Goal: Task Accomplishment & Management: Manage account settings

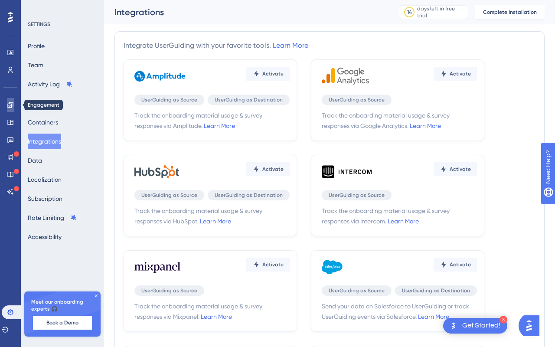
click at [12, 99] on link at bounding box center [10, 105] width 7 height 14
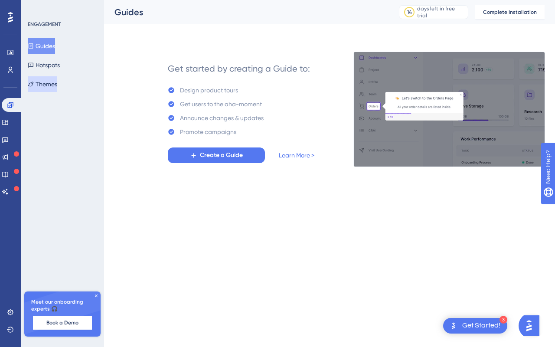
click at [53, 88] on button "Themes" at bounding box center [42, 84] width 29 height 16
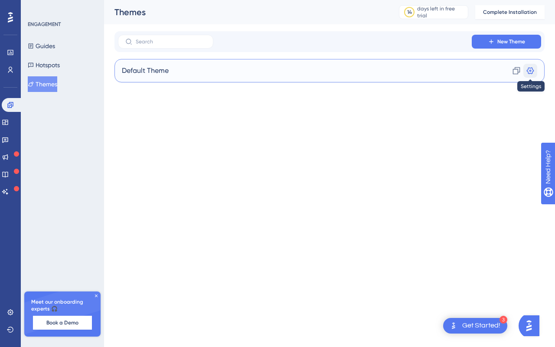
click at [526, 67] on icon at bounding box center [530, 70] width 9 height 9
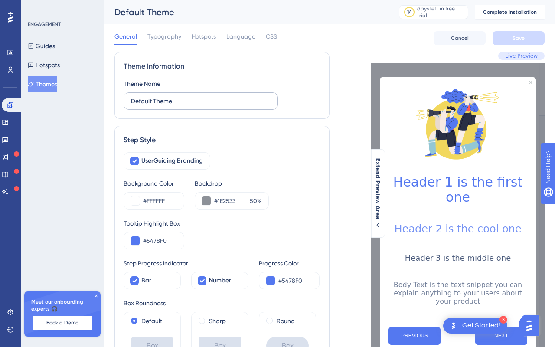
click at [241, 93] on label "Default Theme" at bounding box center [201, 100] width 154 height 17
click at [241, 96] on input "Default Theme" at bounding box center [201, 101] width 140 height 10
click at [241, 93] on label "Default Theme" at bounding box center [201, 100] width 154 height 17
click at [241, 96] on input "Default Theme" at bounding box center [201, 101] width 140 height 10
click at [241, 93] on label "Default Theme" at bounding box center [201, 100] width 154 height 17
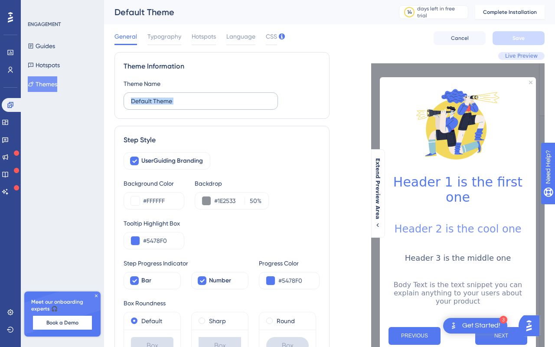
click at [241, 96] on input "Default Theme" at bounding box center [201, 101] width 140 height 10
click at [239, 95] on label "Default Theme" at bounding box center [201, 100] width 154 height 17
click at [239, 96] on input "Default Theme" at bounding box center [201, 101] width 140 height 10
click at [236, 99] on input "Default Theme" at bounding box center [201, 101] width 140 height 10
type input "Vessel"
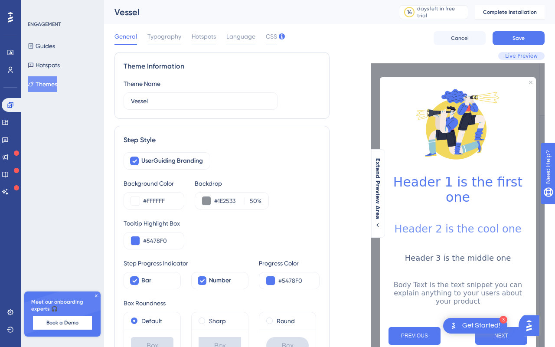
click at [224, 115] on div "Theme Information Theme Name Vessel" at bounding box center [222, 85] width 215 height 67
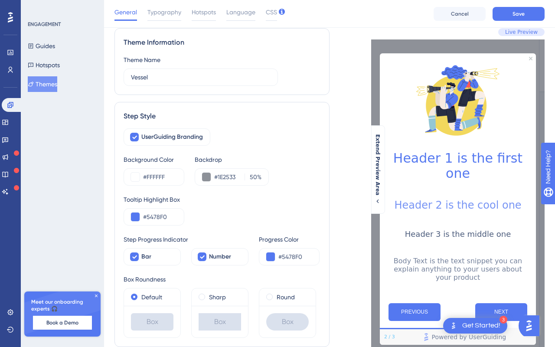
scroll to position [66, 0]
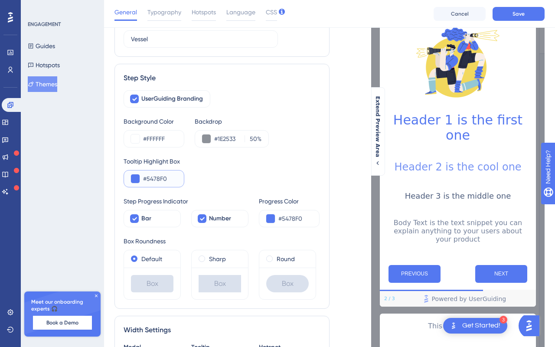
click at [134, 179] on button at bounding box center [135, 178] width 9 height 9
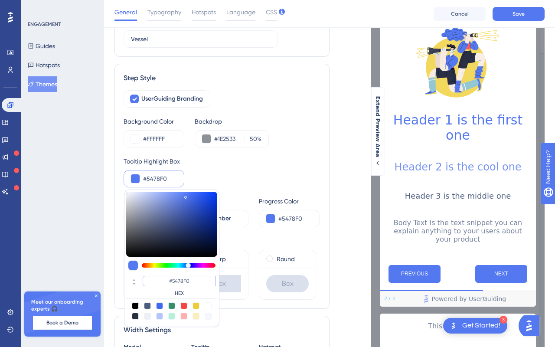
click at [167, 281] on input "#5478F0" at bounding box center [179, 281] width 73 height 10
paste input "F73B05"
type input "#f73b05"
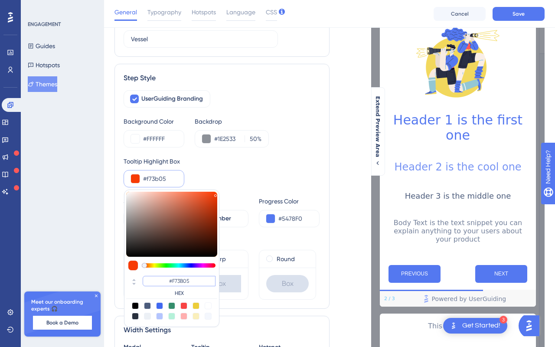
type input "#F73B05"
click at [262, 248] on div "Box Roundness Default Box Sharp Box Round Box" at bounding box center [222, 268] width 197 height 64
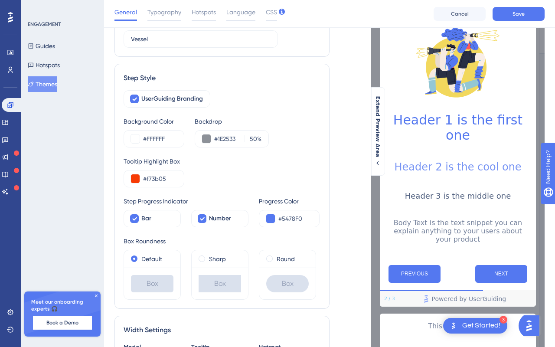
click at [155, 161] on div "Tooltip Highlight Box" at bounding box center [222, 161] width 197 height 10
click at [150, 165] on div at bounding box center [150, 165] width 0 height 0
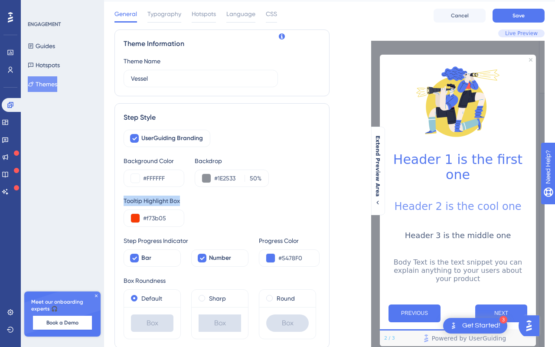
scroll to position [8, 0]
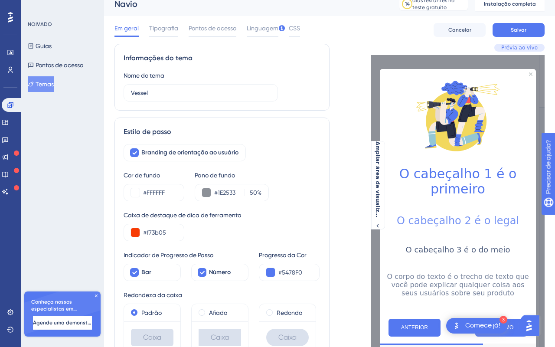
click at [272, 186] on div "Cor de fundo #FFFFFF Pano de fundo #1E2533 50 %" at bounding box center [222, 185] width 197 height 31
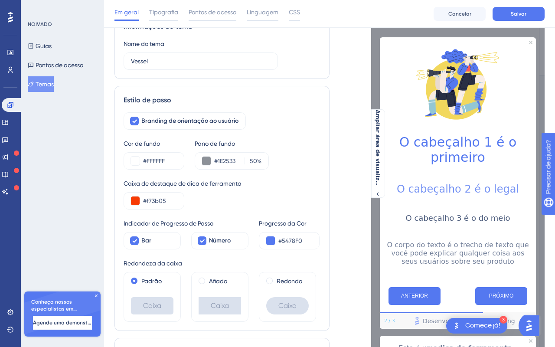
scroll to position [59, 0]
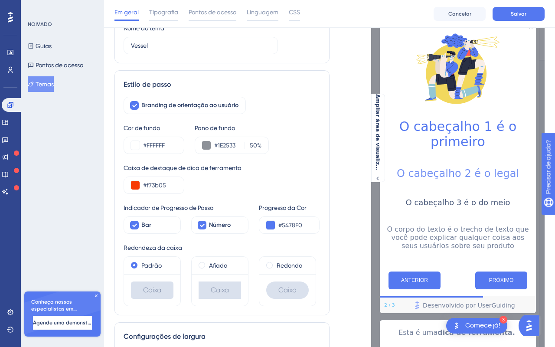
click at [251, 180] on div "Caixa de destaque de dica de ferramenta #f73b05" at bounding box center [222, 178] width 197 height 31
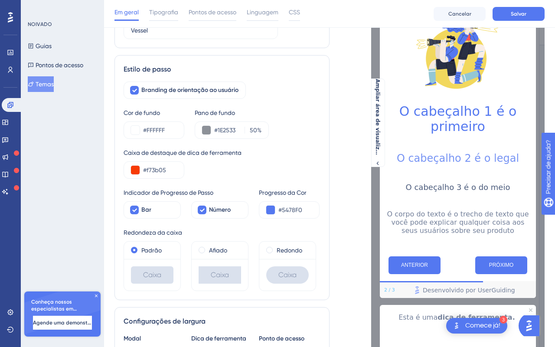
scroll to position [79, 0]
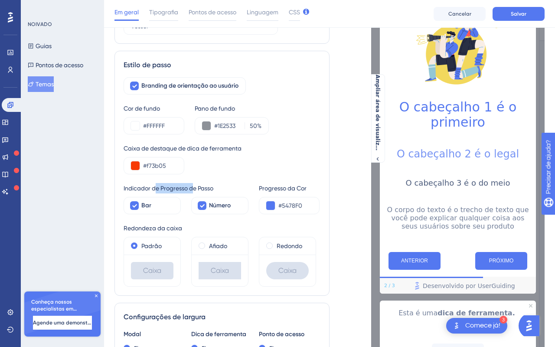
drag, startPoint x: 156, startPoint y: 184, endPoint x: 198, endPoint y: 184, distance: 41.6
click at [198, 185] on font "Indicador de Progresso de Passo" at bounding box center [169, 188] width 90 height 7
click at [273, 205] on button at bounding box center [270, 205] width 9 height 9
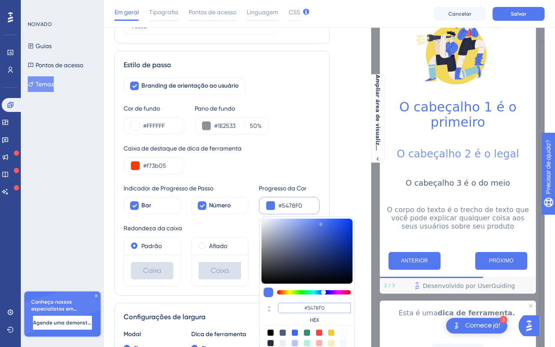
click at [308, 308] on input "#5478F0" at bounding box center [314, 308] width 73 height 10
paste input "F73B05"
type input "#f73b05"
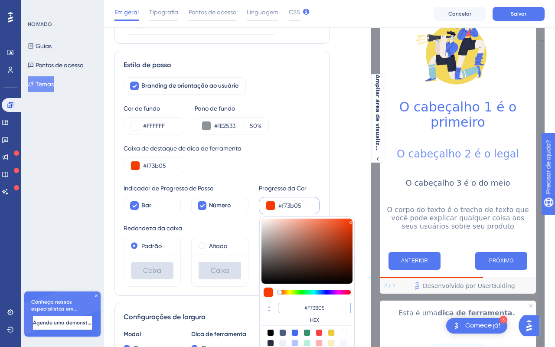
type input "#F73B05"
click at [279, 150] on div "Caixa de destaque de dica de ferramenta" at bounding box center [222, 148] width 197 height 10
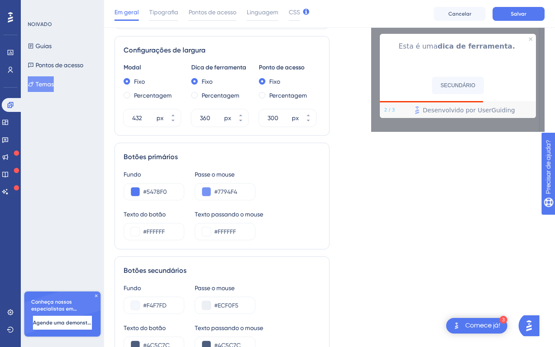
scroll to position [360, 0]
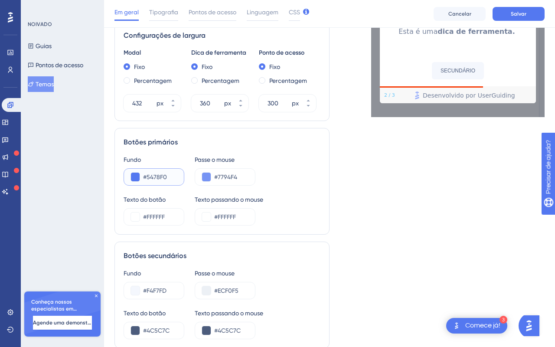
click at [153, 177] on input "#5478F0" at bounding box center [160, 177] width 34 height 10
paste input "F73B05"
type input "#F73B05"
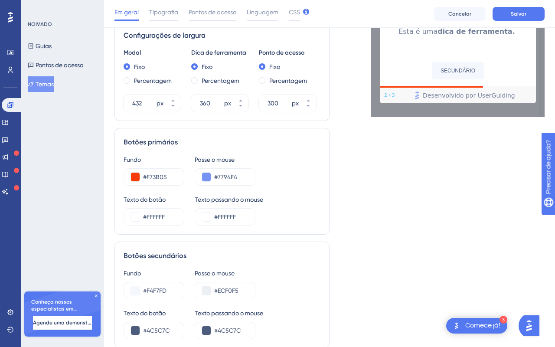
click at [153, 159] on div "Fundo" at bounding box center [154, 159] width 61 height 10
click at [224, 175] on input "#7794F4" at bounding box center [231, 177] width 34 height 10
paste input "FF914D"
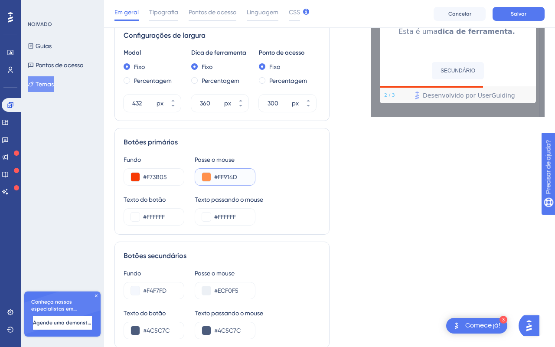
type input "#FF914D"
click at [261, 178] on div "Fundo #F73B05 Passe o mouse #FF914D" at bounding box center [222, 169] width 197 height 31
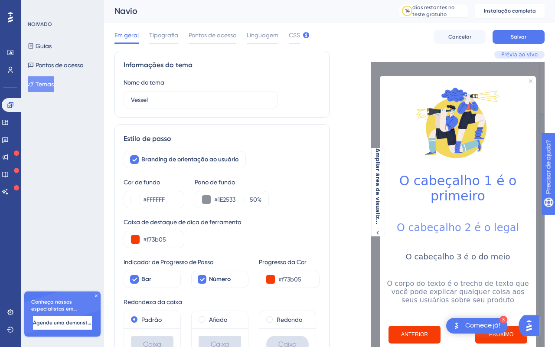
scroll to position [0, 0]
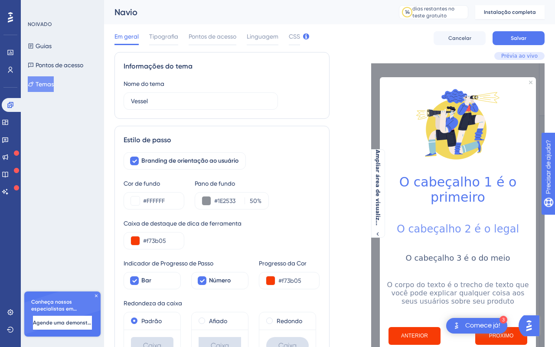
click at [104, 79] on div "NOIVADO Guias Pontos de acesso Temas Conheça nossos especialistas em integração…" at bounding box center [62, 173] width 83 height 347
click at [169, 56] on div "Informações do tema Nome do tema Vessel" at bounding box center [222, 85] width 215 height 67
click at [163, 47] on div "Em geral Tipografia Pontos de acesso Linguagem CSS Cancelar Salvar" at bounding box center [330, 38] width 430 height 28
click at [162, 38] on font "Tipografia" at bounding box center [163, 36] width 29 height 7
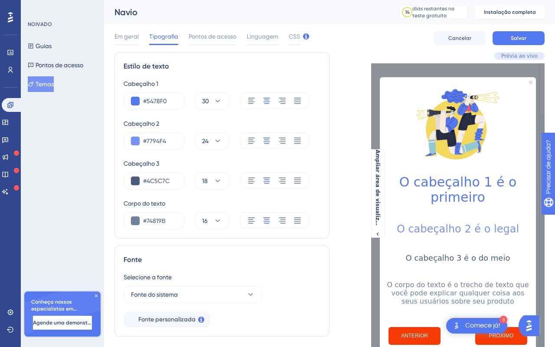
scroll to position [20, 0]
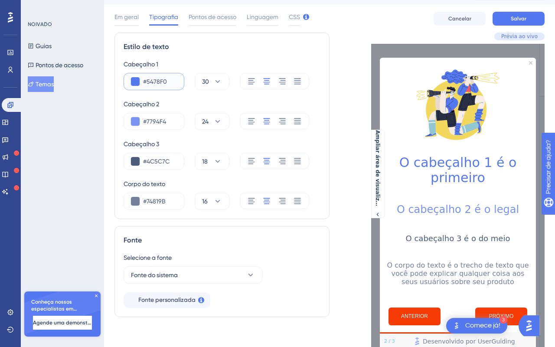
click at [152, 80] on input "#5478F0" at bounding box center [160, 81] width 34 height 10
paste input "FF4D0"
type input "#FF4D00"
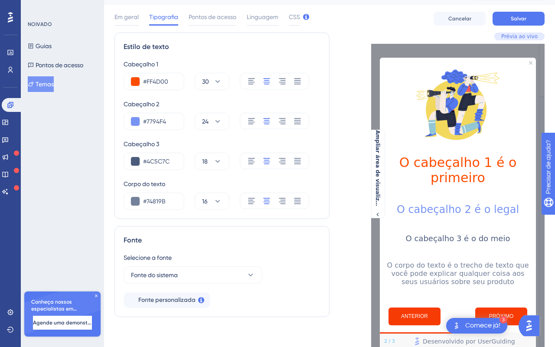
click at [164, 57] on div "Estilo de texto Cabeçalho 1 #FF4D00 30 Cabeçalho 2 #7794F4 24 Cabeçalho 3 #4C5C…" at bounding box center [222, 126] width 215 height 187
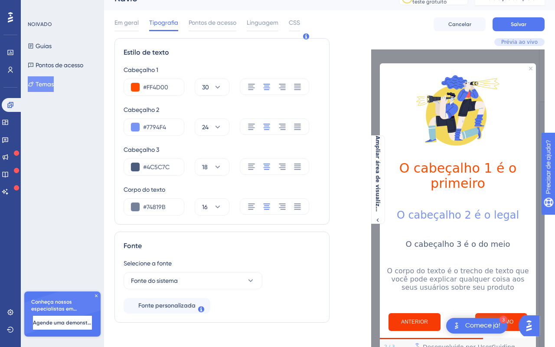
scroll to position [9, 0]
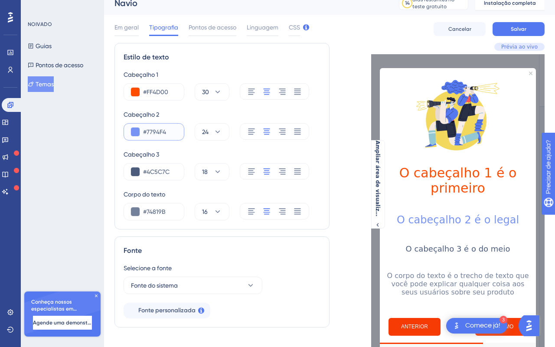
click at [161, 129] on input "#7794F4" at bounding box center [160, 132] width 34 height 10
paste input "FF914D"
type input "#FF914D"
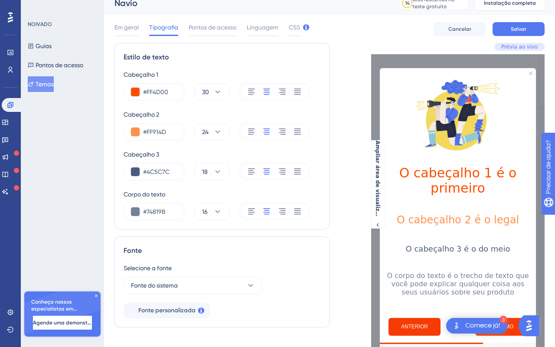
click at [170, 146] on div "Cabeçalho 1 #FF4D00 30 Cabeçalho 2 #FF914D 24 Cabeçalho 3 #4C5C7C 18 Corpo do t…" at bounding box center [222, 144] width 197 height 151
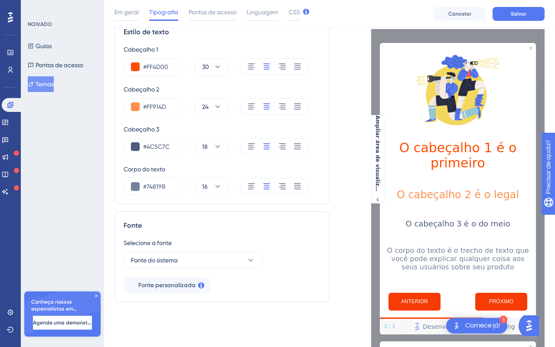
scroll to position [36, 0]
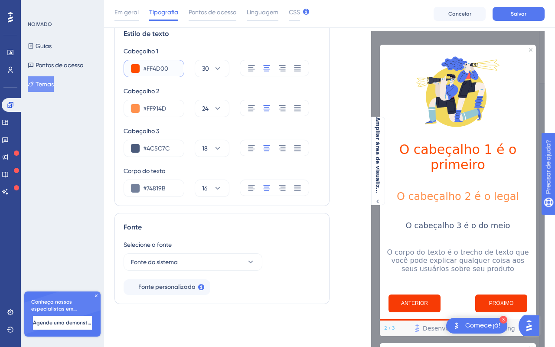
click at [133, 72] on button at bounding box center [135, 68] width 9 height 9
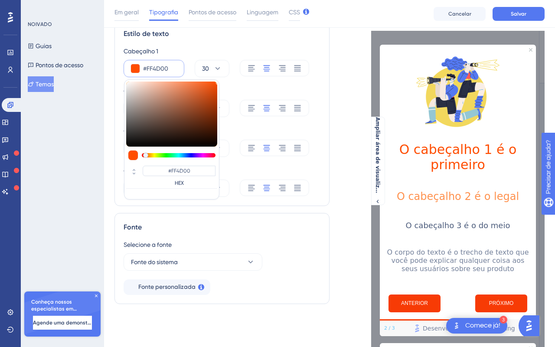
type input "#3a241a"
type input "#3A241A"
type input "#381f14"
type input "#381F14"
type input "#220f06"
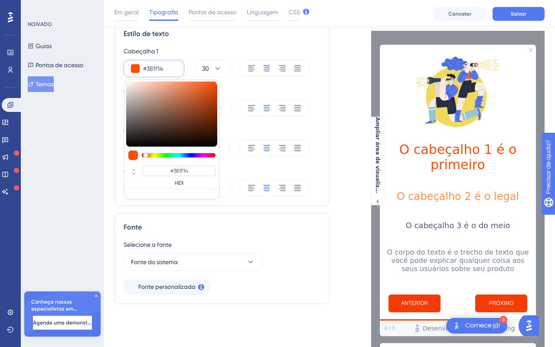
type input "#220F06"
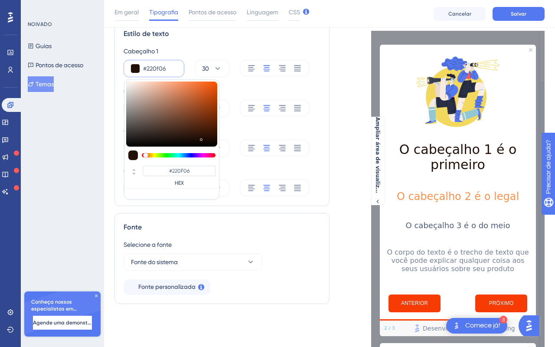
type input "#0e0501"
type input "#0E0501"
type input "#020100"
type input "#000000"
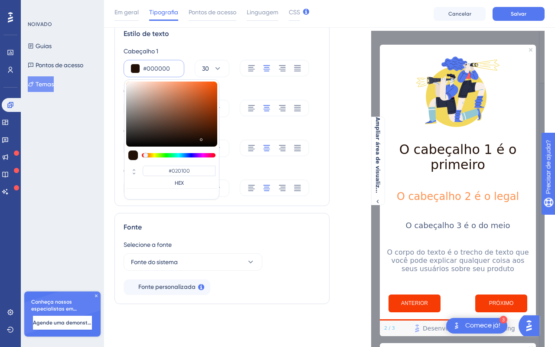
type input "#000000"
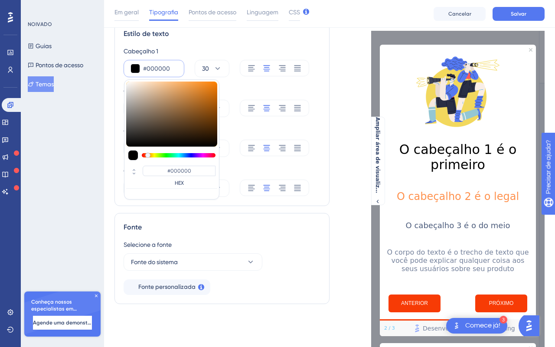
drag, startPoint x: 177, startPoint y: 132, endPoint x: 237, endPoint y: 152, distance: 64.1
click at [237, 152] on div "Cabeçalho 1 #000000 #000000 HEX 30 Cabeçalho 2 #FF914D 24 Cabeçalho 3 #4C5C7C 1…" at bounding box center [222, 121] width 197 height 151
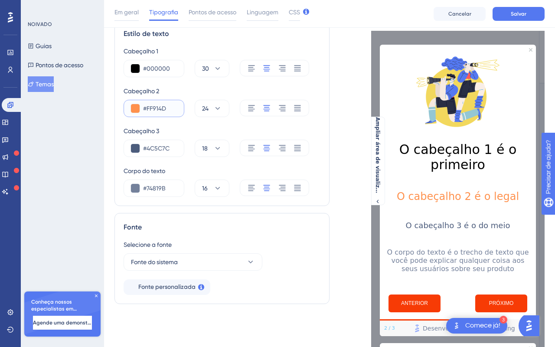
click at [144, 106] on input "#FF914D" at bounding box center [160, 108] width 34 height 10
paste input "4D00"
type input "#FF4D00"
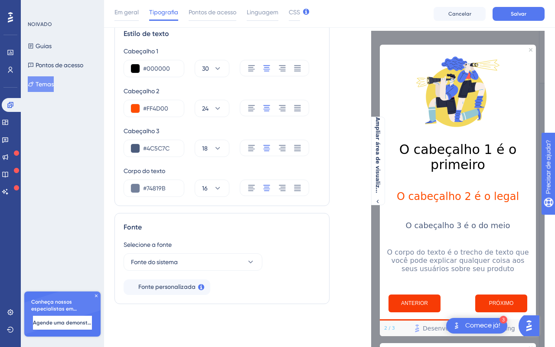
click at [110, 134] on div "Desempenho Usuários Noivado Widgets Opinião Atualizações de produtos Base de co…" at bounding box center [329, 209] width 451 height 491
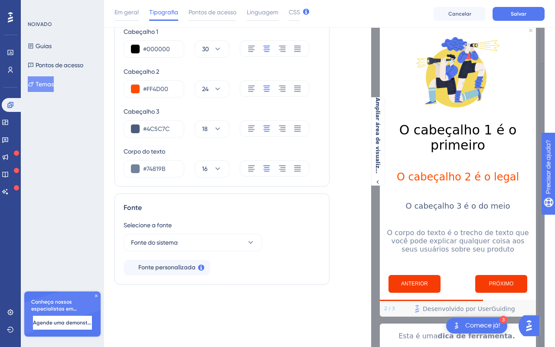
scroll to position [46, 0]
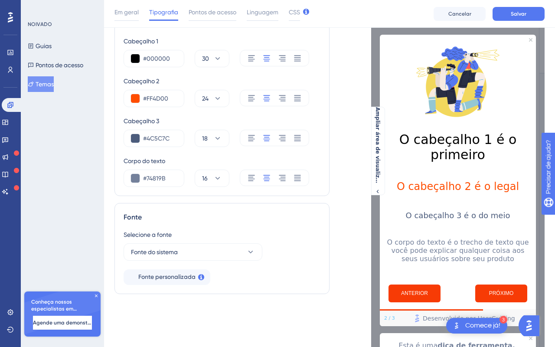
click at [444, 218] on font "O cabeçalho 3 é o do meio" at bounding box center [458, 215] width 105 height 9
click at [477, 223] on div "O cabeçalho 3 é o do meio" at bounding box center [458, 221] width 142 height 20
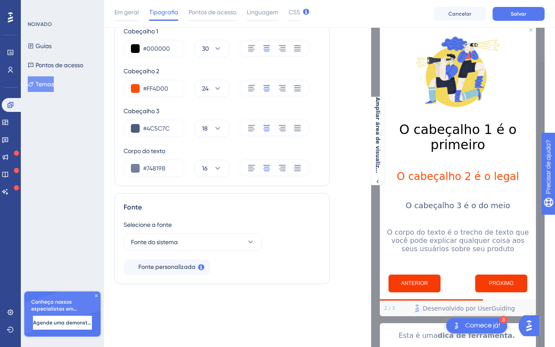
scroll to position [58, 0]
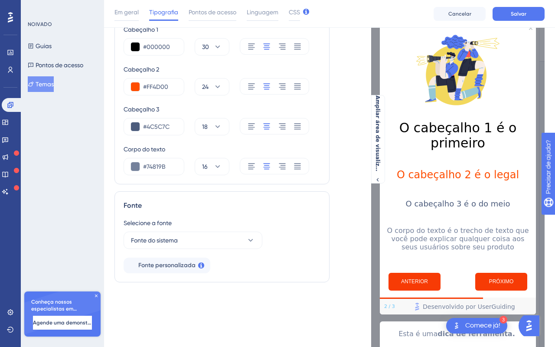
click at [467, 178] on font "O cabeçalho 2 é o legal" at bounding box center [458, 175] width 122 height 12
click at [474, 200] on font "O cabeçalho 3 é o do meio" at bounding box center [458, 203] width 105 height 9
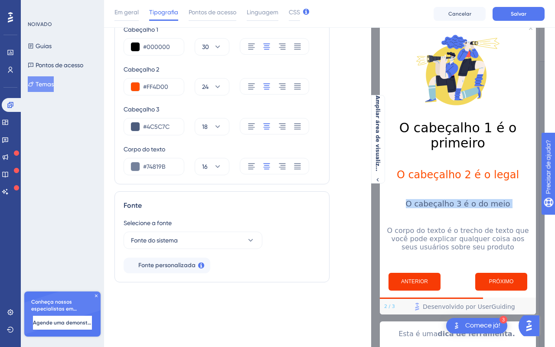
click at [474, 200] on font "O cabeçalho 3 é o do meio" at bounding box center [458, 203] width 105 height 9
click at [455, 233] on font "O corpo do texto é o trecho de texto que você pode explicar qualquer coisa aos …" at bounding box center [459, 238] width 144 height 25
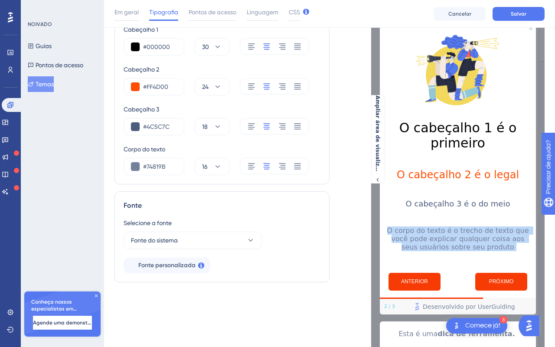
click at [455, 233] on font "O corpo do texto é o trecho de texto que você pode explicar qualquer coisa aos …" at bounding box center [459, 238] width 144 height 25
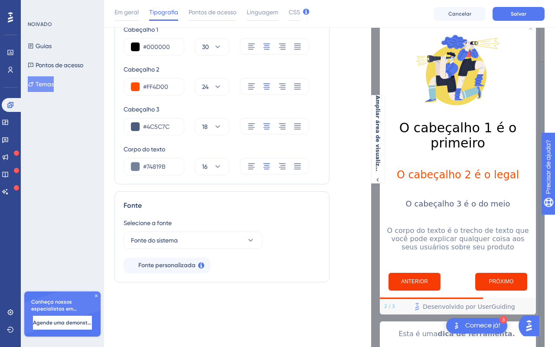
click at [467, 246] on font "O corpo do texto é o trecho de texto que você pode explicar qualquer coisa aos …" at bounding box center [459, 238] width 144 height 25
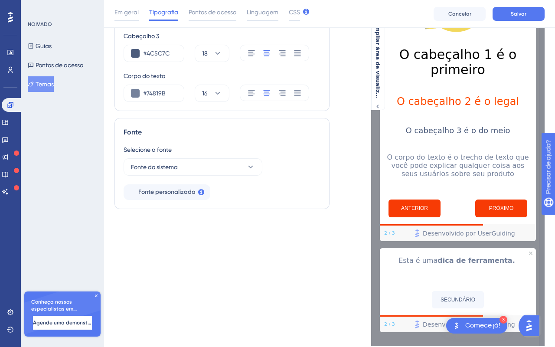
scroll to position [130, 0]
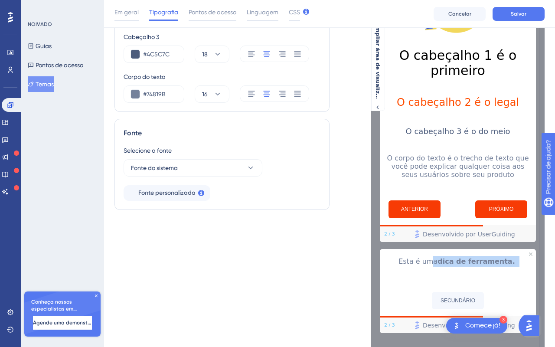
drag, startPoint x: 408, startPoint y: 269, endPoint x: 442, endPoint y: 265, distance: 34.0
click at [441, 265] on div "Esta é uma dica de ferramenta." at bounding box center [458, 267] width 142 height 23
click at [442, 265] on font "dica de ferramenta." at bounding box center [477, 261] width 78 height 8
click at [448, 290] on div "SECUNDÁRIO" at bounding box center [458, 300] width 156 height 31
click at [452, 305] on button "SECUNDÁRIO" at bounding box center [458, 300] width 52 height 17
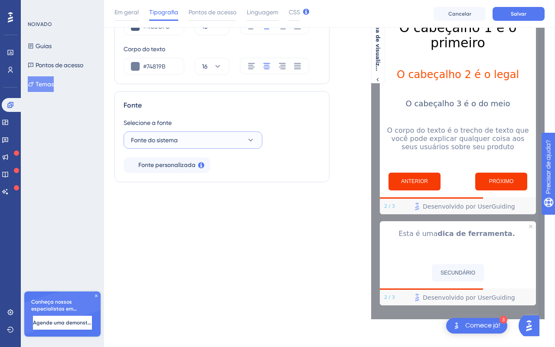
click at [162, 140] on font "Fonte do sistema" at bounding box center [154, 140] width 47 height 7
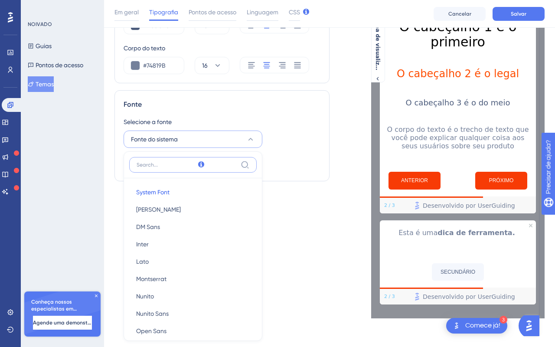
scroll to position [231, 0]
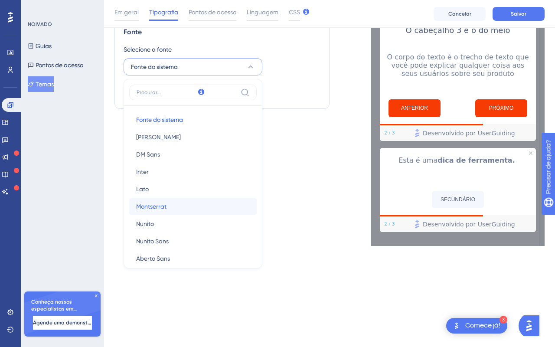
click at [168, 203] on button "[PERSON_NAME]" at bounding box center [193, 206] width 128 height 17
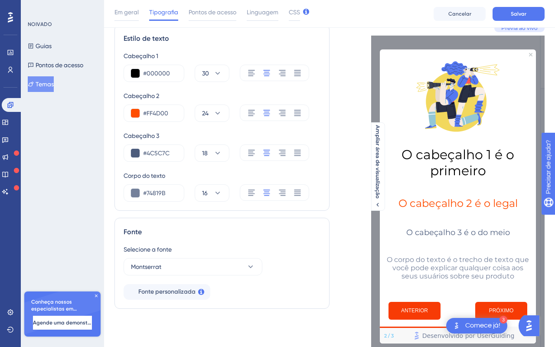
scroll to position [0, 0]
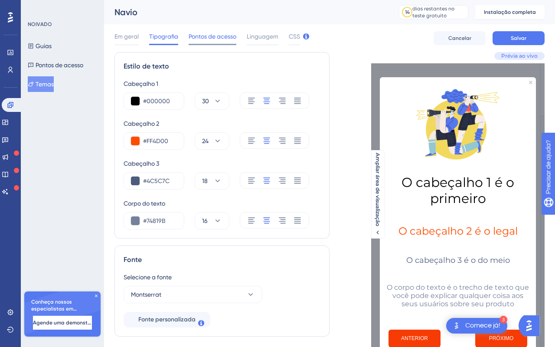
click at [202, 37] on font "Pontos de acesso" at bounding box center [213, 36] width 48 height 7
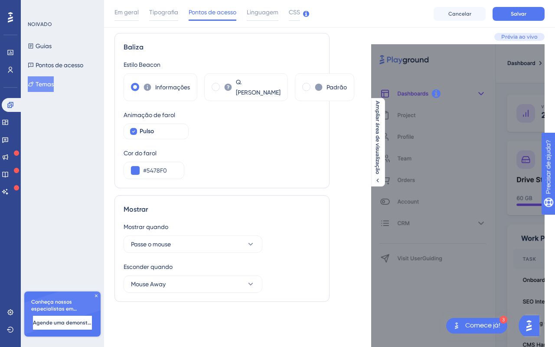
scroll to position [27, 0]
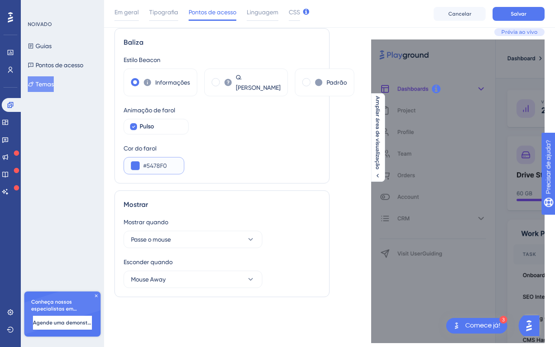
click at [157, 163] on input "#5478F0" at bounding box center [160, 166] width 34 height 10
paste input "FF4D0"
click at [225, 162] on div "Cor do farol #FF4D00" at bounding box center [222, 158] width 197 height 31
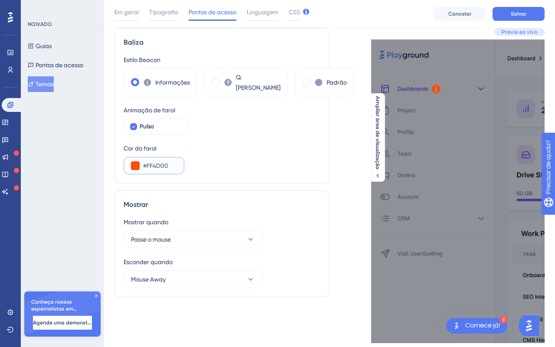
click at [167, 161] on input "#FF4D00" at bounding box center [160, 166] width 34 height 10
paste input "914D"
type input "#FF914D"
click at [202, 140] on div "Estilo Beacon Informações Q. [PERSON_NAME] Animação de farol Pulso Cor do farol…" at bounding box center [222, 115] width 197 height 120
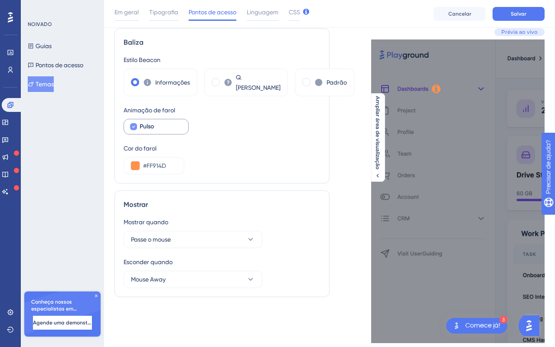
click at [144, 124] on font "Pulso" at bounding box center [147, 126] width 14 height 7
click at [166, 134] on div "Estilo Beacon Informações Q. [PERSON_NAME] Animação de farol Pulso Cor do farol…" at bounding box center [222, 115] width 197 height 120
click at [147, 125] on font "Pulso" at bounding box center [147, 126] width 14 height 7
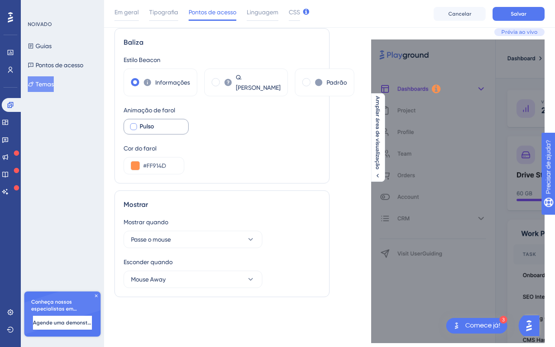
checkbox input "true"
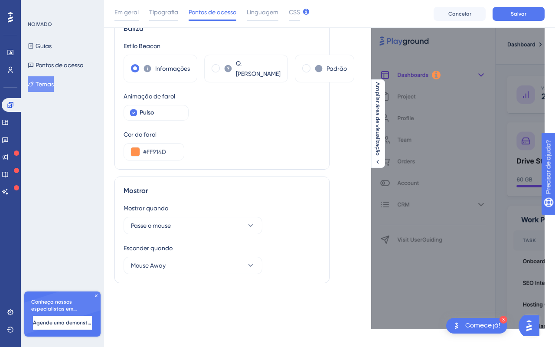
scroll to position [48, 0]
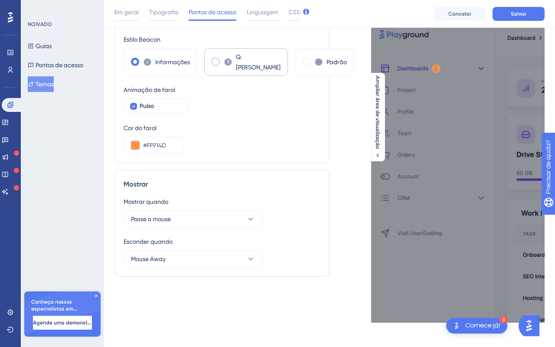
click at [213, 57] on div "Q. [PERSON_NAME]" at bounding box center [246, 62] width 84 height 28
click at [129, 68] on div "Informações" at bounding box center [161, 62] width 74 height 28
click at [295, 56] on div "Padrão" at bounding box center [324, 62] width 59 height 28
click at [167, 66] on label "Informações" at bounding box center [172, 62] width 35 height 10
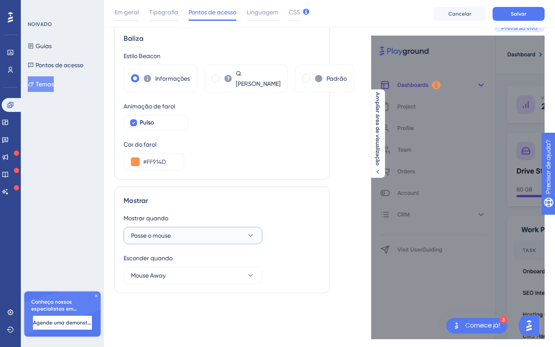
click at [225, 231] on button "Passe o mouse" at bounding box center [193, 235] width 139 height 17
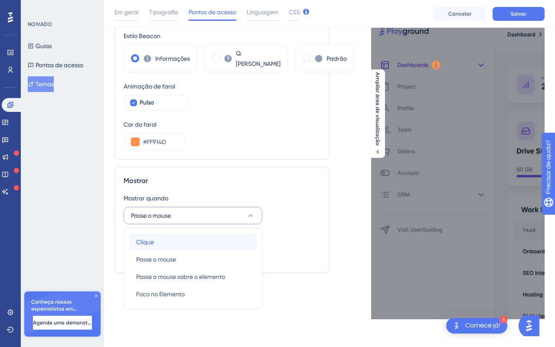
click at [184, 249] on div "Clique Clique" at bounding box center [193, 241] width 114 height 17
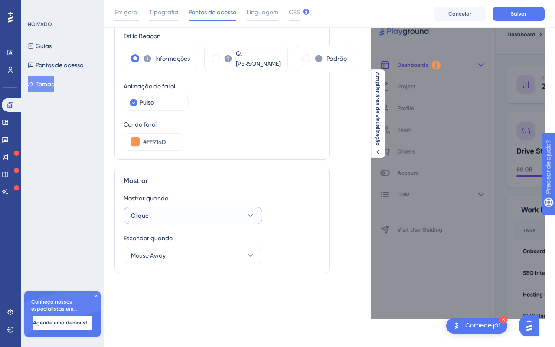
click at [169, 215] on button "Clique" at bounding box center [193, 215] width 139 height 17
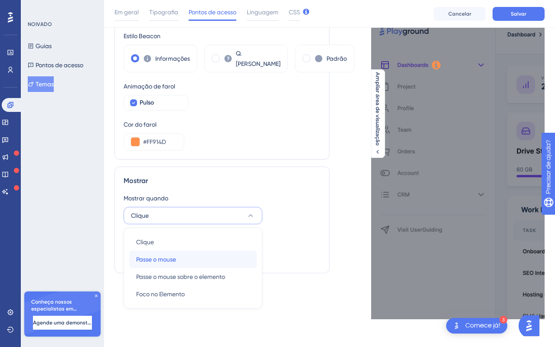
click at [189, 258] on div "Passe o mouse Passe o mouse" at bounding box center [193, 259] width 114 height 17
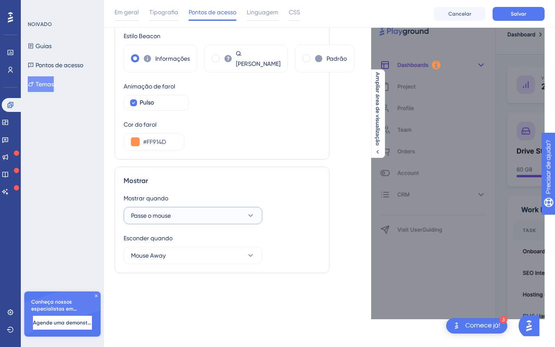
click at [210, 214] on button "Passe o mouse" at bounding box center [193, 215] width 139 height 17
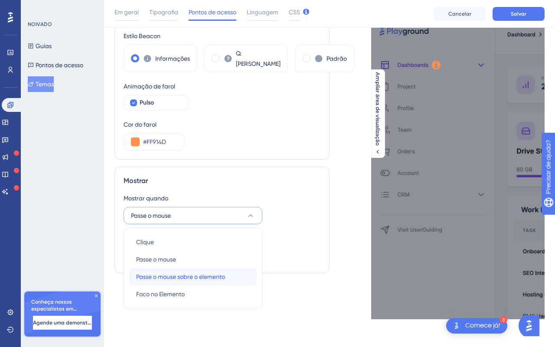
click at [197, 269] on div "Passe o mouse sobre o elemento Passe o mouse sobre o elemento" at bounding box center [193, 276] width 114 height 17
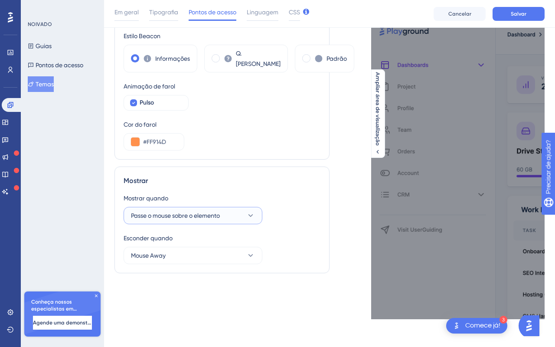
click at [229, 222] on button "Passe o mouse sobre o elemento" at bounding box center [193, 215] width 139 height 17
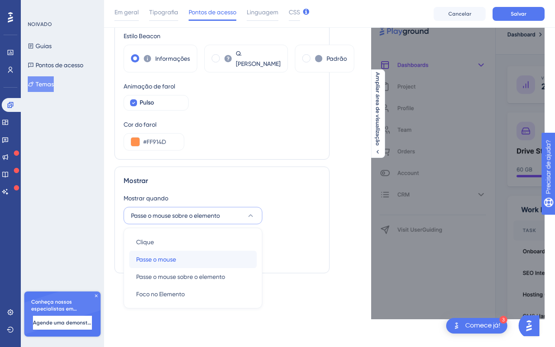
click at [189, 252] on div "Passe o mouse Passe o mouse" at bounding box center [193, 259] width 114 height 17
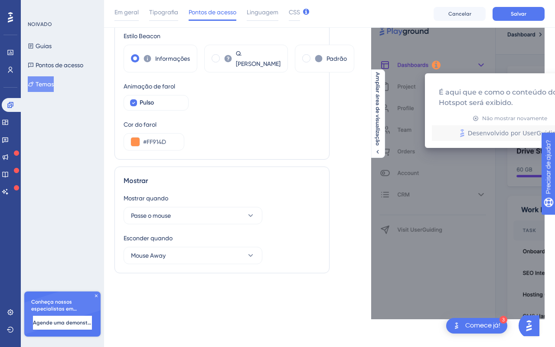
click at [437, 66] on div at bounding box center [437, 65] width 16 height 16
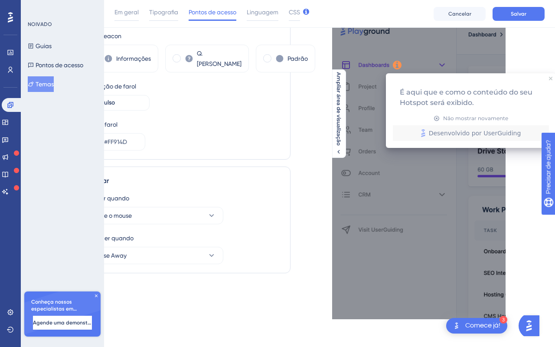
scroll to position [51, 40]
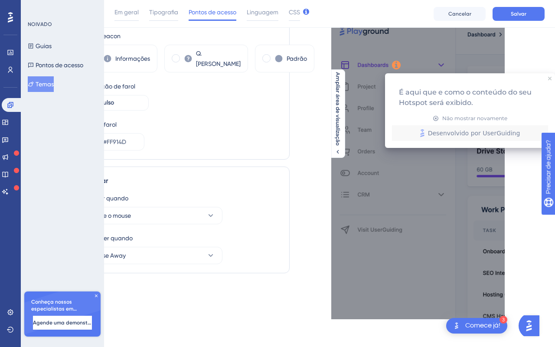
click at [397, 67] on div at bounding box center [397, 65] width 16 height 16
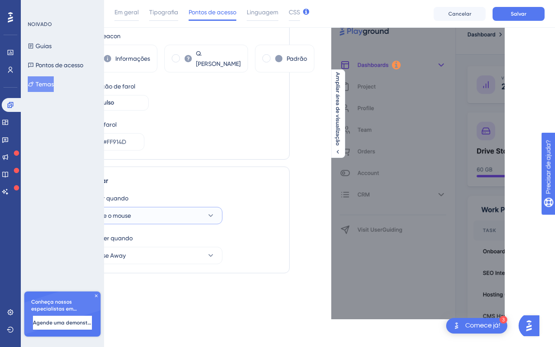
click at [159, 214] on button "Passe o mouse" at bounding box center [153, 215] width 139 height 17
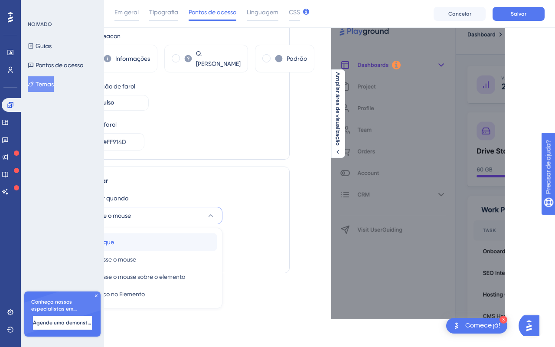
click at [158, 242] on div "Clique Clique" at bounding box center [153, 241] width 114 height 17
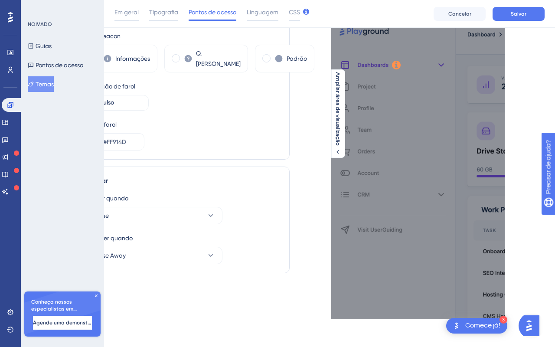
click at [397, 64] on div at bounding box center [397, 65] width 16 height 16
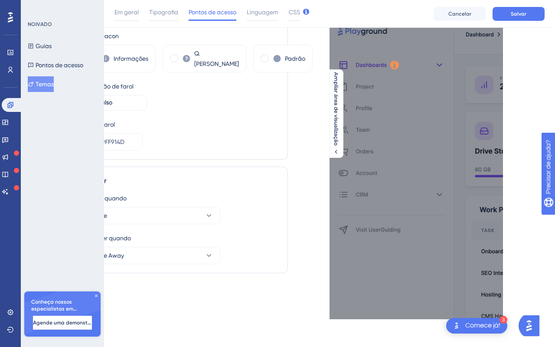
scroll to position [51, 42]
click at [396, 68] on div at bounding box center [395, 65] width 16 height 16
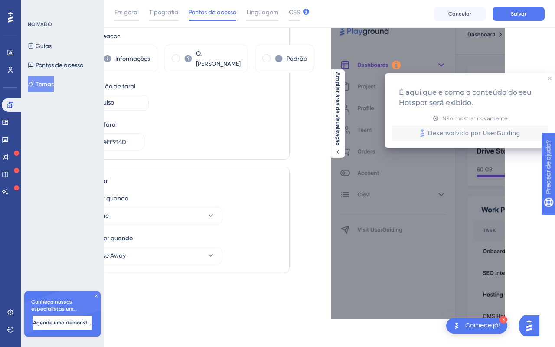
scroll to position [51, 40]
click at [550, 79] on icon at bounding box center [549, 78] width 3 height 3
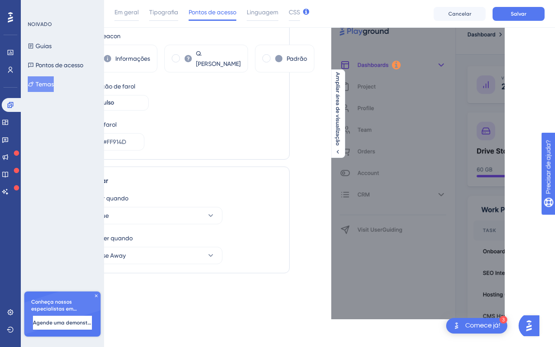
click at [394, 65] on div at bounding box center [397, 65] width 16 height 16
click at [363, 105] on div "É aqui que e como o conteúdo do seu Hotspot será exibido. Não mostrar novamente…" at bounding box center [418, 168] width 174 height 304
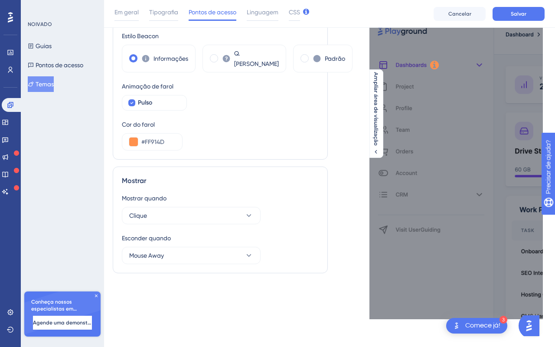
scroll to position [51, 0]
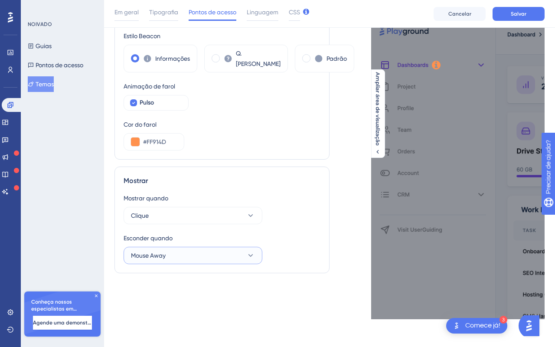
click at [221, 248] on button "Mouse Away" at bounding box center [193, 255] width 139 height 17
click at [236, 235] on div "Esconder quando" at bounding box center [222, 238] width 197 height 10
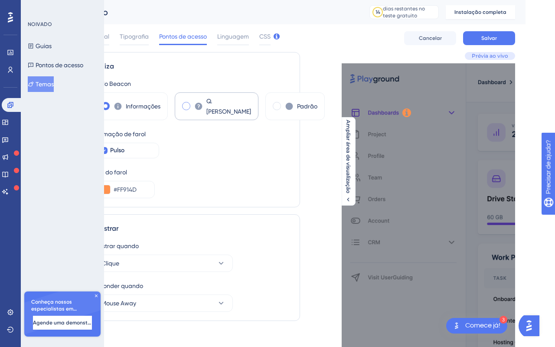
scroll to position [0, 42]
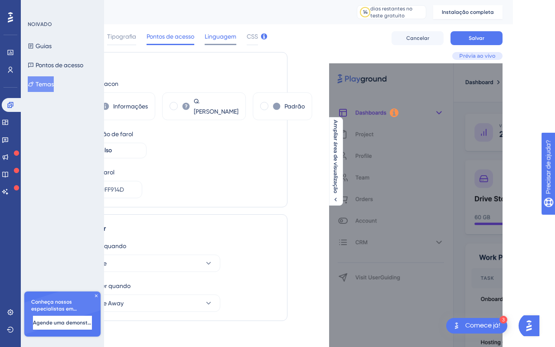
click at [222, 36] on font "Linguagem" at bounding box center [221, 36] width 32 height 7
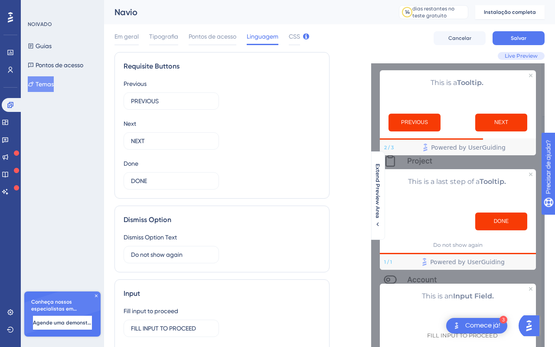
scroll to position [0, 0]
click at [222, 36] on font "Pontos de acesso" at bounding box center [213, 36] width 48 height 7
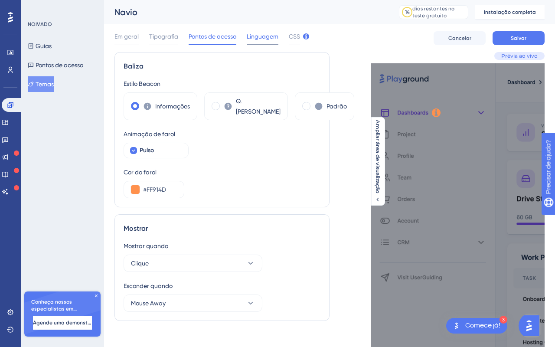
click at [255, 38] on font "Linguagem" at bounding box center [263, 36] width 32 height 7
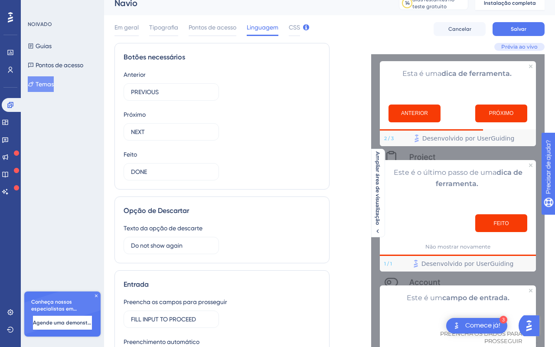
scroll to position [10, 0]
click at [165, 90] on input "PREVIOUS" at bounding box center [168, 92] width 74 height 10
click at [347, 87] on div "Prévia ao vivo Esta é uma dica de ferramenta. ANTERIOR PRÓXIMO 2 / 3 Desenvolvi…" at bounding box center [437, 268] width 215 height 451
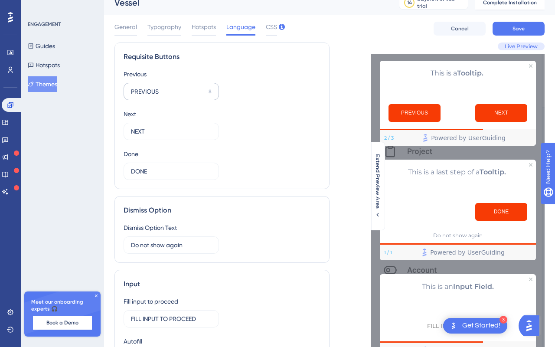
click at [141, 98] on label "PREVIOUS 8" at bounding box center [171, 91] width 95 height 17
click at [141, 96] on input "PREVIOUS" at bounding box center [168, 92] width 74 height 10
click at [141, 98] on label "PREVIOUS 8" at bounding box center [171, 91] width 95 height 17
click at [141, 96] on input "PREVIOUS" at bounding box center [168, 92] width 74 height 10
click at [140, 87] on input "PREVIOUS" at bounding box center [168, 92] width 74 height 10
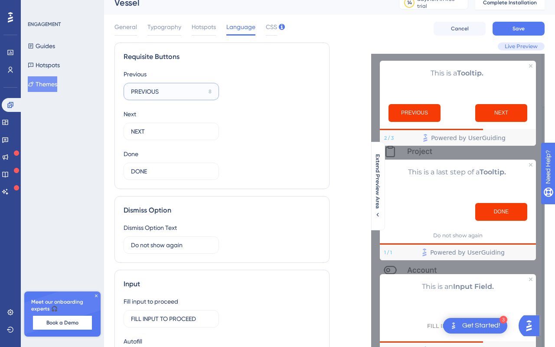
click at [140, 87] on input "PREVIOUS" at bounding box center [168, 92] width 74 height 10
type input "v"
type input "VOLTAR"
click at [142, 131] on input "NEXT" at bounding box center [167, 132] width 73 height 10
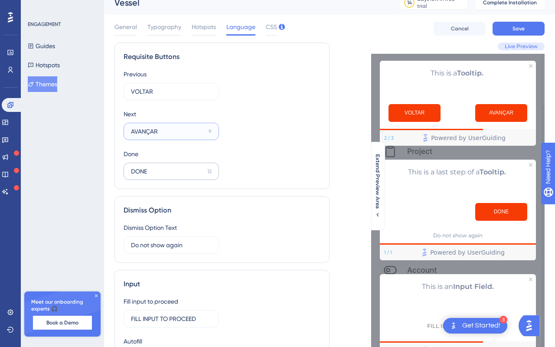
type input "AVANÇAR"
click at [144, 171] on input "DONE" at bounding box center [167, 172] width 73 height 10
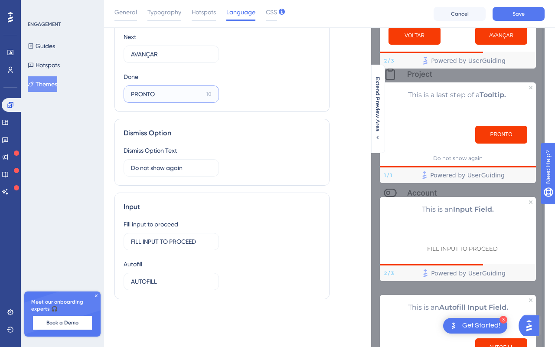
scroll to position [94, 0]
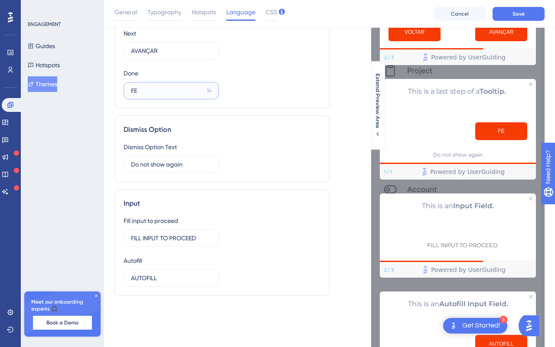
type input "F"
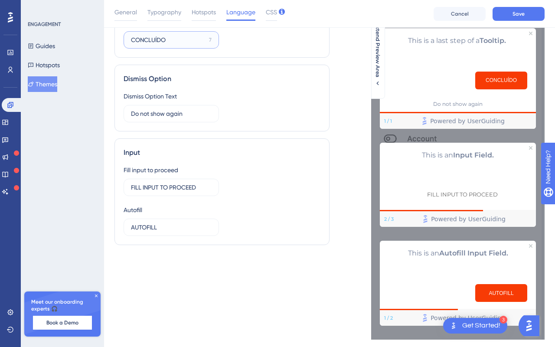
scroll to position [143, 0]
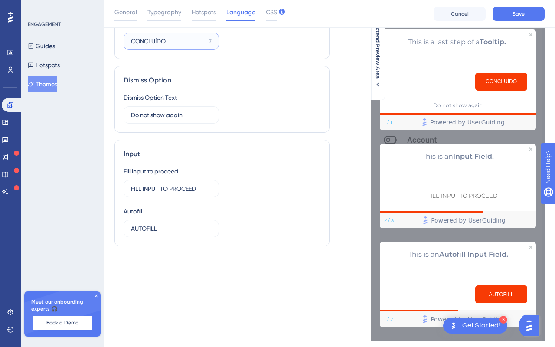
type input "CONCLUÍDO"
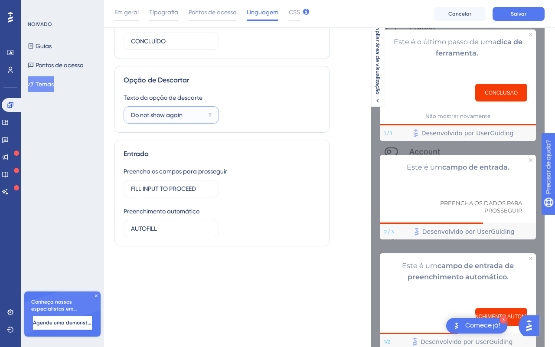
click at [163, 113] on input "Do not show again" at bounding box center [168, 115] width 74 height 10
type input "Não mostrar novamente"
click at [148, 175] on font "Preencha os campos para prosseguir" at bounding box center [176, 171] width 104 height 10
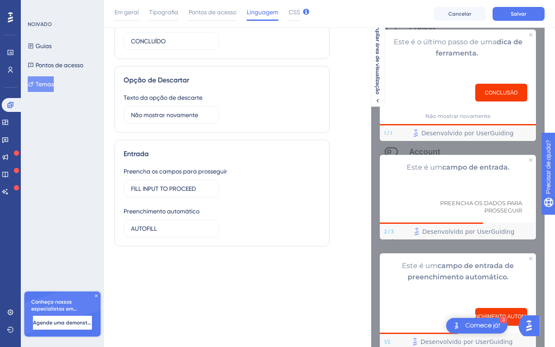
click at [167, 174] on font "Preencha os campos para prosseguir" at bounding box center [176, 171] width 104 height 7
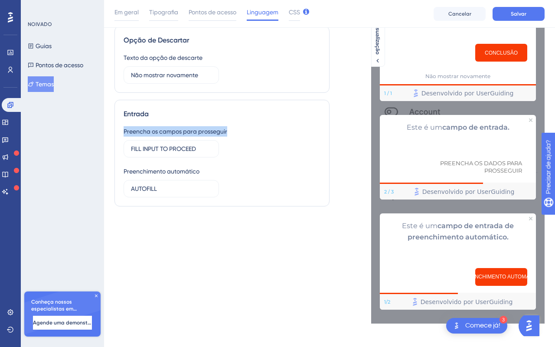
scroll to position [187, 0]
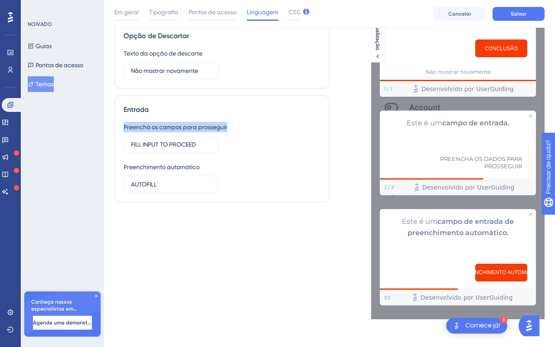
copy font "Preencha os campos para prosseguir"
click at [145, 139] on label "FILL INPUT TO PROCEED 2" at bounding box center [171, 144] width 95 height 17
click at [145, 140] on input "FILL INPUT TO PROCEED" at bounding box center [168, 145] width 75 height 10
click at [145, 139] on label "FILL INPUT TO PROCEED 2" at bounding box center [171, 144] width 95 height 17
click at [145, 140] on input "FILL INPUT TO PROCEED" at bounding box center [168, 145] width 75 height 10
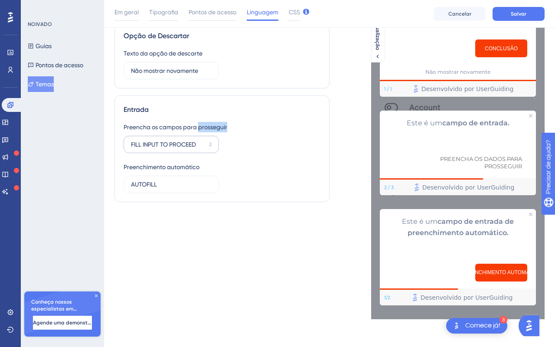
click at [140, 131] on div at bounding box center [140, 131] width 0 height 0
click at [148, 142] on input "FILL INPUT TO PROCEED" at bounding box center [168, 145] width 75 height 10
type input "Preencha para seguir"
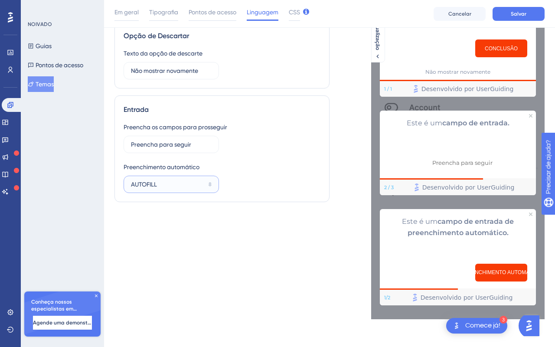
click at [145, 185] on input "AUTOFILL" at bounding box center [168, 185] width 74 height 10
type input "A"
type input "P"
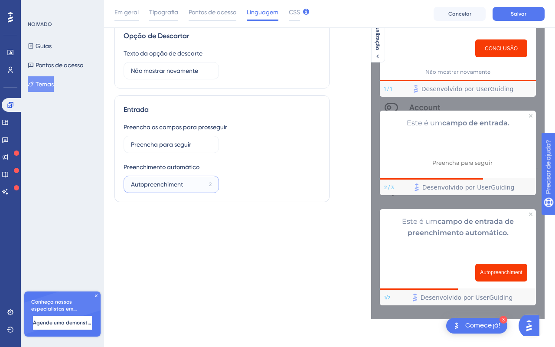
click at [143, 187] on input "Autopreenchiment" at bounding box center [168, 185] width 75 height 10
click at [200, 181] on input "Autopreenchiment" at bounding box center [168, 185] width 75 height 10
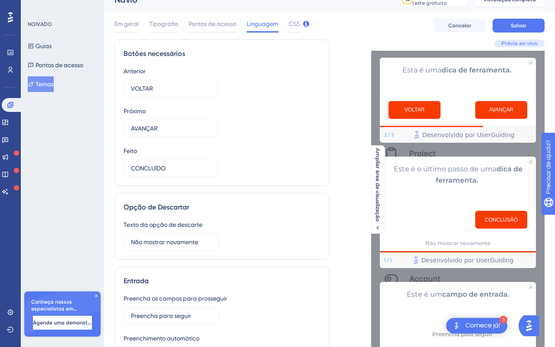
scroll to position [0, 0]
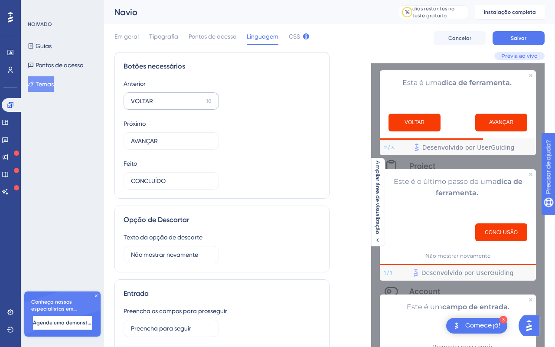
type input "Preencher"
click at [150, 94] on label "VOLTAR 10" at bounding box center [171, 100] width 95 height 17
click at [150, 96] on input "VOLTAR" at bounding box center [167, 101] width 72 height 10
click at [150, 94] on label "VOLTAR 10" at bounding box center [171, 100] width 95 height 17
click at [150, 96] on input "VOLTAR" at bounding box center [167, 101] width 72 height 10
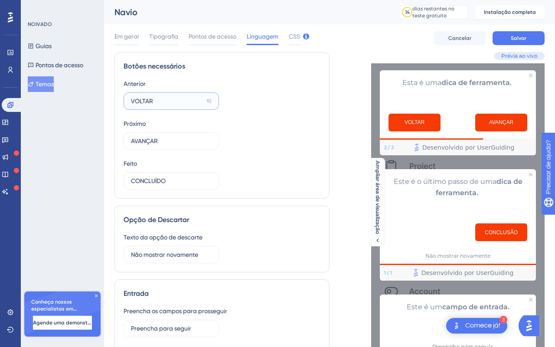
click at [145, 99] on input "VOLTAR" at bounding box center [167, 101] width 72 height 10
type input "v"
type input "VOLTAR"
click at [239, 145] on div "Anterior VOLTAR 10 Próximo AVANÇAR 9 Feito CONCLUÍDO 7" at bounding box center [222, 134] width 197 height 111
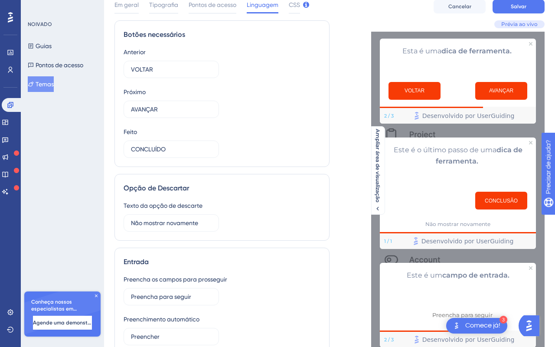
scroll to position [40, 0]
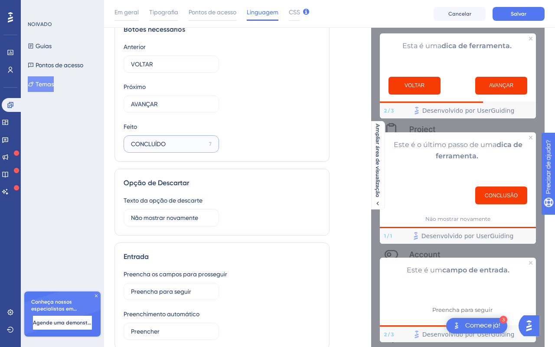
click at [174, 145] on input "CONCLUÍDO" at bounding box center [168, 144] width 75 height 10
click at [188, 145] on input "CONCLUÍDO" at bounding box center [168, 144] width 75 height 10
click at [394, 85] on button "VOLTAR" at bounding box center [415, 86] width 52 height 18
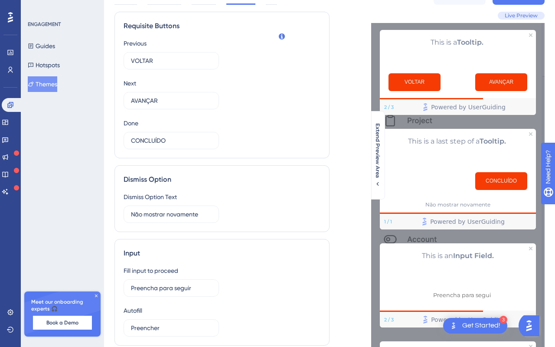
scroll to position [0, 0]
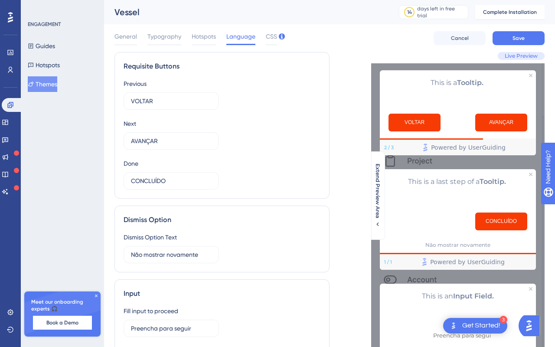
click at [289, 121] on div "Previous VOLTAR 10 Next AVANÇAR 9 Done CONCLUÍDO 7" at bounding box center [222, 134] width 197 height 111
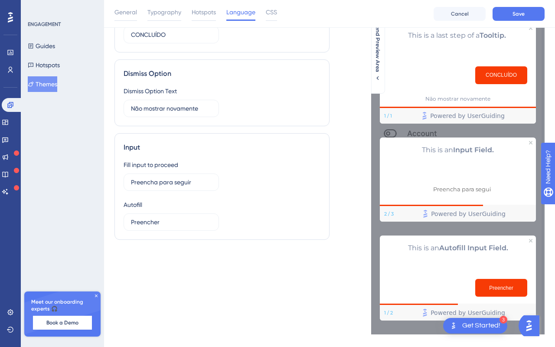
scroll to position [165, 0]
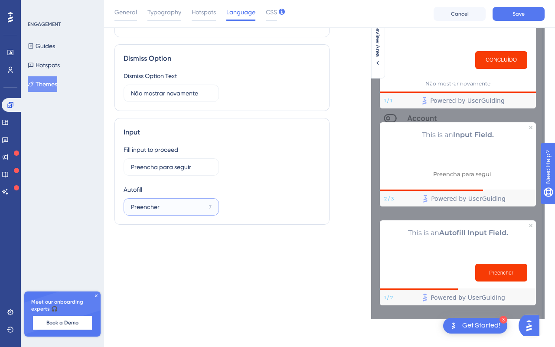
click at [167, 206] on input "Preencher" at bounding box center [168, 207] width 75 height 10
type input "PREENCHER"
click at [250, 198] on div "Fill input to proceed Preencha para seguir 4 Autofill PREENCHER 7" at bounding box center [222, 179] width 197 height 71
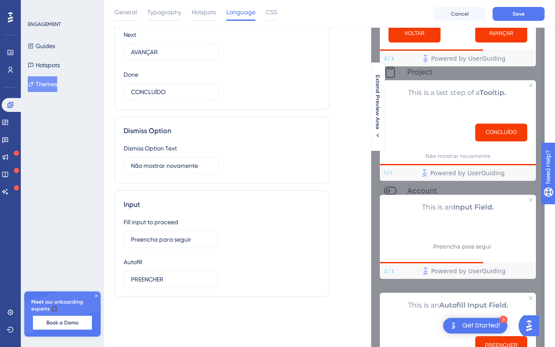
scroll to position [113, 0]
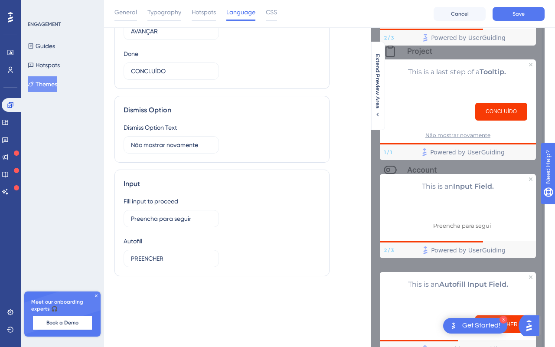
click at [449, 132] on div "Não mostrar novamente" at bounding box center [458, 135] width 65 height 7
click at [195, 224] on label "Preencha para seguir 4" at bounding box center [171, 218] width 95 height 17
click at [195, 223] on input "Preencha para seguir" at bounding box center [168, 219] width 74 height 10
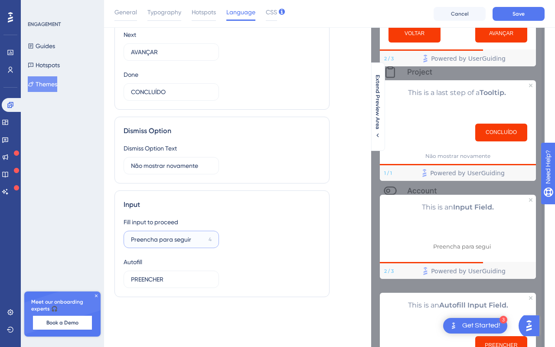
scroll to position [88, 0]
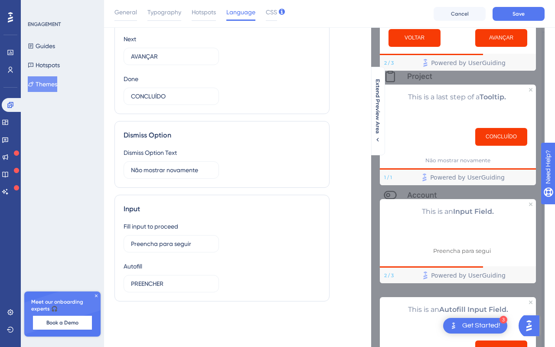
click at [198, 253] on div "Fill input to proceed Preencha para seguir 4 Autofill PREENCHER 7" at bounding box center [222, 256] width 197 height 71
click at [197, 246] on input "Preencha para seguir" at bounding box center [168, 244] width 74 height 10
type input "Preencha para seguir"
click at [259, 235] on div "Fill input to proceed Preencha para seguir 3 Autofill PREENCHER 7" at bounding box center [222, 256] width 197 height 71
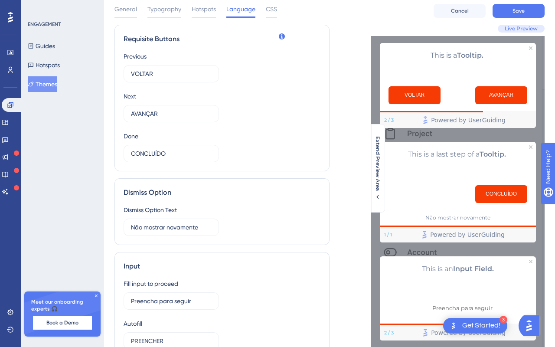
scroll to position [0, 0]
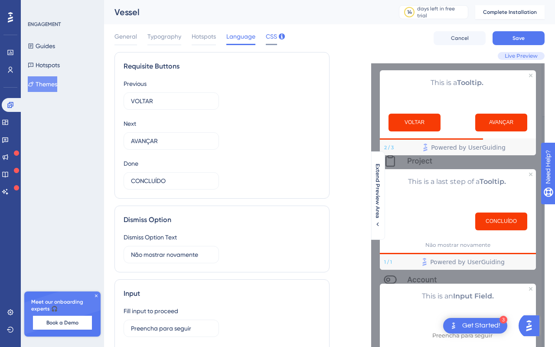
click at [276, 38] on span "CSS" at bounding box center [271, 36] width 11 height 10
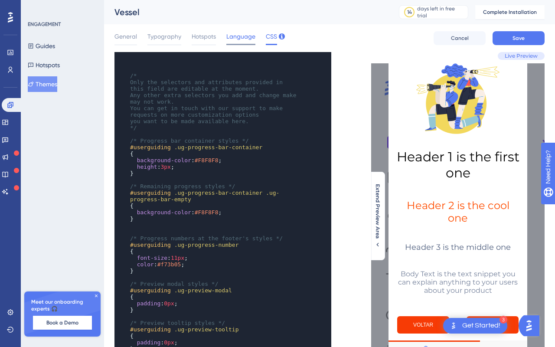
click at [236, 33] on span "Language" at bounding box center [240, 36] width 29 height 10
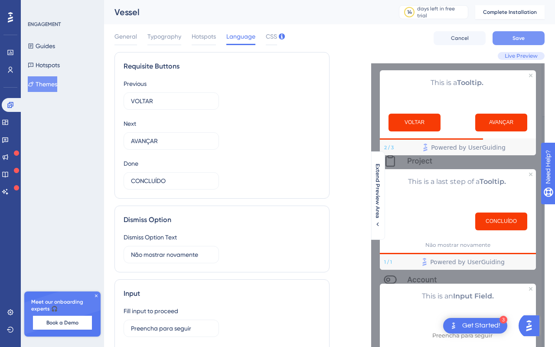
click at [512, 39] on button "Save" at bounding box center [519, 38] width 52 height 14
click at [53, 66] on button "Hotspots" at bounding box center [44, 65] width 32 height 16
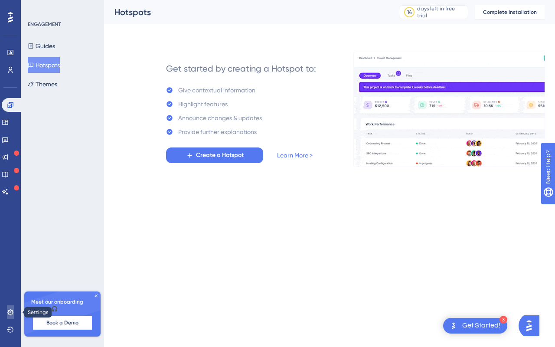
click at [9, 311] on icon at bounding box center [10, 312] width 7 height 7
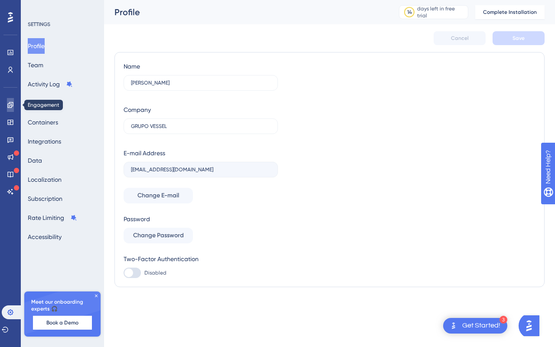
click at [10, 101] on link at bounding box center [10, 105] width 7 height 14
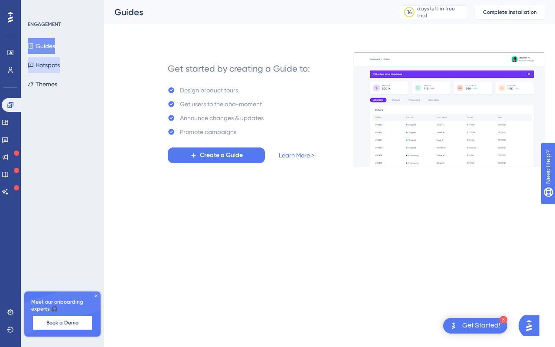
click at [56, 70] on button "Hotspots" at bounding box center [44, 65] width 32 height 16
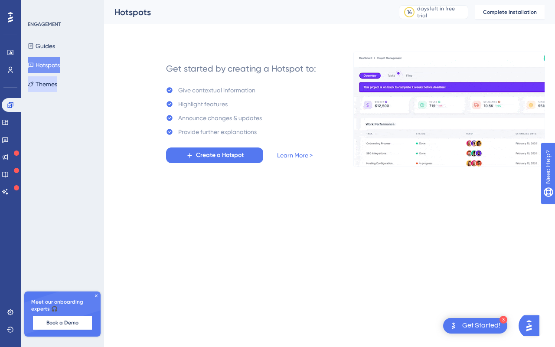
click at [57, 85] on button "Themes" at bounding box center [42, 84] width 29 height 16
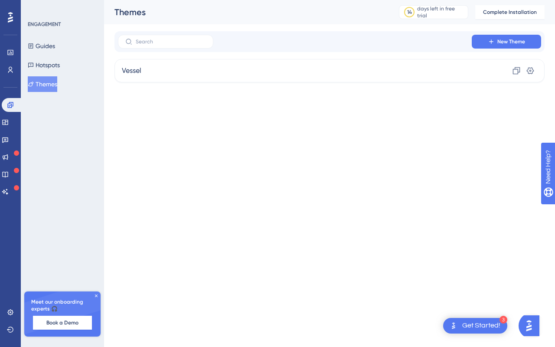
click at [94, 293] on icon at bounding box center [96, 295] width 5 height 5
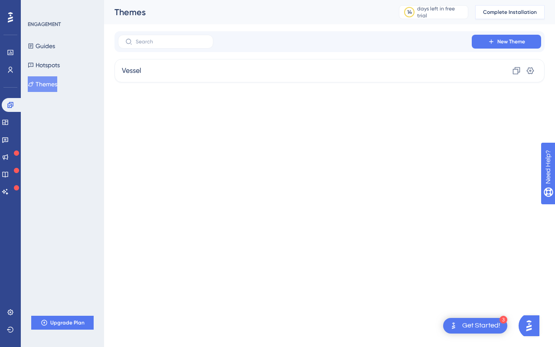
click at [507, 10] on span "Complete Installation" at bounding box center [510, 12] width 54 height 7
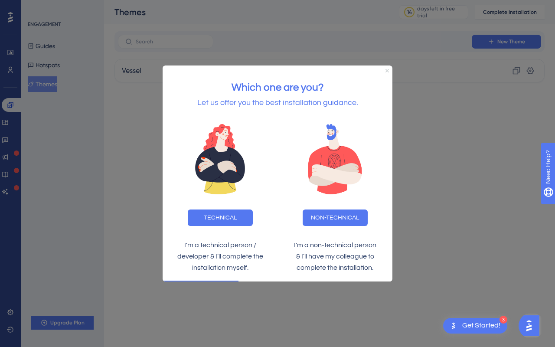
click at [387, 69] on icon "Close Preview" at bounding box center [387, 70] width 3 height 3
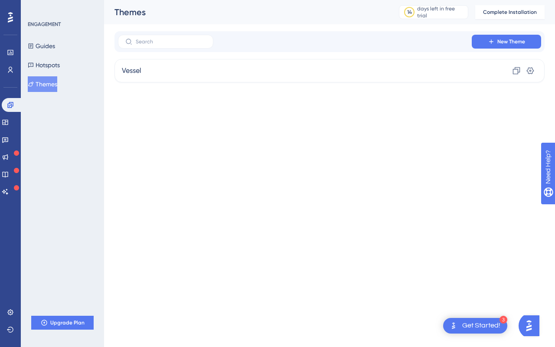
click at [429, 0] on html "3 Get Started! Performance Users Engagement Widgets Feedback Product Updates Kn…" at bounding box center [277, 0] width 555 height 0
click at [464, 319] on div "3 Get Started!" at bounding box center [475, 326] width 64 height 16
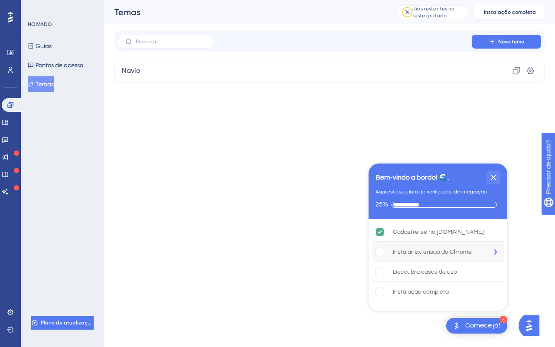
click at [402, 252] on font "Instalar extensão do Chrome" at bounding box center [432, 252] width 79 height 6
click at [430, 270] on font "Descubra casos de uso" at bounding box center [425, 272] width 64 height 6
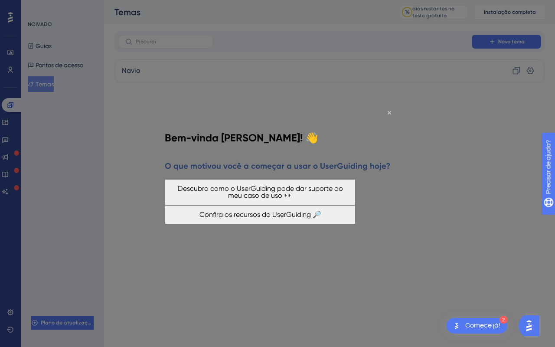
click at [318, 122] on div "Bem-vinda [PERSON_NAME]! 👋" at bounding box center [242, 137] width 154 height 30
click at [389, 112] on icon "Fechar visualização" at bounding box center [389, 112] width 3 height 3
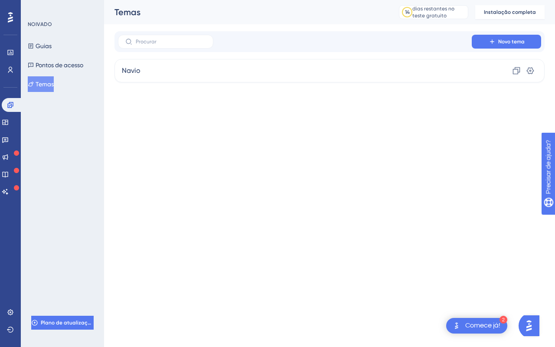
click at [459, 322] on img "Open Get Started! checklist, remaining modules: 2" at bounding box center [457, 326] width 10 height 10
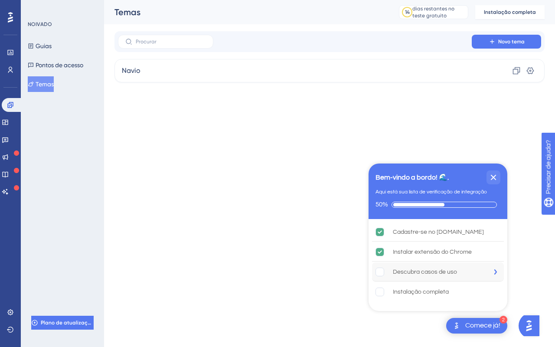
click at [380, 272] on rect "Descobrir casos de uso está incompleto." at bounding box center [380, 272] width 8 height 8
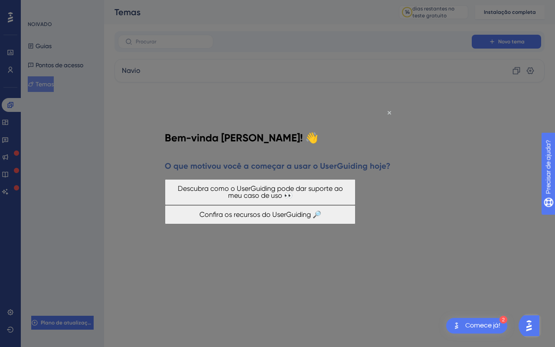
click at [308, 217] on font "Confira os recursos do UserGuiding 🔎" at bounding box center [261, 214] width 122 height 8
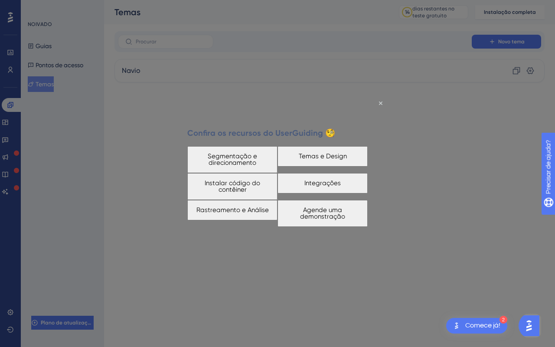
click at [230, 152] on font "Segmentação e direcionamento" at bounding box center [232, 159] width 49 height 14
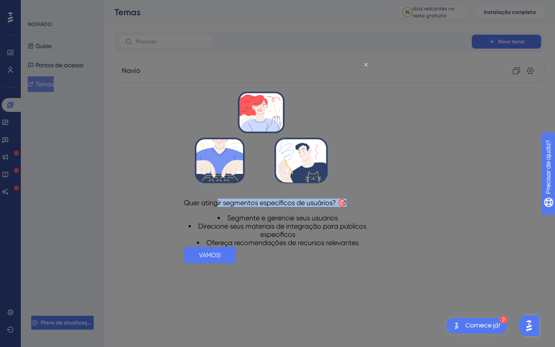
drag, startPoint x: 232, startPoint y: 173, endPoint x: 291, endPoint y: 196, distance: 63.5
click at [291, 197] on div "Quer atingir segmentos específicos de usuários? 🎯 Segmente e gerencie seus usuá…" at bounding box center [277, 173] width 187 height 180
click at [291, 214] on div "Segmente e gerencie seus usuários Direcione seus materiais de integração para p…" at bounding box center [277, 230] width 187 height 33
click at [250, 214] on font "Segmente e gerencie seus usuários" at bounding box center [282, 218] width 111 height 8
click at [286, 214] on div "Segmente e gerencie seus usuários Direcione seus materiais de integração para p…" at bounding box center [277, 230] width 187 height 33
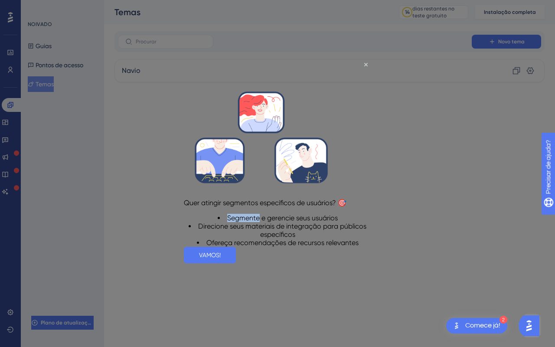
click at [286, 214] on div "Segmente e gerencie seus usuários Direcione seus materiais de integração para p…" at bounding box center [277, 230] width 187 height 33
click at [283, 222] on li "Direcione seus materiais de integração para públicos específicos" at bounding box center [277, 230] width 187 height 16
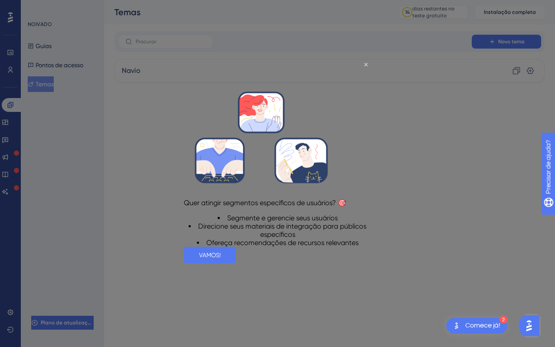
click at [280, 247] on li "Ofereça recomendações de recursos relevantes" at bounding box center [277, 243] width 187 height 8
click at [236, 263] on button "VAMOS!" at bounding box center [210, 255] width 52 height 16
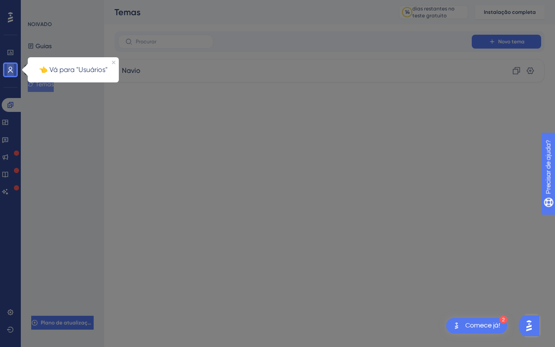
click at [14, 72] on link at bounding box center [10, 70] width 7 height 14
click at [7, 70] on link at bounding box center [10, 70] width 7 height 14
click at [114, 62] on icon "Fechar visualização" at bounding box center [113, 62] width 3 height 3
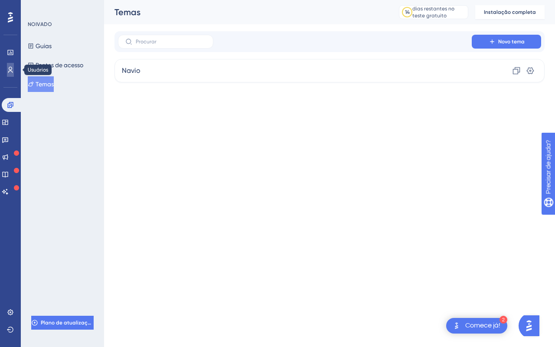
click at [12, 71] on icon at bounding box center [10, 69] width 7 height 7
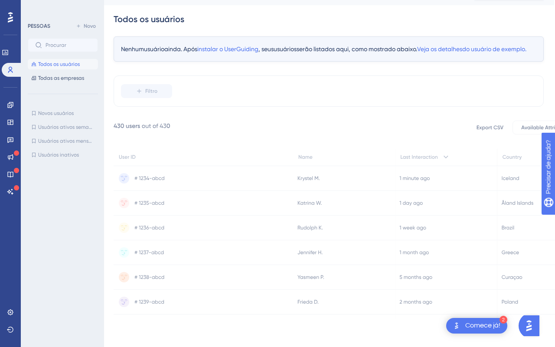
scroll to position [0, 1]
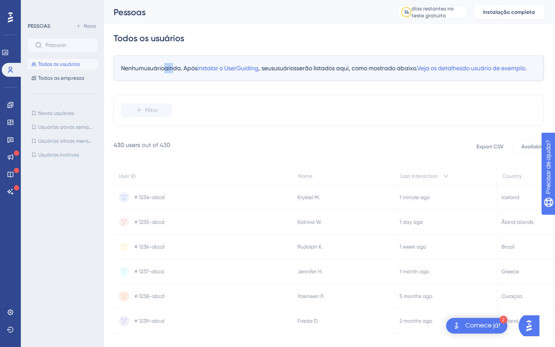
drag, startPoint x: 166, startPoint y: 67, endPoint x: 179, endPoint y: 66, distance: 13.0
click at [178, 67] on div "Nenhum usuário ainda. Após instalar o UserGuiding , seus usuários serão listado…" at bounding box center [329, 68] width 430 height 25
drag, startPoint x: 286, startPoint y: 66, endPoint x: 322, endPoint y: 70, distance: 36.8
click at [322, 70] on font "ainda. Após instalar o UserGuiding , seus usuários serão listados aqui, como mo…" at bounding box center [345, 68] width 362 height 7
click at [322, 70] on font "serão listados aqui, como mostrado abaixo." at bounding box center [357, 68] width 121 height 7
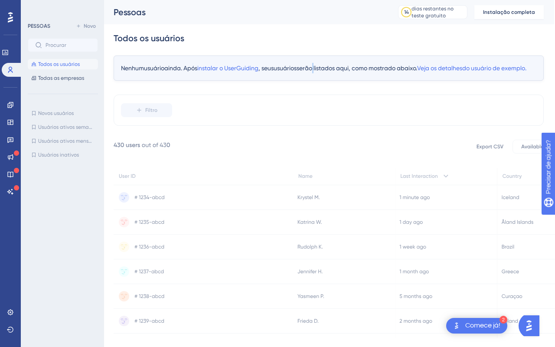
click at [322, 70] on font "serão listados aqui, como mostrado abaixo." at bounding box center [357, 68] width 121 height 7
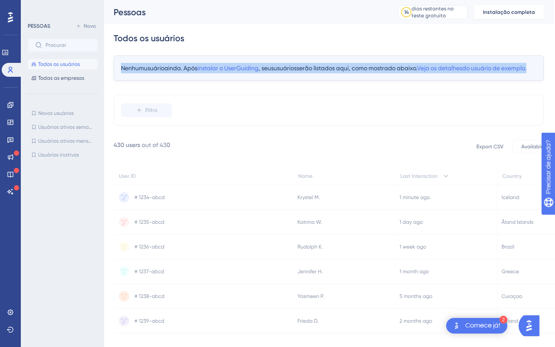
click at [322, 70] on font "serão listados aqui, como mostrado abaixo." at bounding box center [357, 68] width 121 height 7
click at [294, 81] on div "Nenhum usuário ainda. Após instalar o UserGuiding , seus usuários serão listado…" at bounding box center [329, 68] width 430 height 25
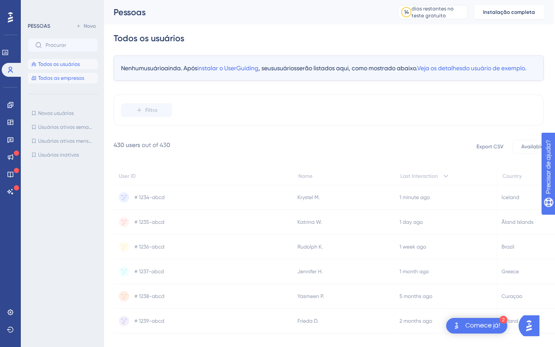
click at [44, 78] on font "Todas as empresas" at bounding box center [61, 78] width 46 height 6
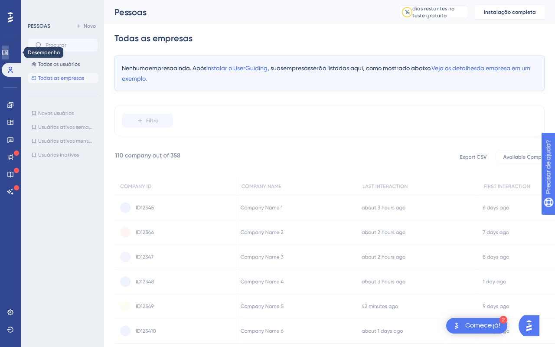
click at [9, 55] on icon at bounding box center [5, 52] width 7 height 7
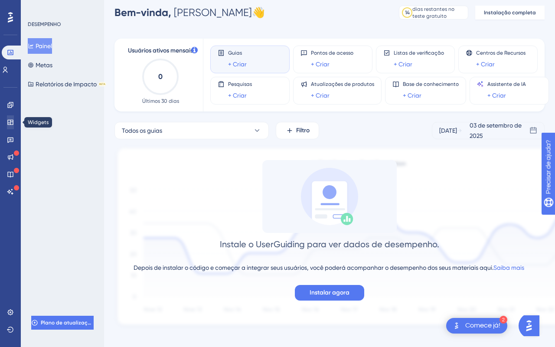
scroll to position [10, 0]
click at [379, 81] on div "Pesquisas + Criar Atualizações de produtos + Criar Base de conhecimento + Criar…" at bounding box center [368, 90] width 317 height 28
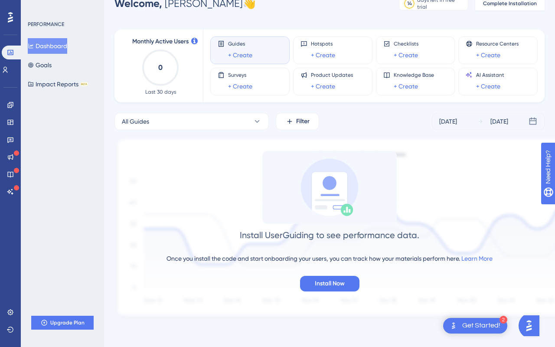
scroll to position [7, 0]
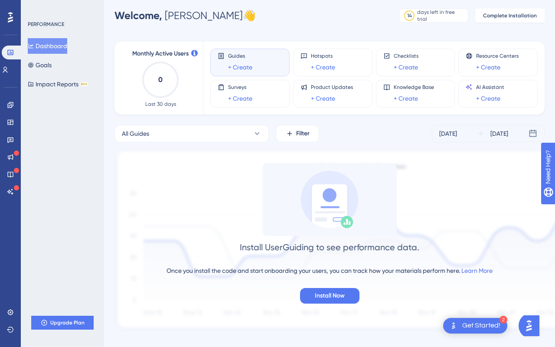
drag, startPoint x: 275, startPoint y: 256, endPoint x: 308, endPoint y: 252, distance: 33.3
click at [308, 252] on div "Install UserGuiding to see performance data. Once you install the code and star…" at bounding box center [330, 233] width 430 height 141
click at [302, 253] on div at bounding box center [302, 253] width 0 height 0
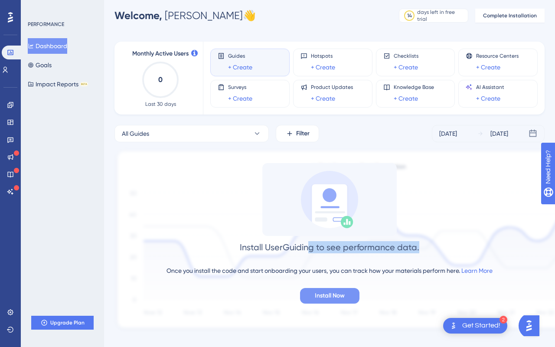
click at [321, 297] on span "Install Now" at bounding box center [330, 296] width 30 height 10
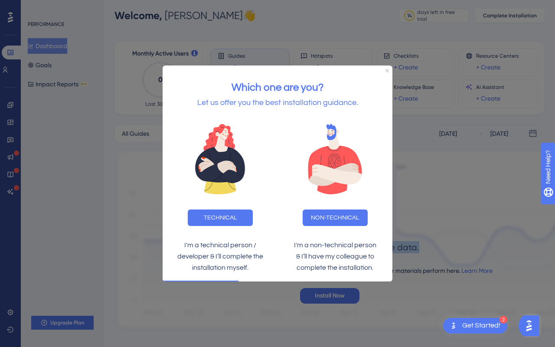
scroll to position [0, 0]
click at [384, 69] on div "Which one are you? Let us offer you the best installation guidance." at bounding box center [278, 90] width 230 height 50
click at [388, 69] on icon "Close Preview" at bounding box center [387, 70] width 3 height 3
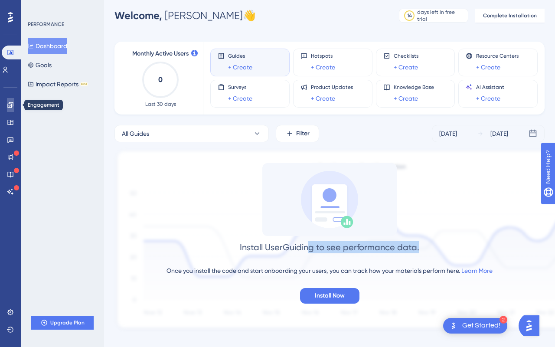
click at [7, 107] on icon at bounding box center [10, 105] width 7 height 7
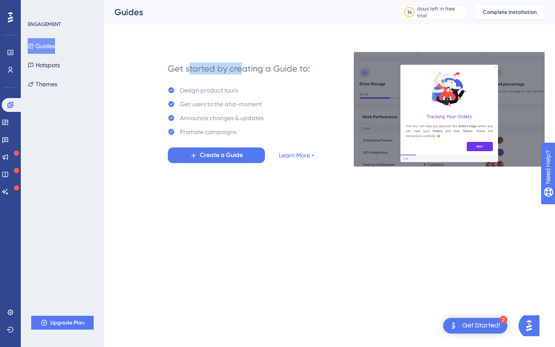
drag, startPoint x: 187, startPoint y: 72, endPoint x: 244, endPoint y: 72, distance: 56.4
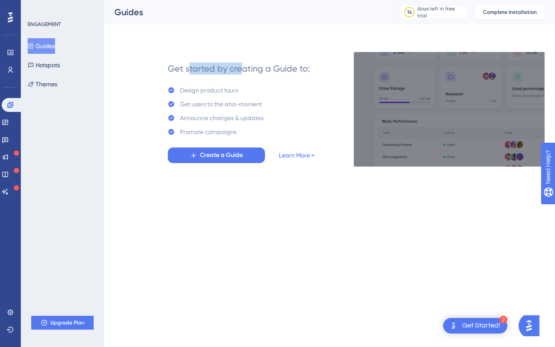
click at [243, 72] on div "Get started by creating a Guide to:" at bounding box center [239, 68] width 142 height 12
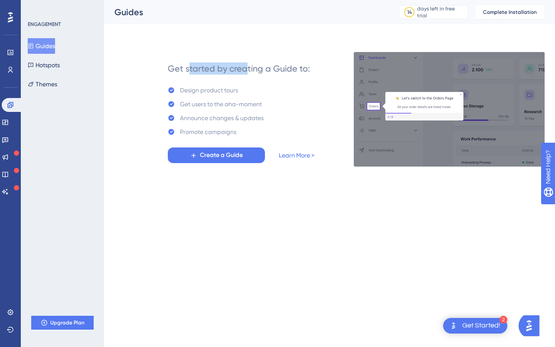
click at [244, 72] on div "Get started by creating a Guide to:" at bounding box center [239, 68] width 142 height 12
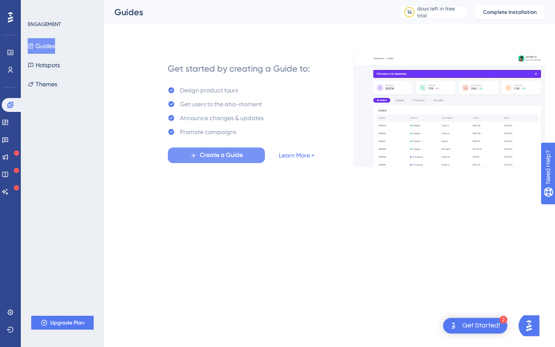
click at [242, 155] on span "Create a Guide" at bounding box center [221, 155] width 43 height 10
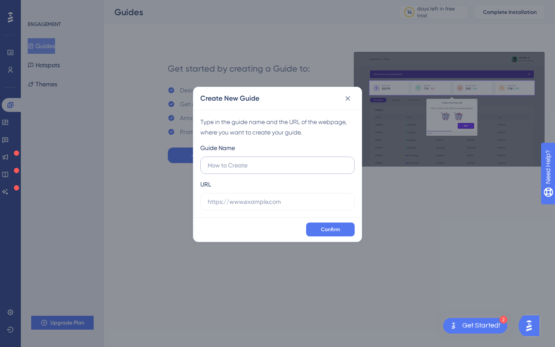
click at [248, 166] on input "text" at bounding box center [278, 166] width 140 height 10
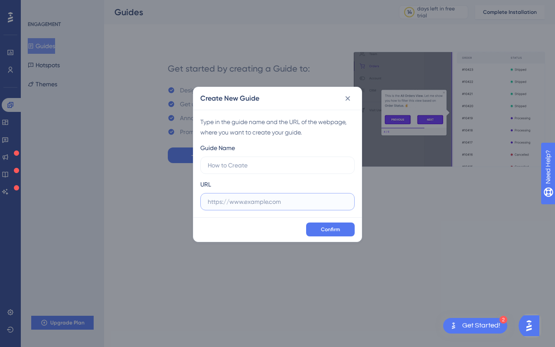
click at [255, 198] on input "text" at bounding box center [278, 202] width 140 height 10
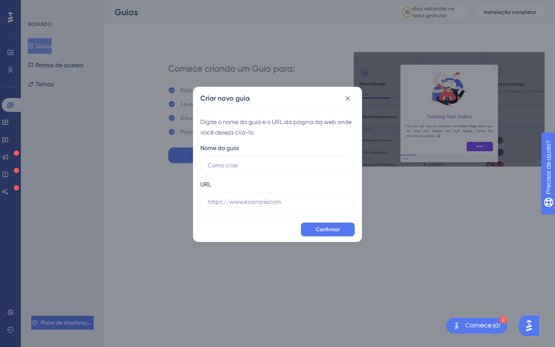
click at [232, 120] on font "Digite o nome do guia e o URL da página da web onde você deseja criá-lo." at bounding box center [275, 126] width 151 height 17
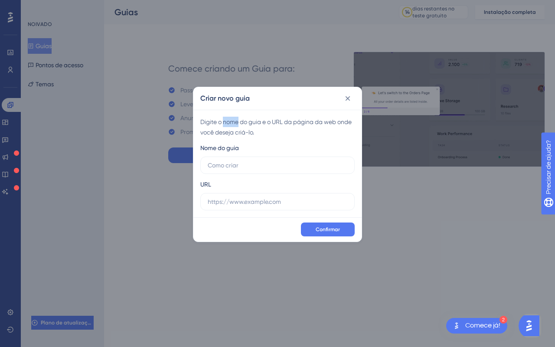
click at [232, 120] on font "Digite o nome do guia e o URL da página da web onde você deseja criá-lo." at bounding box center [275, 126] width 151 height 17
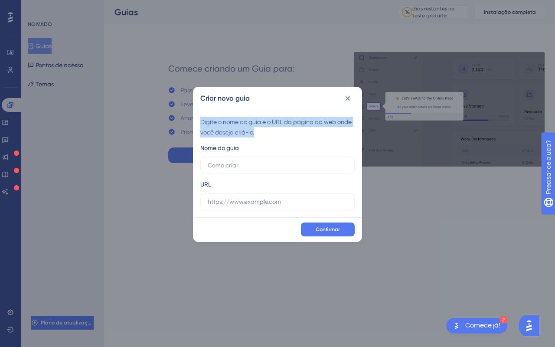
click at [232, 120] on font "Digite o nome do guia e o URL da página da web onde você deseja criá-lo." at bounding box center [275, 126] width 151 height 17
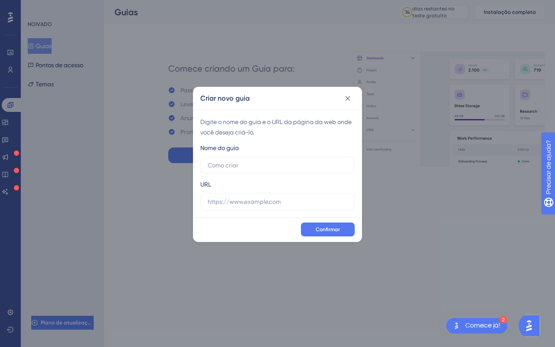
click at [262, 130] on div "Digite o nome do guia e o URL da página da web onde você deseja criá-lo." at bounding box center [277, 127] width 154 height 21
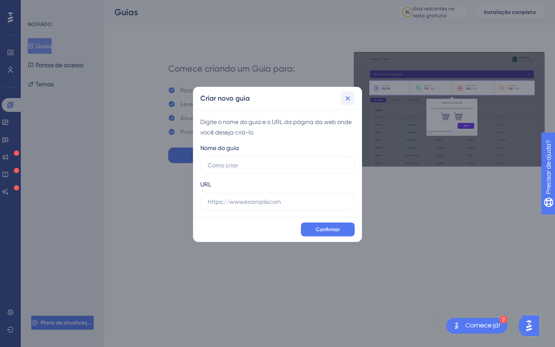
click at [348, 94] on button at bounding box center [348, 99] width 14 height 14
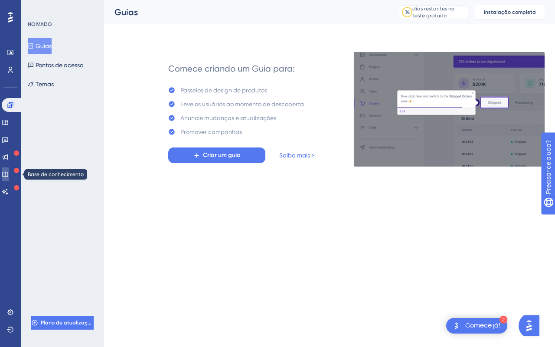
click at [8, 177] on icon at bounding box center [5, 175] width 6 height 6
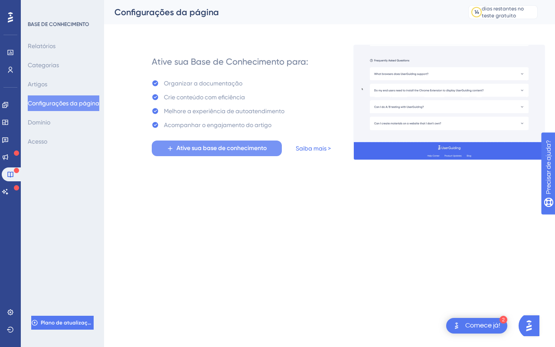
click at [243, 147] on font "Ative sua base de conhecimento" at bounding box center [222, 147] width 90 height 7
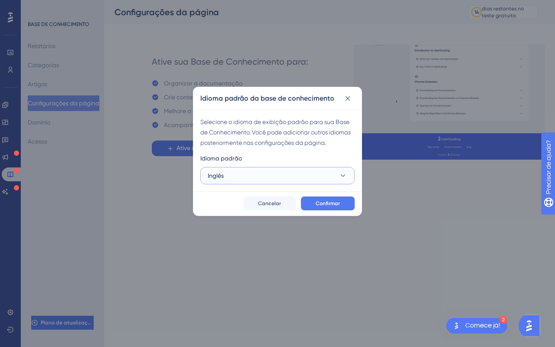
click at [284, 176] on button "Inglês" at bounding box center [277, 175] width 154 height 17
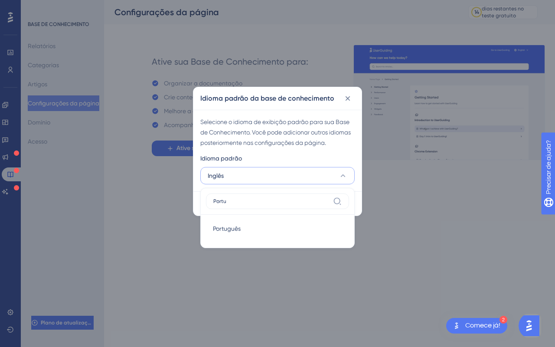
type input "Portu"
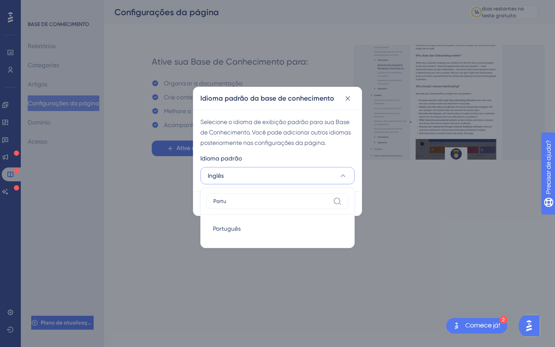
click at [225, 219] on div "Português Português" at bounding box center [277, 229] width 143 height 28
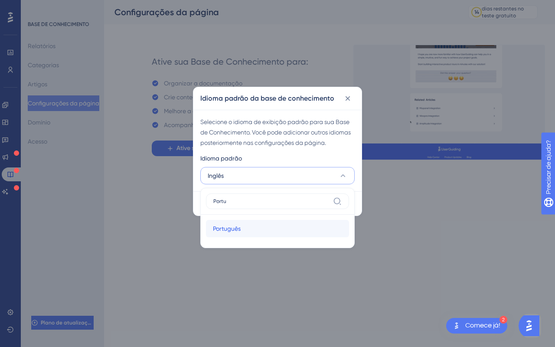
click at [225, 232] on span "Português" at bounding box center [227, 228] width 28 height 10
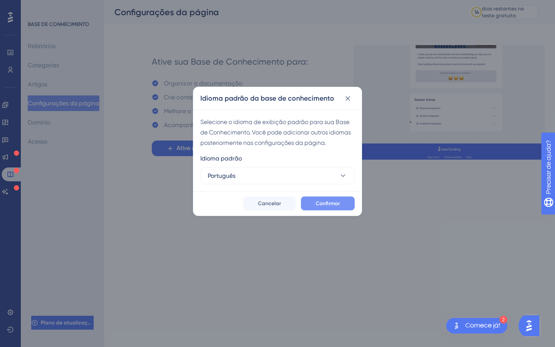
click at [316, 202] on button "Confirmar" at bounding box center [328, 204] width 54 height 14
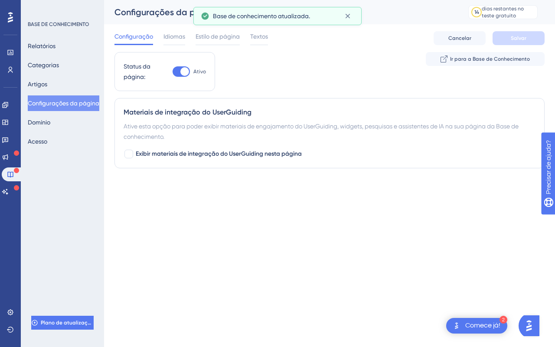
click at [385, 72] on div "Status da página: Ativo Ir para a Base de Conhecimento" at bounding box center [330, 75] width 430 height 46
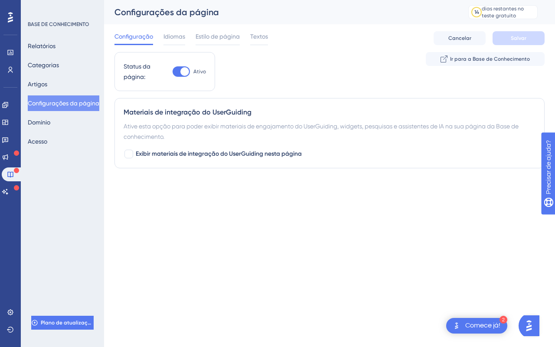
click at [337, 0] on html "2 Comece já! Desempenho Usuários Noivado Widgets Opinião Atualizações de produt…" at bounding box center [277, 0] width 555 height 0
click at [174, 36] on font "Idiomas" at bounding box center [175, 36] width 22 height 7
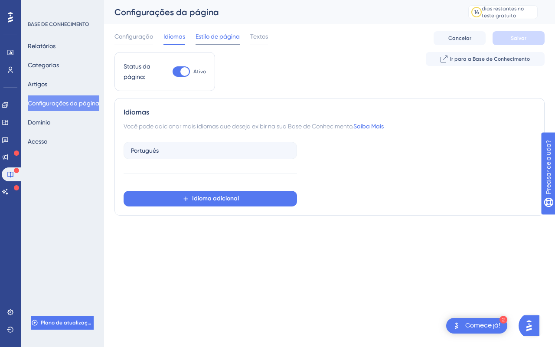
click at [215, 42] on div "Estilo de página" at bounding box center [218, 38] width 44 height 14
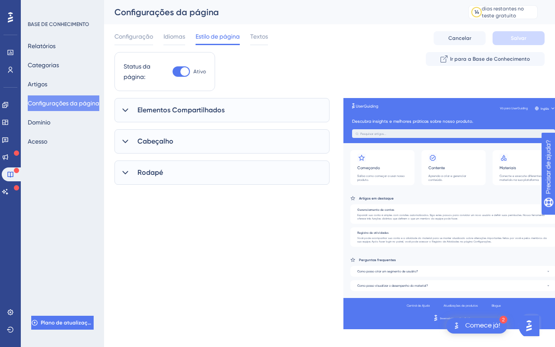
click at [159, 120] on div "Elementos Compartilhados" at bounding box center [222, 110] width 215 height 24
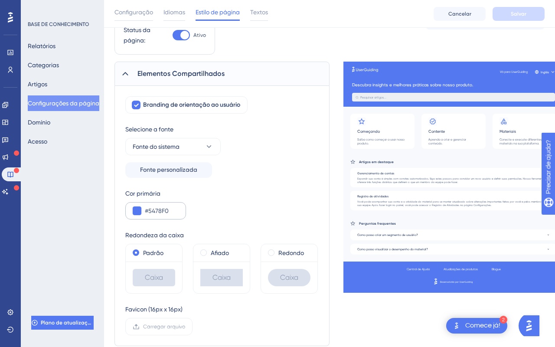
scroll to position [41, 0]
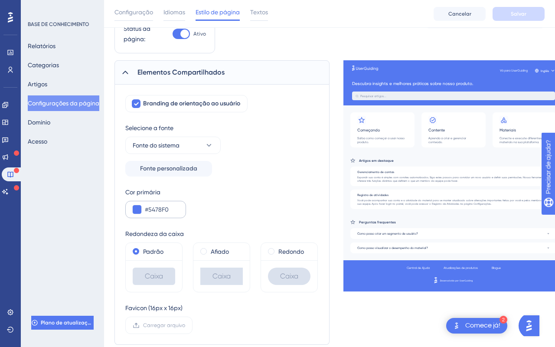
click at [162, 215] on div "#5478F0" at bounding box center [155, 209] width 61 height 17
click at [162, 207] on input "#5478F0" at bounding box center [162, 209] width 34 height 10
paste input "EEC"
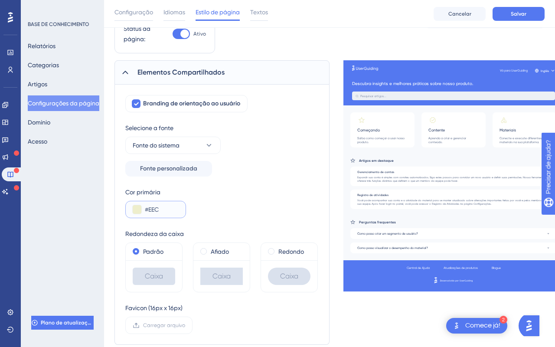
paste input "FF4D00"
type input "#FF4D00"
click at [209, 234] on div "Redondeza da caixa" at bounding box center [221, 234] width 193 height 10
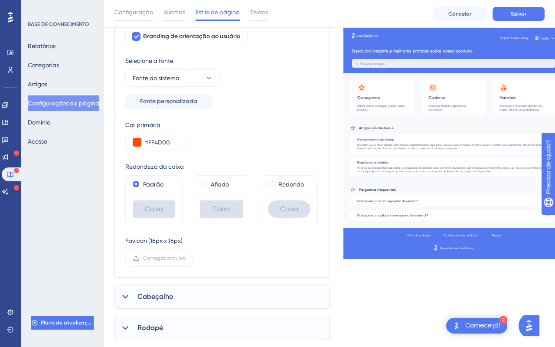
scroll to position [129, 0]
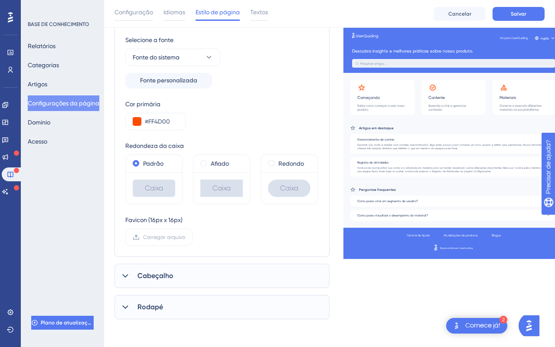
click at [162, 286] on div "Cabeçalho" at bounding box center [222, 276] width 215 height 24
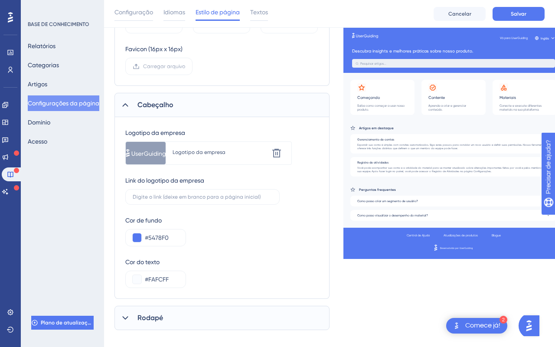
scroll to position [311, 0]
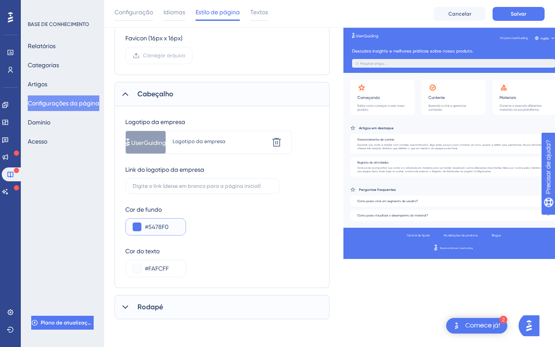
click at [154, 224] on input "#5478F0" at bounding box center [162, 227] width 34 height 10
paste input "FF4D0"
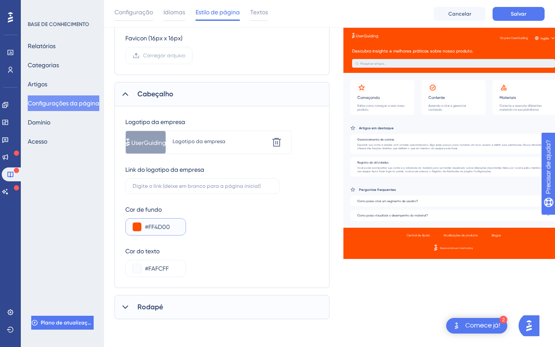
type input "#FF4D00"
click at [221, 226] on div "Cor de fundo #FF4D00" at bounding box center [221, 219] width 193 height 31
click at [170, 301] on div "Rodapé" at bounding box center [222, 307] width 215 height 24
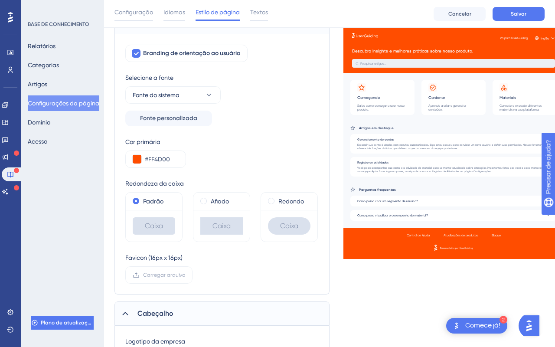
scroll to position [0, 0]
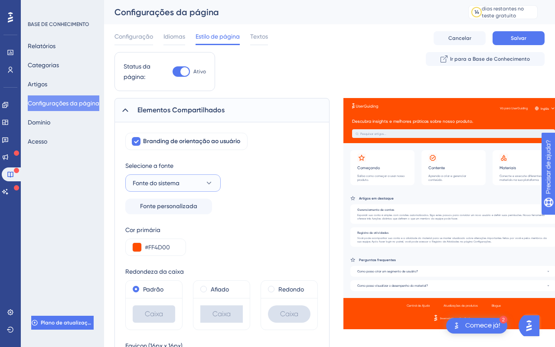
click at [193, 185] on button "Fonte do sistema" at bounding box center [172, 182] width 95 height 17
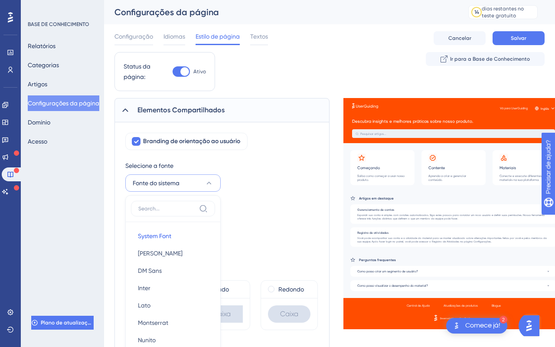
scroll to position [111, 0]
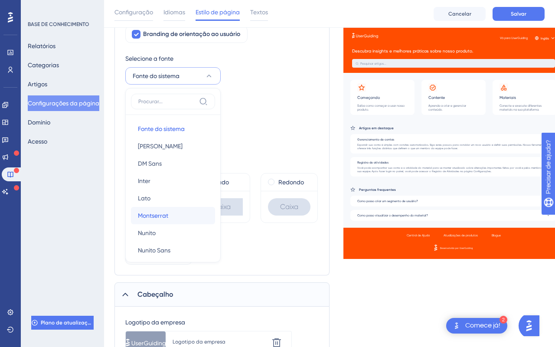
click at [174, 216] on button "[PERSON_NAME]" at bounding box center [173, 215] width 84 height 17
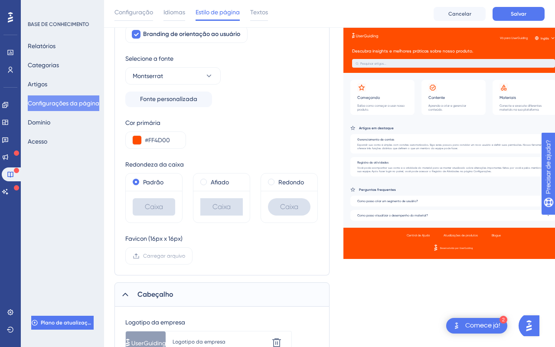
click at [237, 142] on div "Cor primária #FF4D00" at bounding box center [221, 133] width 193 height 31
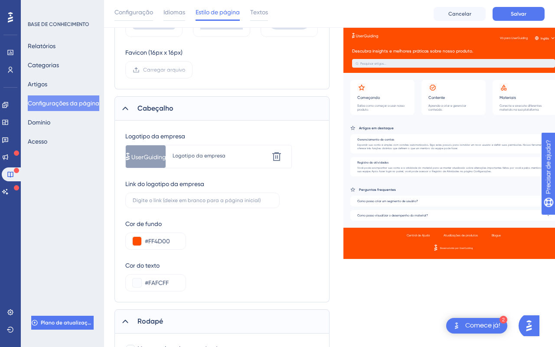
scroll to position [343, 0]
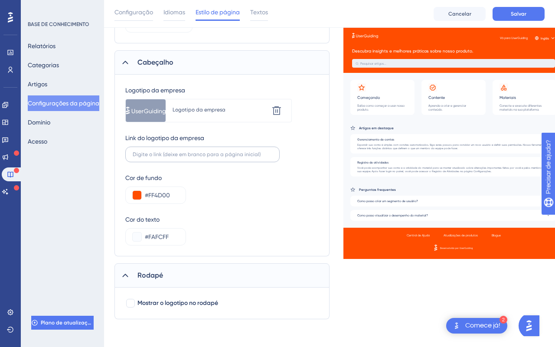
click at [190, 159] on label at bounding box center [202, 155] width 154 height 16
click at [190, 157] on input "text" at bounding box center [203, 154] width 140 height 6
click at [193, 142] on font "Link do logotipo da empresa" at bounding box center [164, 138] width 79 height 10
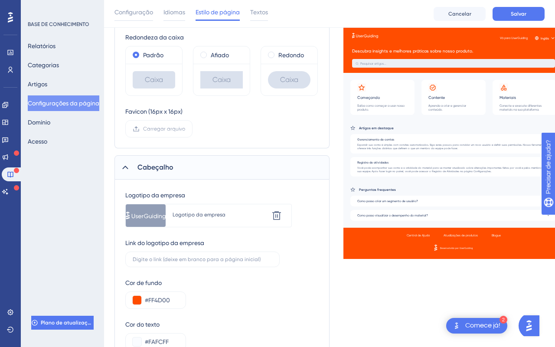
scroll to position [234, 0]
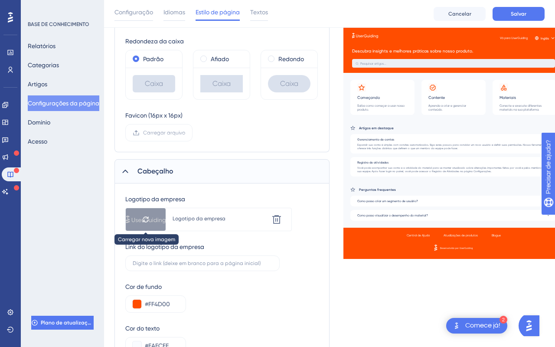
click at [152, 220] on div at bounding box center [146, 219] width 40 height 23
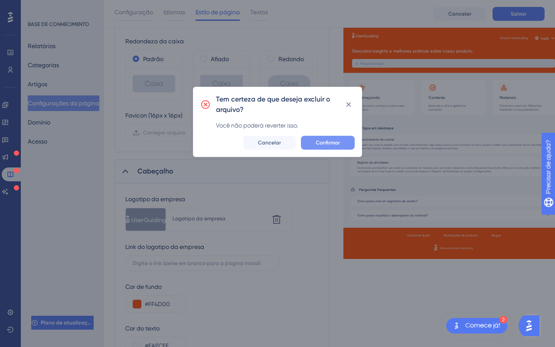
click at [328, 141] on font "Confirmar" at bounding box center [328, 143] width 24 height 6
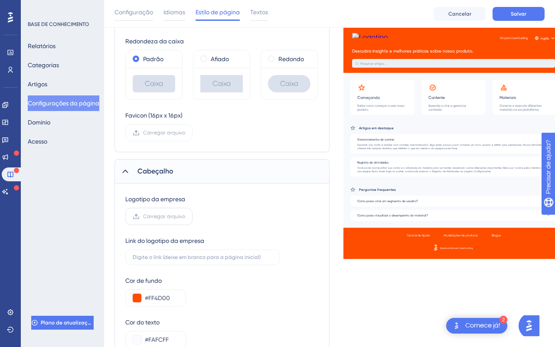
click at [152, 217] on font "Carregar arquivo" at bounding box center [164, 216] width 42 height 6
click at [185, 216] on input "Carregar arquivo" at bounding box center [185, 216] width 0 height 0
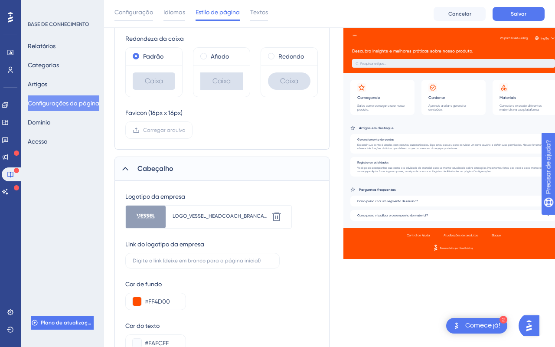
scroll to position [236, 9]
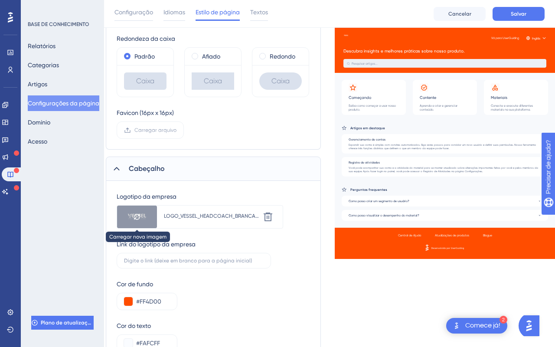
click at [141, 220] on div at bounding box center [137, 217] width 40 height 23
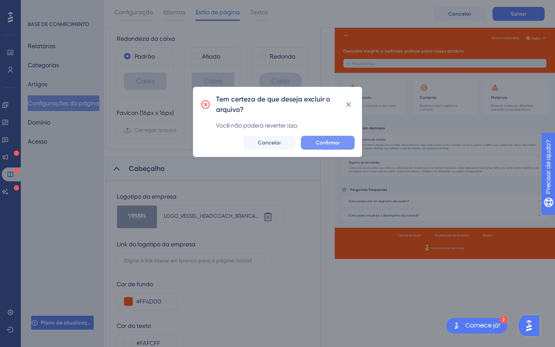
click at [332, 139] on button "Confirmar" at bounding box center [328, 143] width 54 height 14
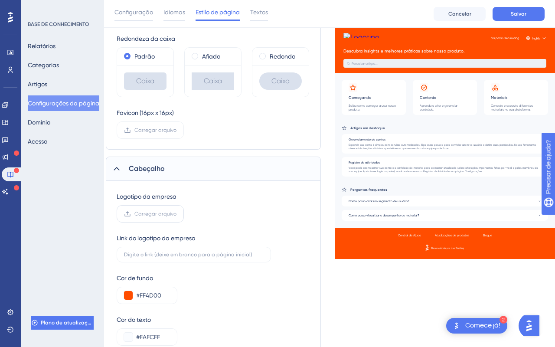
click at [147, 218] on label "Carregar arquivo" at bounding box center [150, 213] width 67 height 17
click at [177, 214] on input "Carregar arquivo" at bounding box center [177, 214] width 0 height 0
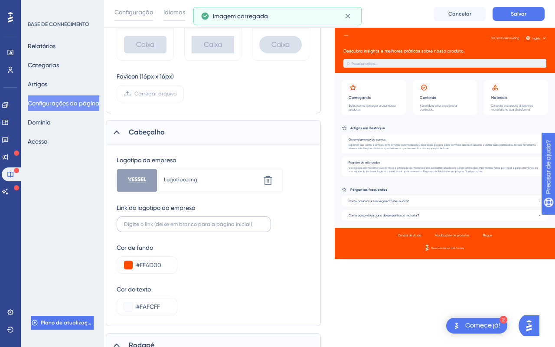
scroll to position [278, 9]
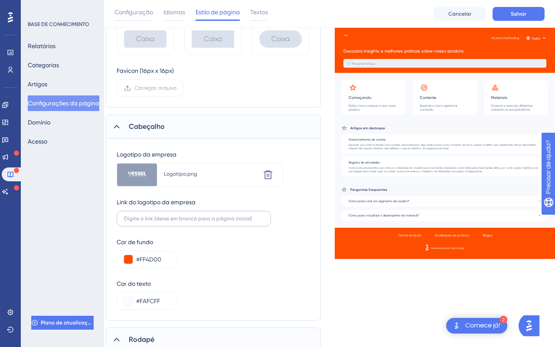
click at [172, 222] on label at bounding box center [194, 219] width 154 height 16
click at [172, 222] on input "text" at bounding box center [194, 219] width 140 height 6
click at [255, 266] on div "Cor de fundo #FF4D00" at bounding box center [213, 252] width 193 height 31
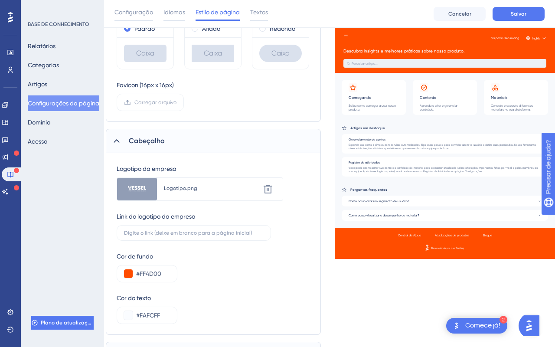
scroll to position [264, 9]
click at [149, 193] on div at bounding box center [137, 189] width 40 height 23
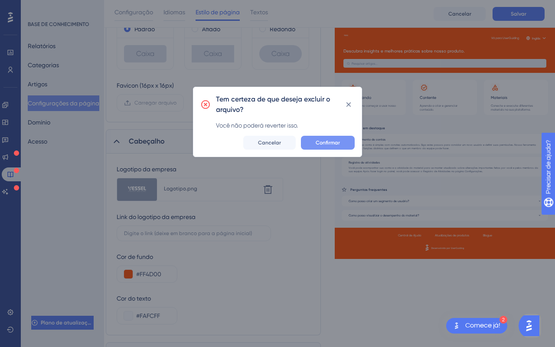
click at [334, 136] on button "Confirmar" at bounding box center [328, 143] width 54 height 14
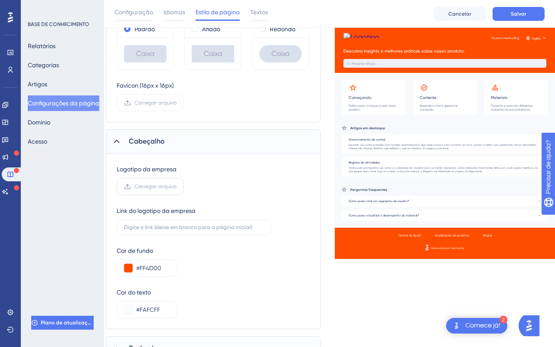
click at [136, 194] on label "Carregar arquivo" at bounding box center [150, 186] width 67 height 17
click at [177, 187] on input "Carregar arquivo" at bounding box center [177, 187] width 0 height 0
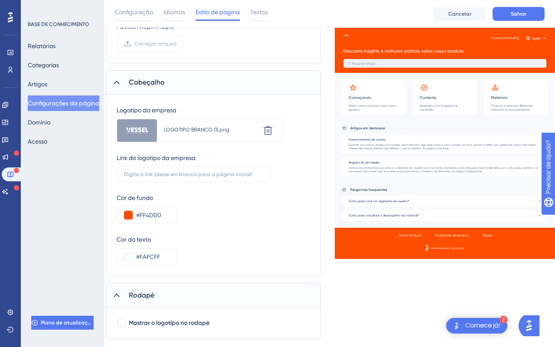
scroll to position [323, 9]
click at [143, 131] on div at bounding box center [137, 130] width 40 height 23
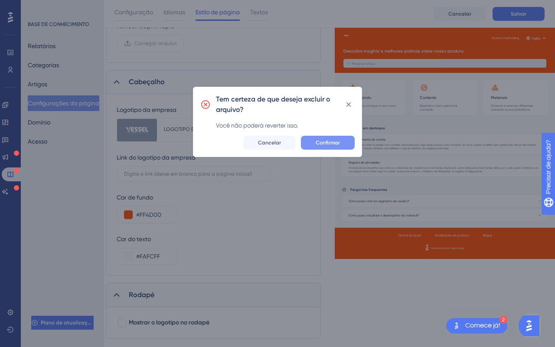
click at [320, 142] on font "Confirmar" at bounding box center [328, 143] width 24 height 6
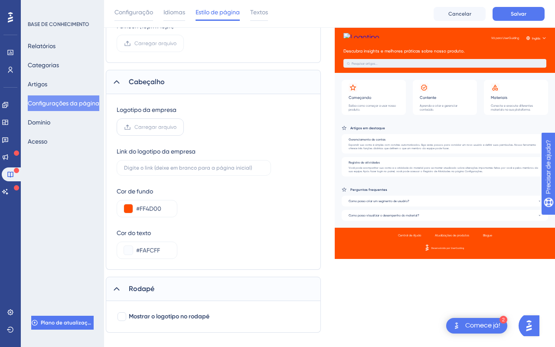
click at [147, 128] on font "Carregar arquivo" at bounding box center [155, 127] width 42 height 6
click at [177, 127] on input "Carregar arquivo" at bounding box center [177, 127] width 0 height 0
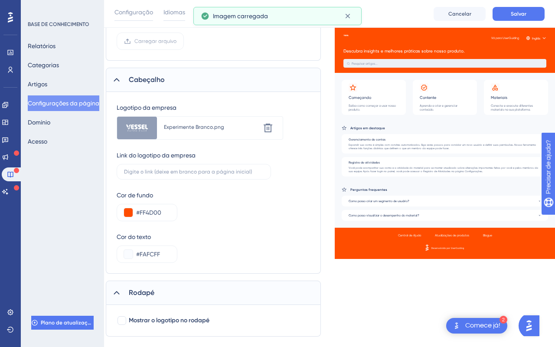
scroll to position [334, 9]
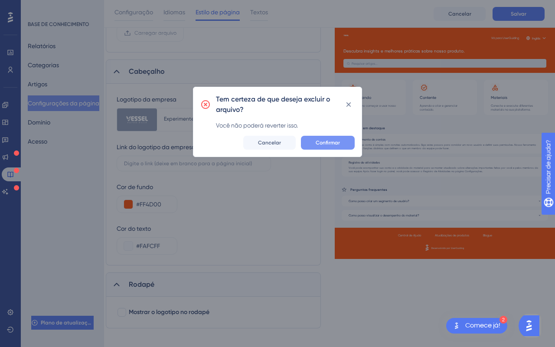
click at [308, 142] on button "Confirmar" at bounding box center [328, 143] width 54 height 14
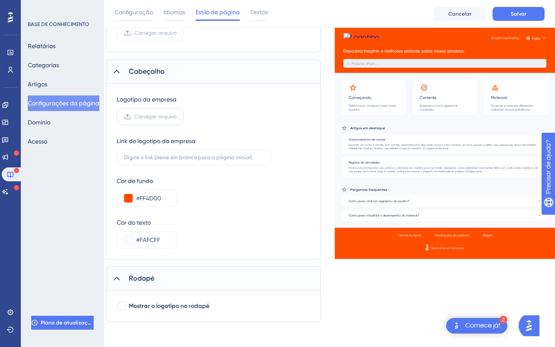
click at [137, 124] on label "Carregar arquivo" at bounding box center [150, 116] width 67 height 17
click at [177, 117] on input "Carregar arquivo" at bounding box center [177, 117] width 0 height 0
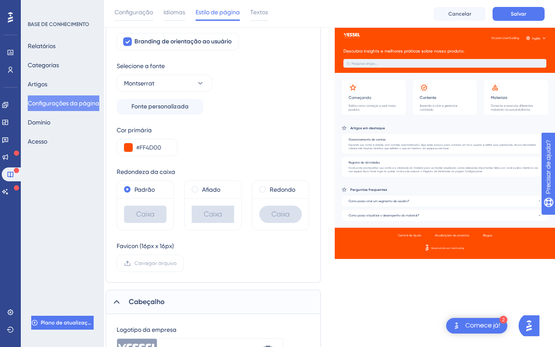
scroll to position [0, 9]
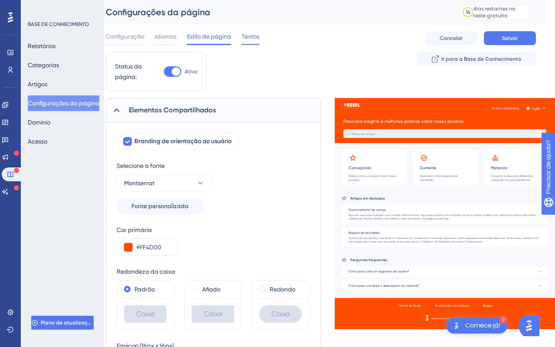
click at [251, 41] on span "Textos" at bounding box center [251, 36] width 18 height 10
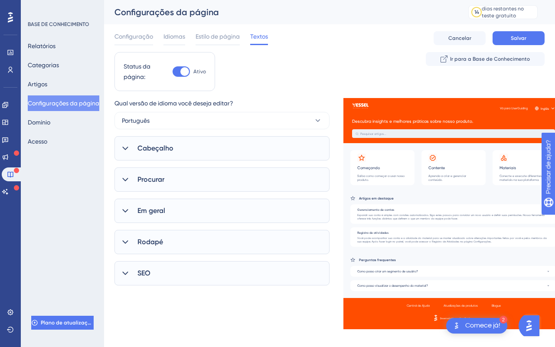
click at [144, 147] on font "Cabeçalho" at bounding box center [156, 148] width 36 height 8
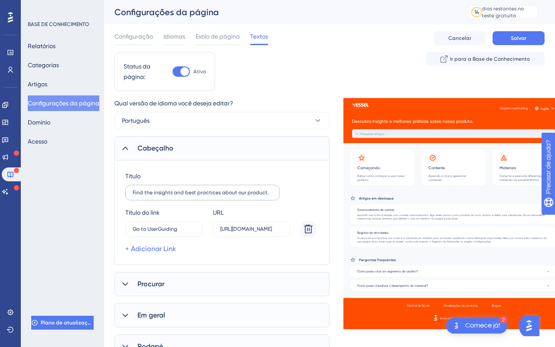
click at [246, 186] on label "Find the insights and best practices about our product." at bounding box center [202, 193] width 154 height 16
click at [246, 190] on input "Find the insights and best practices about our product." at bounding box center [203, 193] width 140 height 6
click at [393, 27] on div "Configuração Idiomas Estilo de página Textos Cancelar Salvar" at bounding box center [330, 38] width 430 height 28
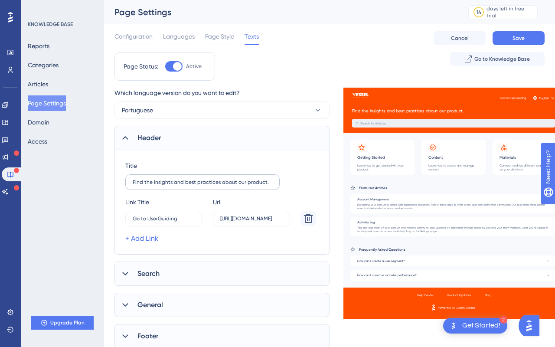
click at [178, 188] on label "Find the insights and best practices about our product." at bounding box center [202, 182] width 154 height 16
click at [178, 185] on input "Find the insights and best practices about our product." at bounding box center [203, 182] width 140 height 6
click at [178, 188] on label "Find the insights and best practices about our product." at bounding box center [202, 182] width 154 height 16
click at [178, 185] on input "Find the insights and best practices about our product." at bounding box center [203, 182] width 140 height 6
click at [178, 188] on label "Find the insights and best practices about our product." at bounding box center [202, 182] width 154 height 16
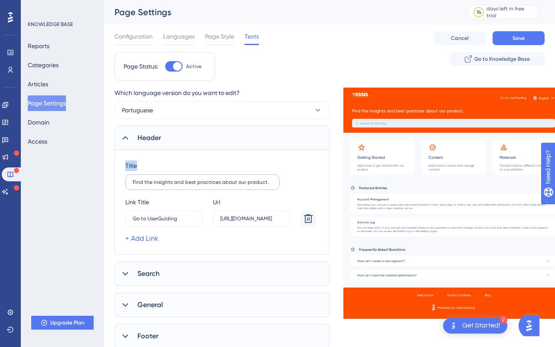
click at [178, 185] on input "Find the insights and best practices about our product." at bounding box center [203, 182] width 140 height 6
click at [178, 188] on label "Find the insights and best practices about our product." at bounding box center [202, 182] width 154 height 16
click at [178, 185] on input "Find the insights and best practices about our product." at bounding box center [203, 182] width 140 height 6
click at [191, 179] on input "Find the insights and best practices about our product." at bounding box center [203, 182] width 140 height 6
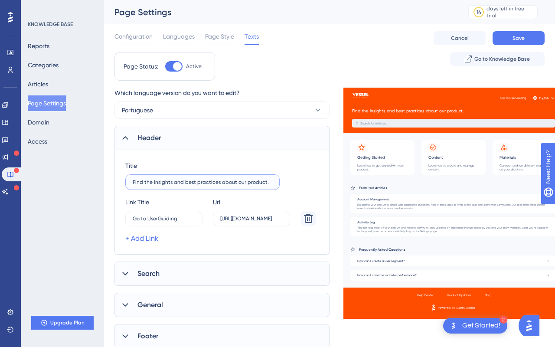
click at [191, 179] on input "Find the insights and best practices about our product." at bounding box center [203, 182] width 140 height 6
click at [211, 181] on input "Find the insights and best practices about our product." at bounding box center [203, 182] width 140 height 6
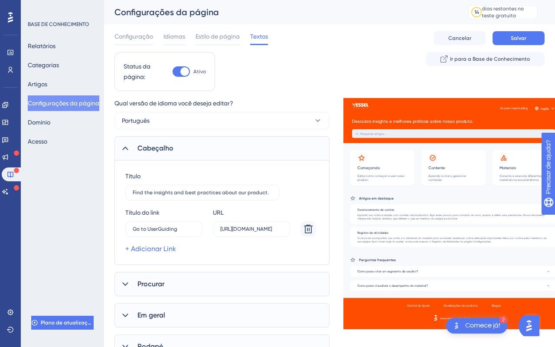
click at [206, 201] on div "Título Find the insights and best practices about our product. Título do link G…" at bounding box center [221, 212] width 193 height 83
click at [208, 189] on label "Find the insights and best practices about our product." at bounding box center [202, 193] width 154 height 16
click at [208, 190] on input "Find the insights and best practices about our product." at bounding box center [203, 193] width 140 height 6
click at [208, 189] on label "Find the insights and best practices about our product." at bounding box center [202, 193] width 154 height 16
click at [208, 190] on input "Find the insights and best practices about our product." at bounding box center [203, 193] width 140 height 6
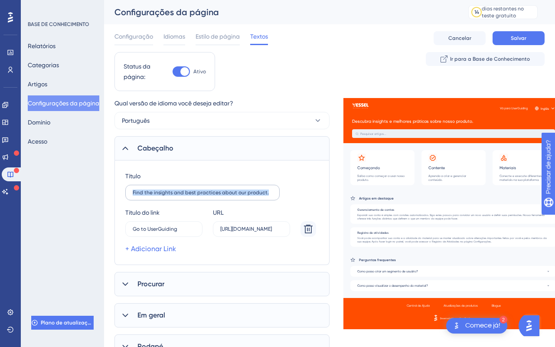
click at [208, 189] on label "Find the insights and best practices about our product." at bounding box center [202, 193] width 154 height 16
click at [208, 190] on input "Find the insights and best practices about our product." at bounding box center [203, 193] width 140 height 6
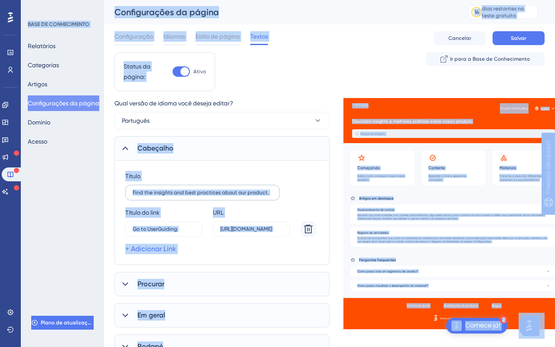
click at [208, 189] on label "Find the insights and best practices about our product." at bounding box center [202, 193] width 154 height 16
click at [208, 190] on input "Find the insights and best practices about our product." at bounding box center [203, 193] width 140 height 6
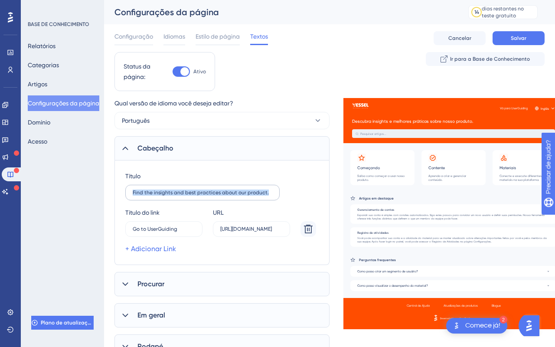
click at [208, 189] on label "Find the insights and best practices about our product." at bounding box center [202, 193] width 154 height 16
click at [208, 190] on input "Find the insights and best practices about our product." at bounding box center [203, 193] width 140 height 6
click at [208, 189] on label "Find the insights and best practices about our product." at bounding box center [202, 193] width 154 height 16
click at [208, 190] on input "Find the insights and best practices about our product." at bounding box center [203, 193] width 140 height 6
click at [208, 189] on label "Find the insights and best practices about our product." at bounding box center [202, 193] width 154 height 16
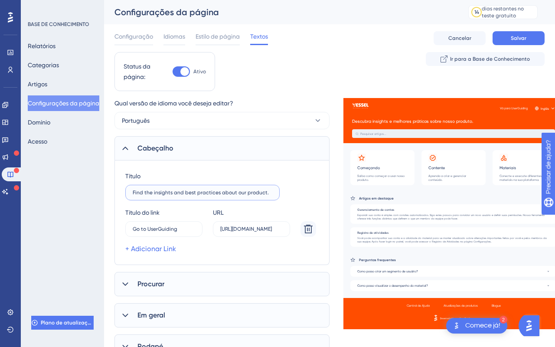
click at [208, 190] on input "Find the insights and best practices about our product." at bounding box center [203, 193] width 140 height 6
click at [208, 189] on label "Find the insights and best practices about our product." at bounding box center [202, 193] width 154 height 16
click at [208, 190] on input "Find the insights and best practices about our product." at bounding box center [203, 193] width 140 height 6
click at [208, 189] on label "Find the insights and best practices about our product." at bounding box center [202, 193] width 154 height 16
click at [208, 190] on input "Find the insights and best practices about our product." at bounding box center [203, 193] width 140 height 6
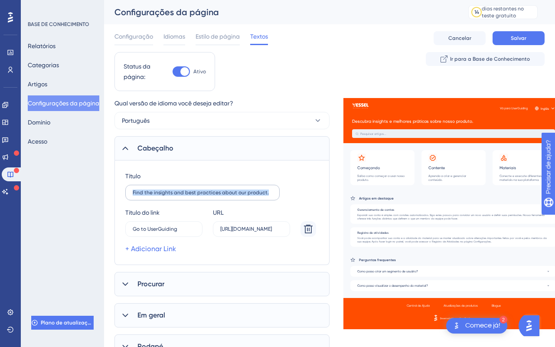
click at [208, 189] on label "Find the insights and best practices about our product." at bounding box center [202, 193] width 154 height 16
click at [208, 190] on input "Find the insights and best practices about our product." at bounding box center [203, 193] width 140 height 6
click at [208, 189] on label "Find the insights and best practices about our product." at bounding box center [202, 193] width 154 height 16
click at [208, 190] on input "Find the insights and best practices about our product." at bounding box center [203, 193] width 140 height 6
click at [208, 189] on label "Find the insights and best practices about our product." at bounding box center [202, 193] width 154 height 16
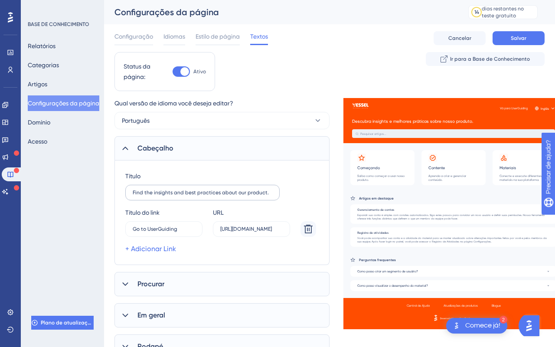
click at [208, 190] on input "Find the insights and best practices about our product." at bounding box center [203, 193] width 140 height 6
click at [208, 189] on label "Find the insights and best practices about our product." at bounding box center [202, 193] width 154 height 16
click at [208, 190] on input "Find the insights and best practices about our product." at bounding box center [203, 193] width 140 height 6
click at [251, 193] on input "Find the insights and best practices about our product." at bounding box center [203, 193] width 140 height 6
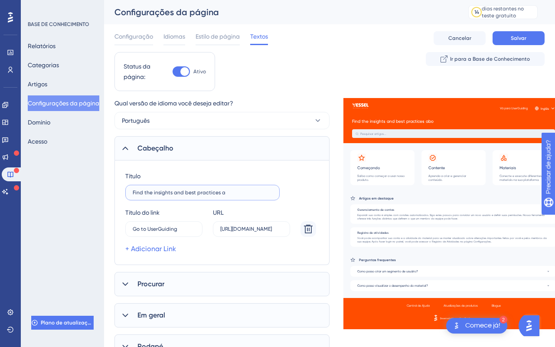
type input "Find the insights and best practices a"
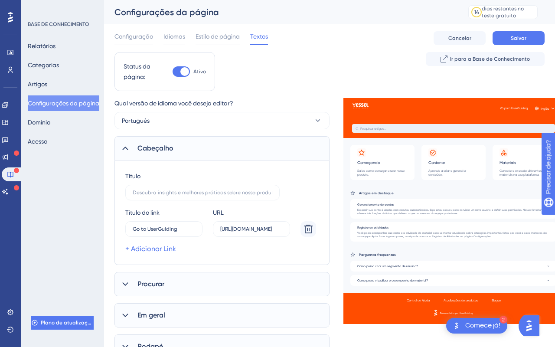
click at [403, 88] on div "Status da página: Ativo Ir para a Base de Conhecimento" at bounding box center [330, 75] width 430 height 46
click at [398, 40] on div "Configuração Idiomas Estilo de página Textos Cancelar Salvar" at bounding box center [330, 38] width 430 height 28
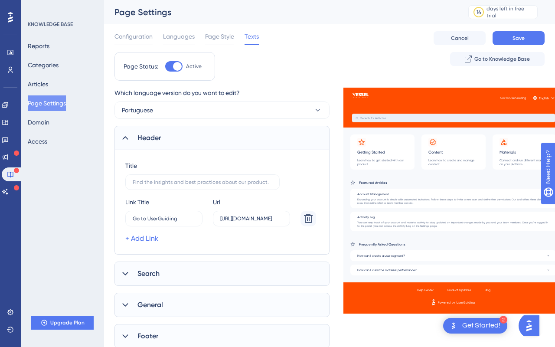
click at [168, 198] on div "Link Title Go to UserGuiding -2" at bounding box center [163, 211] width 77 height 29
click at [169, 188] on label at bounding box center [202, 182] width 154 height 16
click at [169, 185] on input "text" at bounding box center [203, 182] width 140 height 6
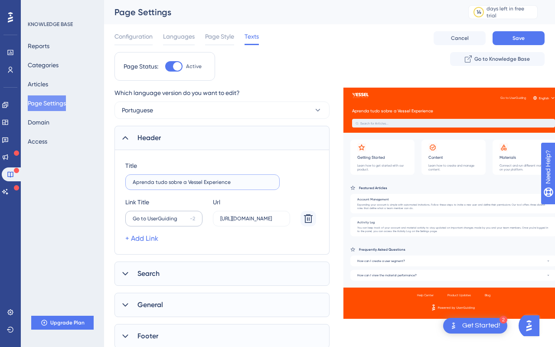
type input "Aprenda tudo sobre a Vessel Experience"
click at [146, 222] on label "Go to UserGuiding -2" at bounding box center [163, 219] width 77 height 16
click at [146, 222] on input "Go to UserGuiding" at bounding box center [160, 219] width 54 height 6
click at [146, 222] on label "Go to UserGuiding -2" at bounding box center [163, 219] width 77 height 16
click at [146, 222] on input "Go to UserGuiding" at bounding box center [160, 219] width 54 height 6
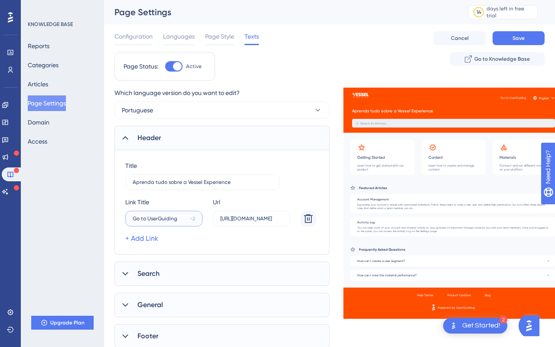
click at [163, 218] on input "Go to UserGuiding" at bounding box center [160, 219] width 54 height 6
click at [142, 218] on input "Go to UserGuiding" at bounding box center [160, 219] width 54 height 6
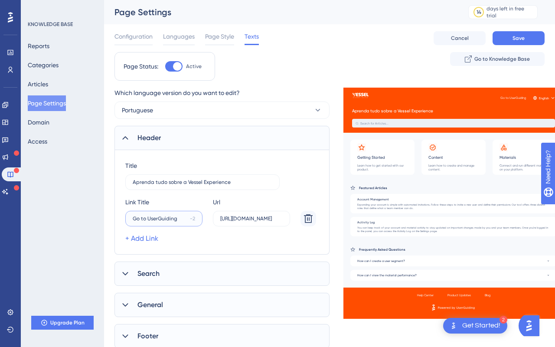
click at [142, 218] on input "Go to UserGuiding" at bounding box center [160, 219] width 54 height 6
type input "V"
click at [247, 213] on label "[URL][DOMAIN_NAME]" at bounding box center [251, 219] width 77 height 16
click at [247, 216] on input "[URL][DOMAIN_NAME]" at bounding box center [251, 219] width 62 height 6
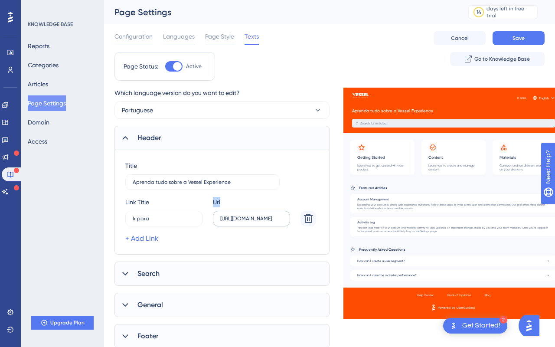
click at [247, 213] on label "[URL][DOMAIN_NAME]" at bounding box center [251, 219] width 77 height 16
click at [247, 216] on input "[URL][DOMAIN_NAME]" at bounding box center [251, 219] width 62 height 6
click at [257, 218] on input "[URL][DOMAIN_NAME]" at bounding box center [251, 219] width 62 height 6
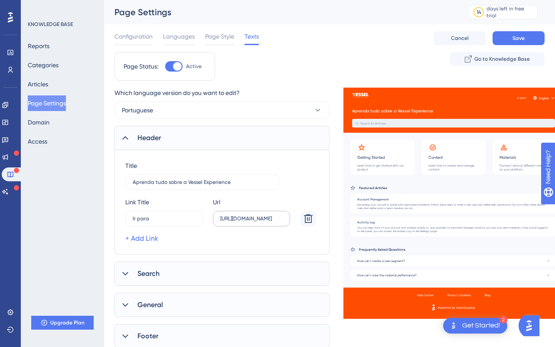
click at [263, 222] on label "[URL][DOMAIN_NAME]" at bounding box center [251, 219] width 77 height 16
click at [263, 222] on input "[URL][DOMAIN_NAME]" at bounding box center [251, 219] width 62 height 6
drag, startPoint x: 263, startPoint y: 222, endPoint x: 252, endPoint y: 222, distance: 10.8
click at [252, 222] on label "[URL][DOMAIN_NAME]" at bounding box center [251, 219] width 77 height 16
click at [252, 222] on input "[URL][DOMAIN_NAME]" at bounding box center [251, 219] width 62 height 6
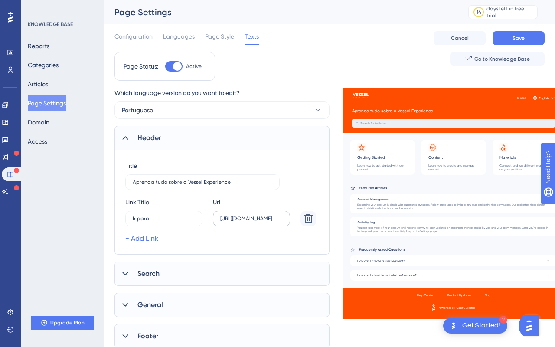
click at [252, 222] on label "[URL][DOMAIN_NAME]" at bounding box center [251, 219] width 77 height 16
click at [252, 222] on input "[URL][DOMAIN_NAME]" at bounding box center [251, 219] width 62 height 6
click at [252, 222] on label "[URL][DOMAIN_NAME]" at bounding box center [251, 219] width 77 height 16
click at [252, 222] on input "[URL][DOMAIN_NAME]" at bounding box center [251, 219] width 62 height 6
click at [182, 214] on label "Ir para 7" at bounding box center [163, 219] width 77 height 16
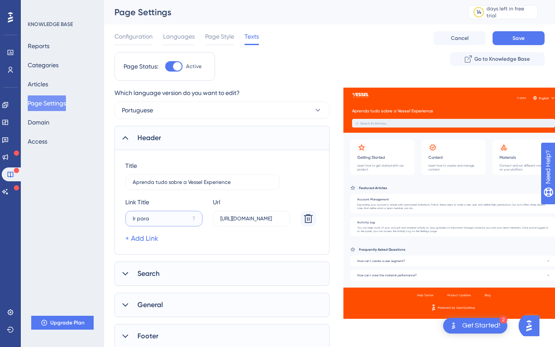
click at [182, 216] on input "Ir para" at bounding box center [161, 219] width 56 height 6
type input "Ir para portal"
click at [240, 239] on div "+ Add Link" at bounding box center [220, 238] width 191 height 10
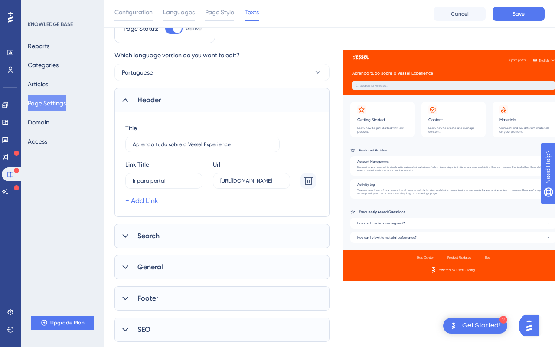
scroll to position [18, 0]
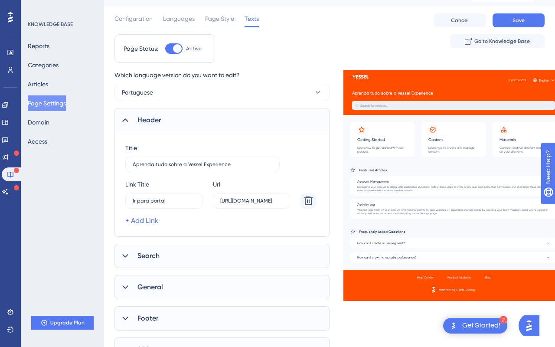
click at [143, 213] on div "Link Title Ir para portal 1 Url [URL][DOMAIN_NAME] + Add Link" at bounding box center [220, 202] width 191 height 47
click at [144, 219] on link "+ Add Link" at bounding box center [141, 221] width 33 height 10
click at [180, 229] on div "Link Title 15" at bounding box center [163, 230] width 77 height 29
click at [277, 204] on label "[URL][DOMAIN_NAME]" at bounding box center [251, 201] width 77 height 16
click at [277, 204] on input "[URL][DOMAIN_NAME]" at bounding box center [251, 201] width 62 height 6
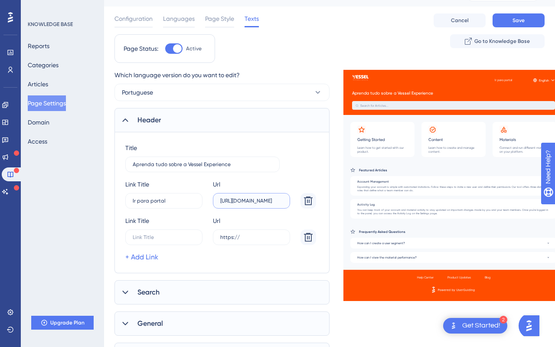
type input "[URL][DOMAIN_NAME]"
click at [277, 204] on label at bounding box center [251, 201] width 77 height 16
click at [277, 204] on input "text" at bounding box center [251, 201] width 62 height 6
click at [201, 226] on div "Link Title 15" at bounding box center [163, 230] width 77 height 29
click at [306, 234] on icon at bounding box center [308, 237] width 9 height 9
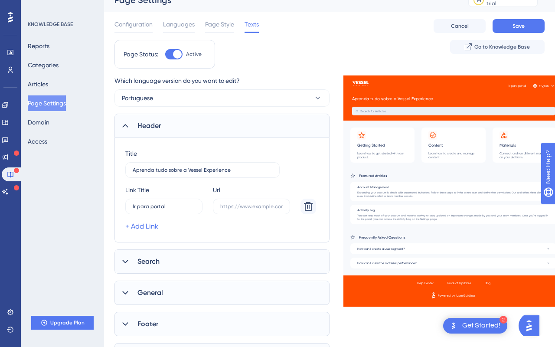
scroll to position [15, 0]
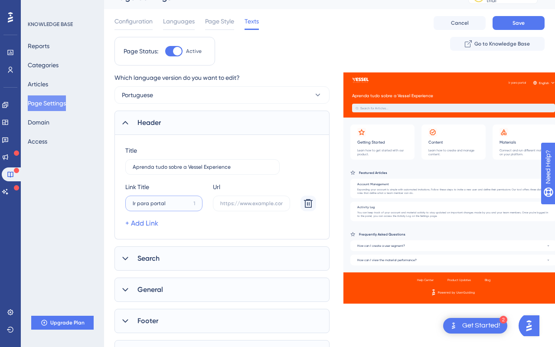
click at [163, 203] on input "Ir para portal" at bounding box center [161, 203] width 57 height 6
type input "p"
click at [151, 198] on label "Portal 9" at bounding box center [163, 204] width 77 height 16
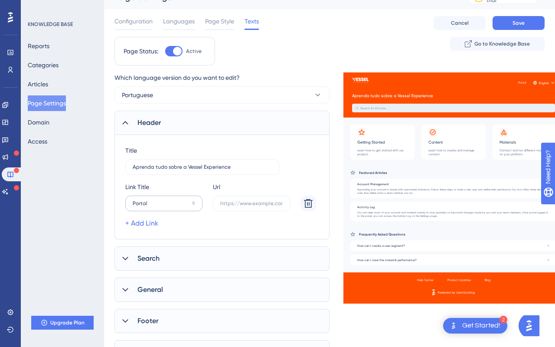
click at [151, 200] on input "Portal" at bounding box center [161, 203] width 56 height 6
click at [151, 198] on label "Portal 9" at bounding box center [163, 204] width 77 height 16
click at [151, 200] on input "Portal" at bounding box center [161, 203] width 56 height 6
click at [154, 207] on label "Portal 9" at bounding box center [163, 204] width 77 height 16
click at [154, 206] on input "Portal" at bounding box center [161, 203] width 56 height 6
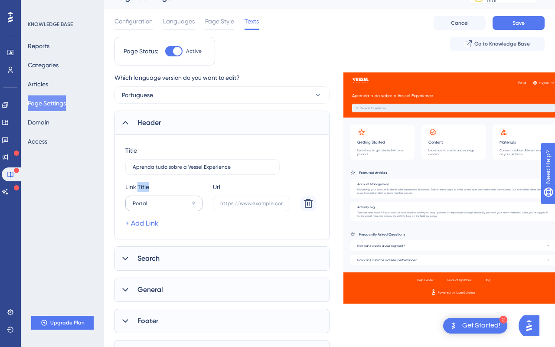
click at [154, 207] on label "Portal 9" at bounding box center [163, 204] width 77 height 16
click at [154, 206] on input "Portal" at bounding box center [161, 203] width 56 height 6
click at [154, 207] on label "Portal 9" at bounding box center [163, 204] width 77 height 16
click at [154, 206] on input "Portal" at bounding box center [161, 203] width 56 height 6
click at [150, 207] on label "Portal 9" at bounding box center [163, 204] width 77 height 16
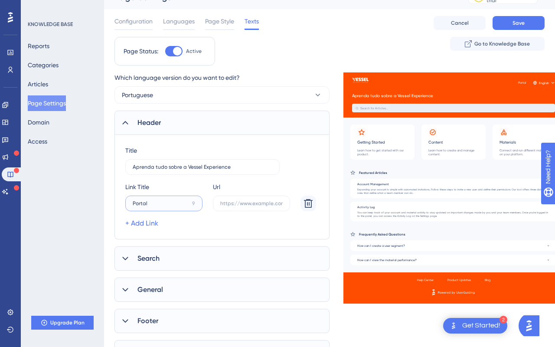
click at [150, 206] on input "Portal" at bounding box center [161, 203] width 56 height 6
click at [150, 207] on label "Portal 9" at bounding box center [163, 204] width 77 height 16
click at [150, 206] on input "Portal" at bounding box center [161, 203] width 56 height 6
click at [141, 205] on input "Portal" at bounding box center [161, 203] width 56 height 6
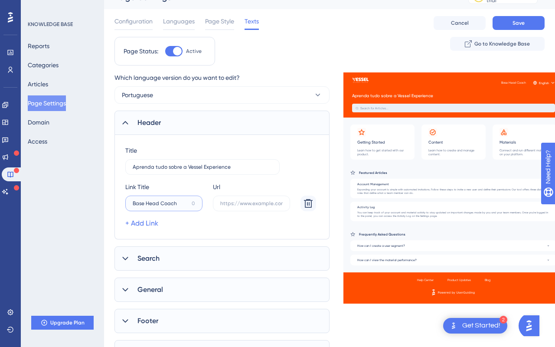
click at [137, 201] on input "Base Head Coach" at bounding box center [161, 203] width 56 height 6
click at [133, 202] on input "C Head Coach" at bounding box center [161, 203] width 56 height 6
click at [136, 202] on input "C Head Coach" at bounding box center [161, 203] width 56 height 6
click at [137, 202] on input "C. Head Coach" at bounding box center [161, 203] width 56 height 6
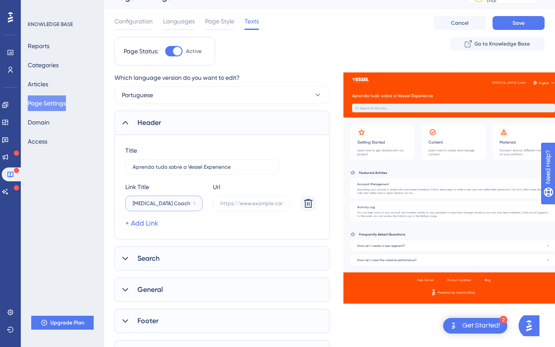
click at [141, 201] on input "[MEDICAL_DATA] Coach" at bounding box center [161, 203] width 57 height 6
type input "C.T Head Coach"
click at [202, 244] on div "Which language version do you want to edit? Portuguese Header Title Aprenda tud…" at bounding box center [222, 218] width 215 height 292
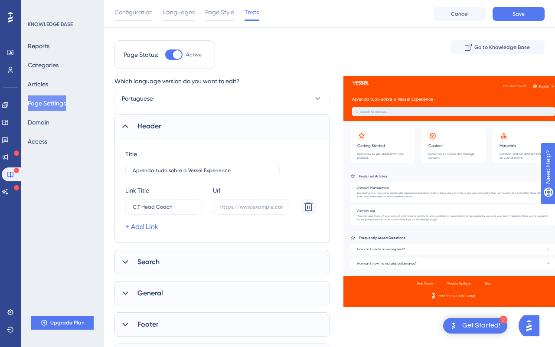
scroll to position [53, 0]
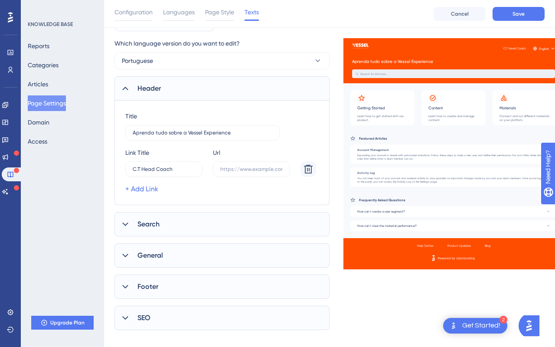
click at [156, 221] on span "Search" at bounding box center [149, 224] width 22 height 10
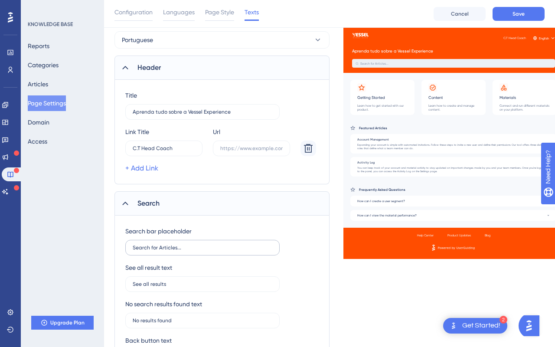
scroll to position [74, 0]
click at [154, 244] on label "Search for Articles..." at bounding box center [202, 247] width 154 height 16
click at [154, 244] on input "Search for Articles..." at bounding box center [203, 247] width 140 height 6
click at [154, 244] on label "Search for Articles..." at bounding box center [202, 247] width 154 height 16
click at [154, 244] on input "Search for Articles..." at bounding box center [203, 247] width 140 height 6
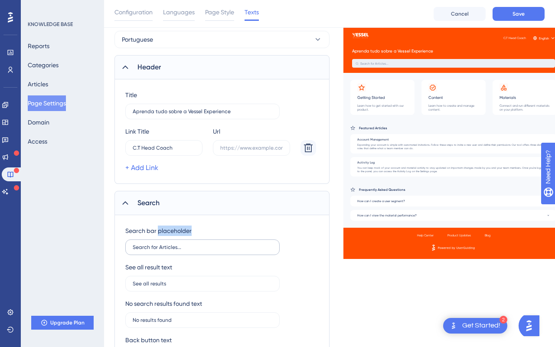
click at [148, 235] on div at bounding box center [148, 235] width 0 height 0
click at [154, 247] on input "Search for Articles..." at bounding box center [203, 247] width 140 height 6
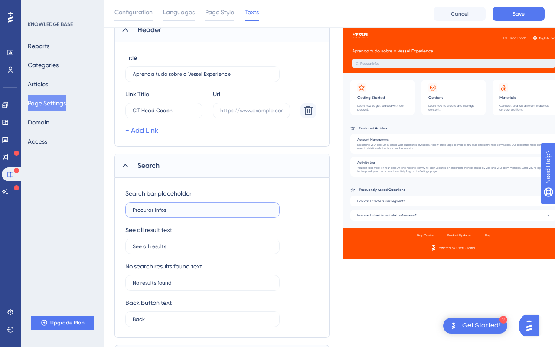
scroll to position [125, 0]
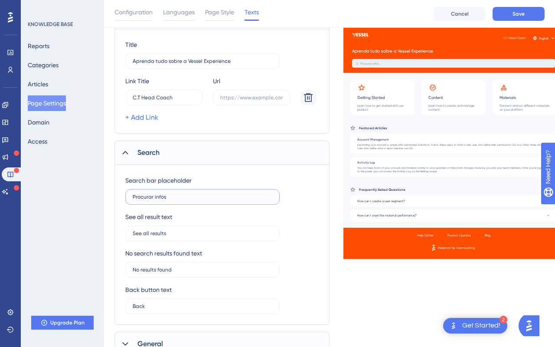
click at [150, 199] on input "Procurar infos" at bounding box center [203, 197] width 140 height 6
type input "Encontre respostas para suas perguntas"
click at [139, 220] on div "See all result text" at bounding box center [148, 217] width 47 height 10
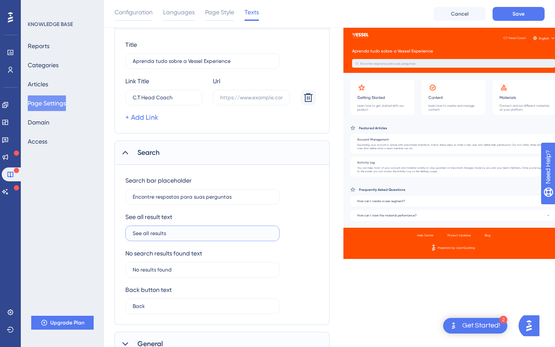
click at [147, 233] on input "See all results" at bounding box center [203, 233] width 140 height 6
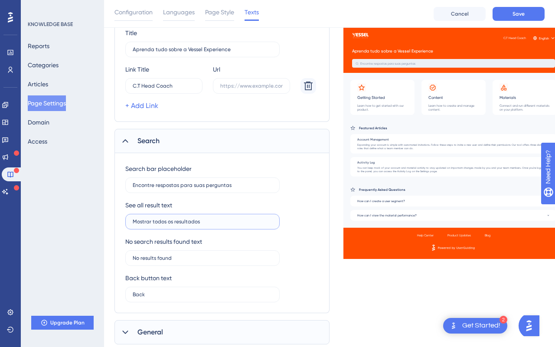
scroll to position [140, 0]
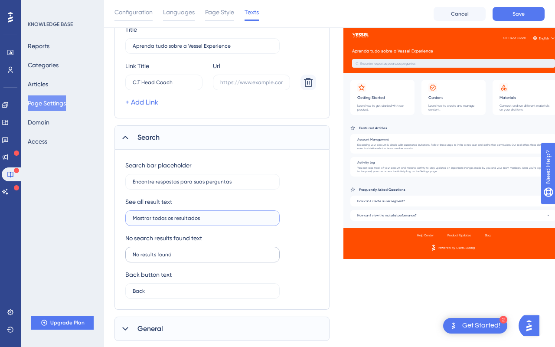
type input "Mostrar todos os resultados"
click at [148, 253] on input "No results found" at bounding box center [203, 255] width 140 height 6
type input "n"
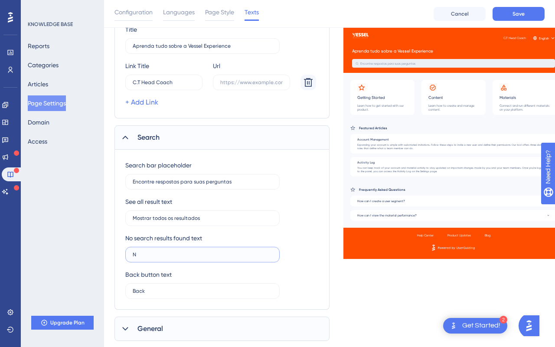
type input "N"
type input "n"
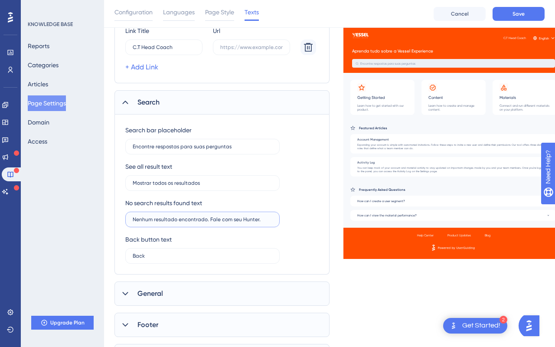
scroll to position [180, 0]
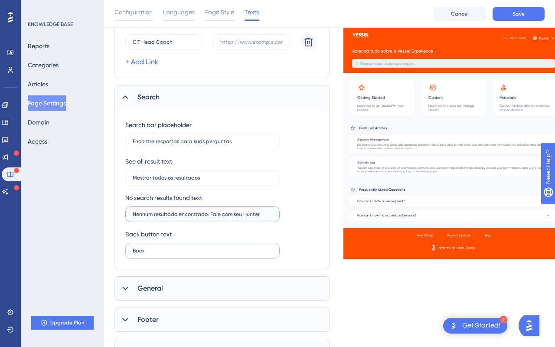
type input "Nenhum resultado encontrado. Fale com seu Hunter."
click at [154, 251] on input "Back" at bounding box center [203, 251] width 140 height 6
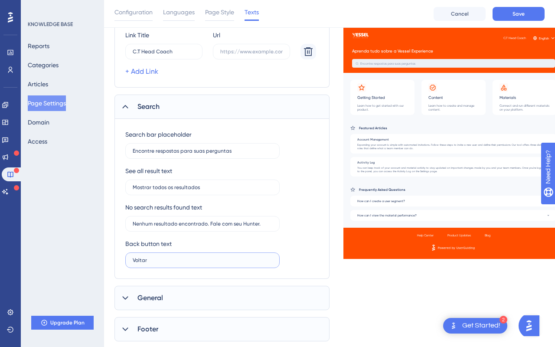
type input "Voltar"
click at [127, 114] on div "Search" at bounding box center [222, 107] width 215 height 24
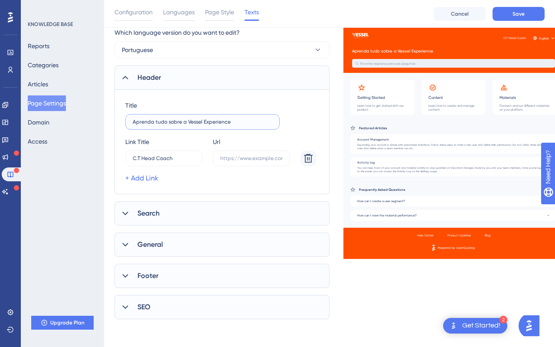
click at [148, 119] on input "Aprenda tudo sobre a Vessel Experience" at bounding box center [203, 122] width 140 height 6
click at [125, 78] on icon at bounding box center [125, 77] width 9 height 9
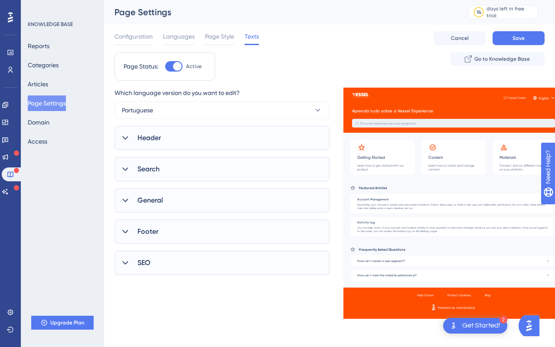
click at [123, 195] on div "General" at bounding box center [222, 200] width 215 height 24
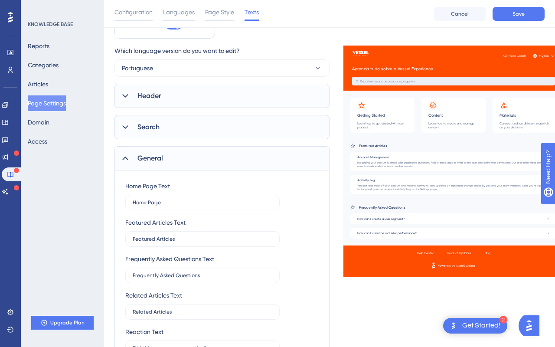
scroll to position [51, 0]
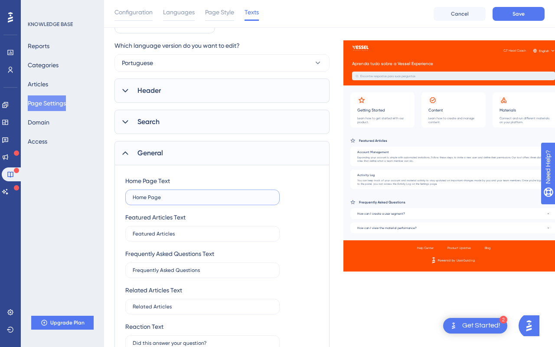
click at [154, 200] on input "Home Page" at bounding box center [203, 197] width 140 height 6
type input "Home"
click at [157, 231] on input "Featured Articles" at bounding box center [203, 234] width 140 height 6
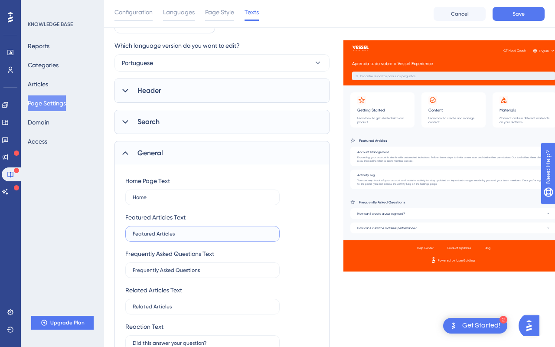
click at [157, 231] on input "Featured Articles" at bounding box center [203, 234] width 140 height 6
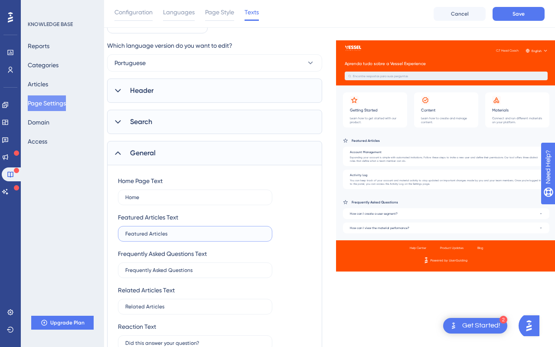
scroll to position [51, 9]
click at [130, 217] on div "Featured Articles Text" at bounding box center [147, 217] width 60 height 10
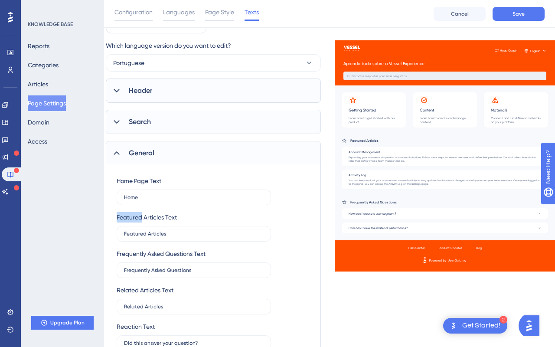
click at [130, 217] on div "Featured Articles Text" at bounding box center [147, 217] width 60 height 10
click at [125, 221] on div at bounding box center [125, 221] width 0 height 0
click at [153, 220] on div "Featured Articles Text" at bounding box center [147, 217] width 60 height 10
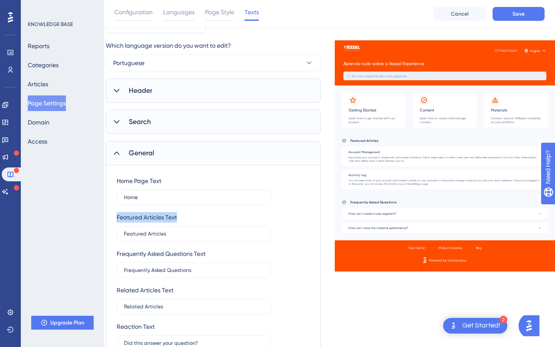
click at [147, 221] on div at bounding box center [147, 221] width 0 height 0
click at [152, 229] on label "Featured Articles" at bounding box center [194, 234] width 154 height 16
click at [152, 231] on input "Featured Articles" at bounding box center [194, 234] width 140 height 6
click at [152, 229] on label "Featured Articles" at bounding box center [194, 234] width 154 height 16
click at [152, 231] on input "Featured Articles" at bounding box center [194, 234] width 140 height 6
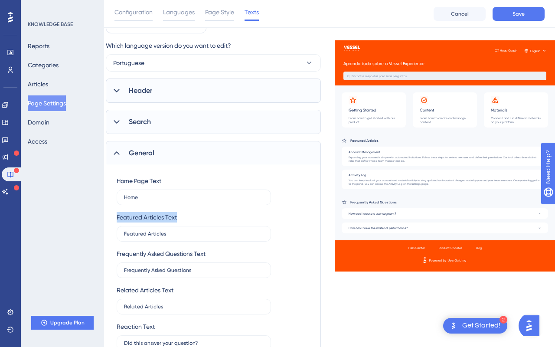
click at [152, 229] on label "Featured Articles" at bounding box center [194, 234] width 154 height 16
click at [152, 231] on input "Featured Articles" at bounding box center [194, 234] width 140 height 6
click at [152, 235] on input "Featured Articles" at bounding box center [194, 234] width 140 height 6
type input "a"
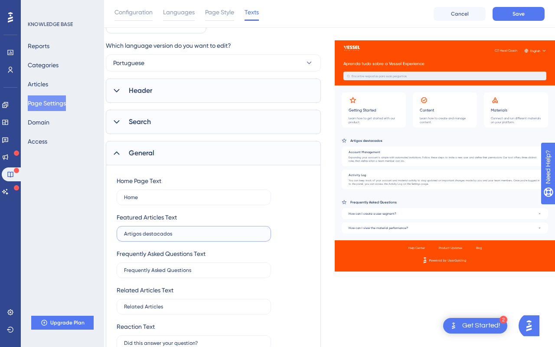
type input "Artigos destacados"
click at [155, 254] on div "Frequently Asked Questions Text" at bounding box center [161, 254] width 89 height 10
click at [149, 258] on div at bounding box center [149, 258] width 0 height 0
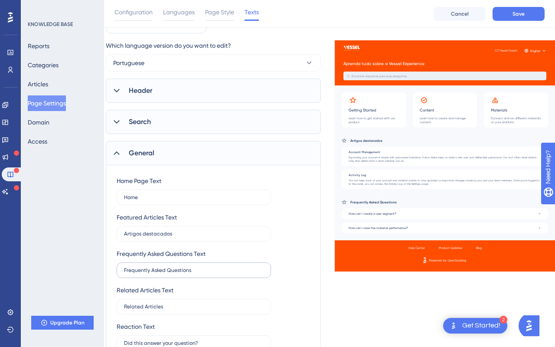
click at [159, 265] on label "Frequently Asked Questions" at bounding box center [194, 270] width 154 height 16
click at [159, 267] on input "Frequently Asked Questions" at bounding box center [194, 270] width 140 height 6
click at [159, 265] on label "Frequently Asked Questions" at bounding box center [194, 270] width 154 height 16
click at [159, 267] on input "Frequently Asked Questions" at bounding box center [194, 270] width 140 height 6
click at [159, 265] on label "Frequently Asked Questions" at bounding box center [194, 270] width 154 height 16
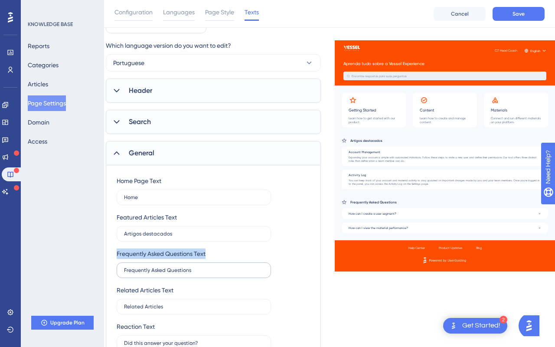
click at [159, 267] on input "Frequently Asked Questions" at bounding box center [194, 270] width 140 height 6
click at [175, 268] on input "Frequently Asked Questions" at bounding box center [194, 270] width 140 height 6
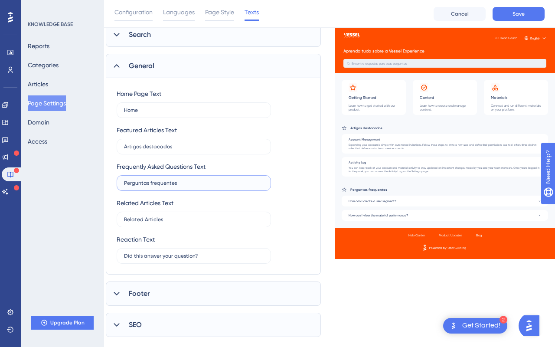
scroll to position [138, 9]
type input "Perguntas frequentes"
click at [145, 204] on div "Related Articles Text" at bounding box center [145, 202] width 57 height 10
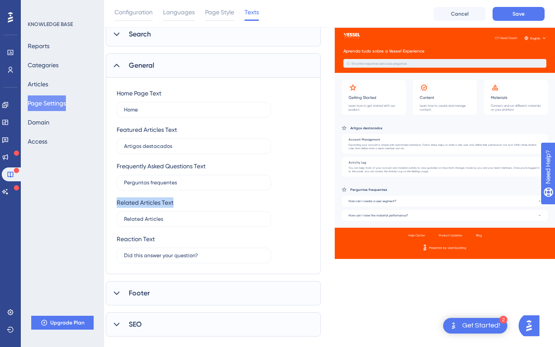
click at [140, 206] on div at bounding box center [140, 206] width 0 height 0
click at [146, 223] on label "Related Articles" at bounding box center [194, 219] width 154 height 16
click at [146, 222] on input "Related Articles" at bounding box center [194, 219] width 140 height 6
click at [146, 223] on label "Related Articles" at bounding box center [194, 219] width 154 height 16
click at [146, 222] on input "Related Articles" at bounding box center [194, 219] width 140 height 6
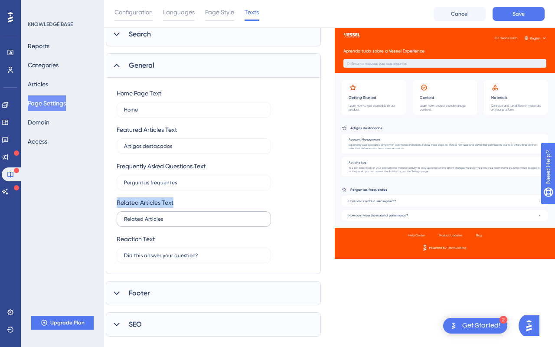
click at [146, 223] on label "Related Articles" at bounding box center [194, 219] width 154 height 16
click at [146, 222] on input "Related Articles" at bounding box center [194, 219] width 140 height 6
click at [160, 215] on label "Related Articles" at bounding box center [194, 219] width 154 height 16
click at [160, 216] on input "Related Articles" at bounding box center [194, 219] width 140 height 6
click at [160, 215] on label "Related Articles" at bounding box center [194, 219] width 154 height 16
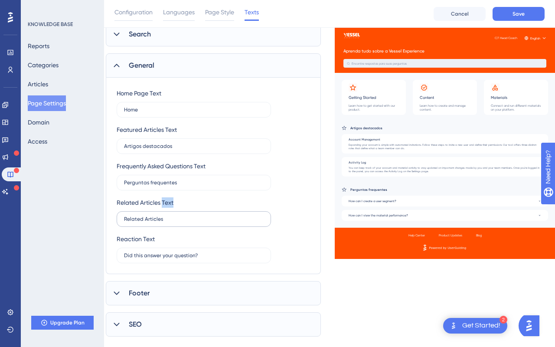
click at [160, 216] on input "Related Articles" at bounding box center [194, 219] width 140 height 6
click at [174, 233] on div "Home Page Text Home Featured Articles Text Artigos destacados Frequently Asked …" at bounding box center [213, 175] width 193 height 175
drag, startPoint x: 170, startPoint y: 217, endPoint x: 113, endPoint y: 217, distance: 56.8
click at [113, 217] on div "Home Page Text Home Featured Articles Text Artigos destacados Frequently Asked …" at bounding box center [213, 176] width 215 height 197
type input "Artigos semelhantes"
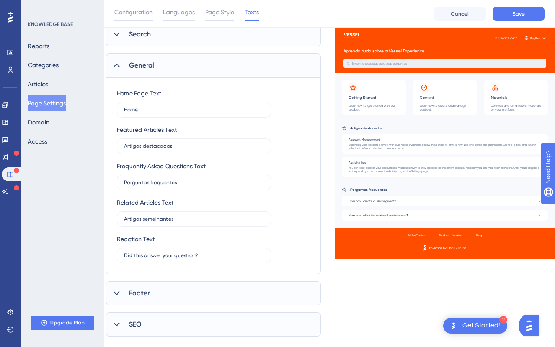
click at [133, 241] on div "Reaction Text" at bounding box center [136, 239] width 38 height 10
click at [127, 243] on div at bounding box center [127, 243] width 0 height 0
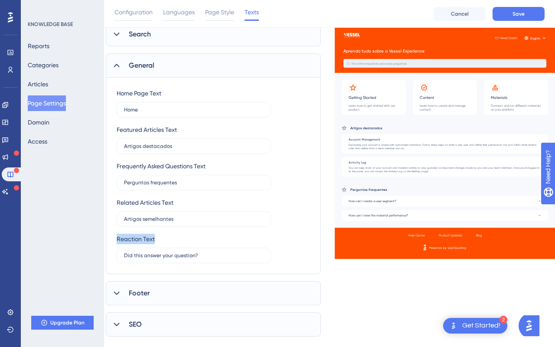
click at [181, 157] on div "Home Page Text Home Featured Articles Text Artigos destacados Frequently Asked …" at bounding box center [213, 175] width 193 height 175
click at [185, 259] on label "Did this answer your question?" at bounding box center [194, 256] width 154 height 16
click at [185, 259] on input "Did this answer your question?" at bounding box center [194, 255] width 140 height 6
click at [184, 259] on label "Did this answer your question?" at bounding box center [194, 256] width 154 height 16
click at [184, 259] on input "Did this answer your question?" at bounding box center [194, 255] width 140 height 6
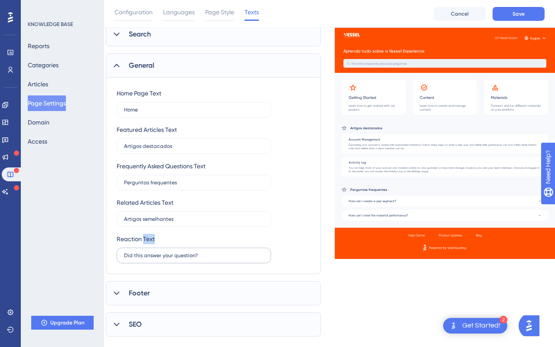
click at [184, 259] on label "Did this answer your question?" at bounding box center [194, 256] width 154 height 16
click at [184, 259] on input "Did this answer your question?" at bounding box center [194, 255] width 140 height 6
click at [184, 259] on label "Did this answer your question?" at bounding box center [194, 256] width 154 height 16
click at [184, 259] on input "Did this answer your question?" at bounding box center [194, 255] width 140 height 6
click at [171, 257] on input "Did this answer your question?" at bounding box center [194, 255] width 140 height 6
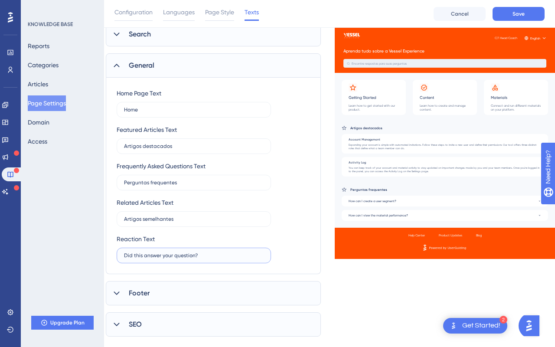
click at [171, 257] on input "Did this answer your question?" at bounding box center [194, 255] width 140 height 6
type input "Isso te ajudou?"
click at [138, 305] on div "Footer" at bounding box center [213, 293] width 215 height 24
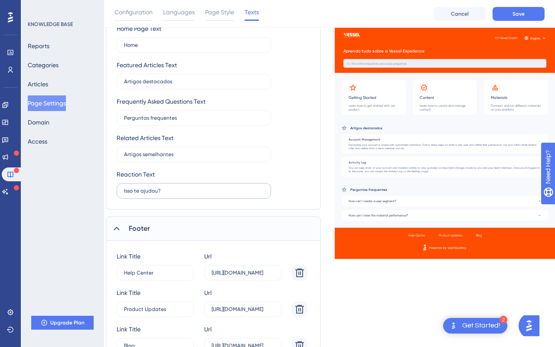
scroll to position [242, 9]
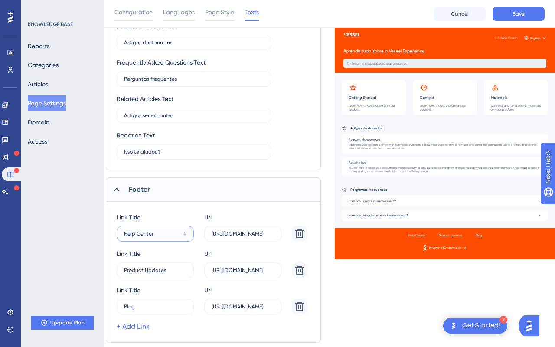
click at [144, 235] on input "Help Center" at bounding box center [152, 234] width 56 height 6
type input "A"
type input "P"
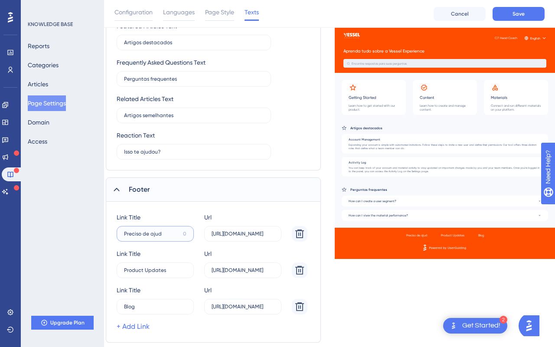
click at [178, 233] on input "Preciso de ajud" at bounding box center [152, 234] width 56 height 6
type input "Time de suporte"
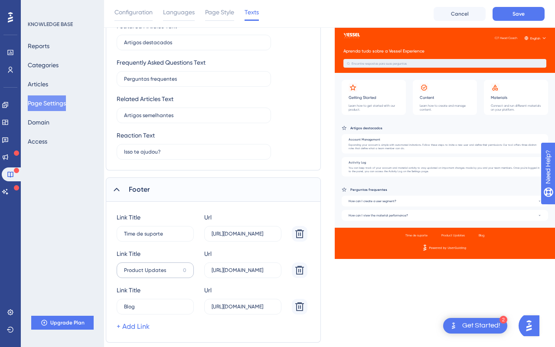
click at [176, 266] on label "Product Updates 0" at bounding box center [155, 270] width 77 height 16
click at [176, 267] on input "Product Updates" at bounding box center [152, 270] width 56 height 6
click at [176, 266] on label "Product Updates 0" at bounding box center [155, 270] width 77 height 16
click at [176, 267] on input "Product Updates" at bounding box center [152, 270] width 56 height 6
click at [176, 266] on label "Product Updates 0" at bounding box center [155, 270] width 77 height 16
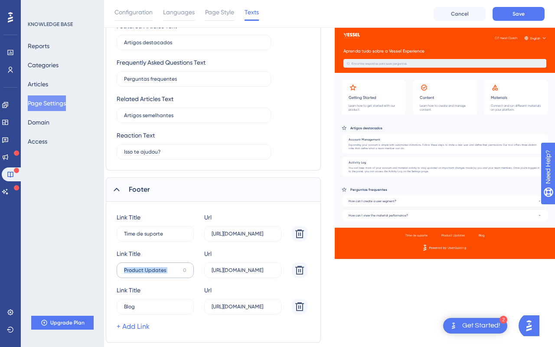
click at [176, 267] on input "Product Updates" at bounding box center [152, 270] width 56 height 6
click at [173, 269] on input "Product Updates" at bounding box center [152, 270] width 56 height 6
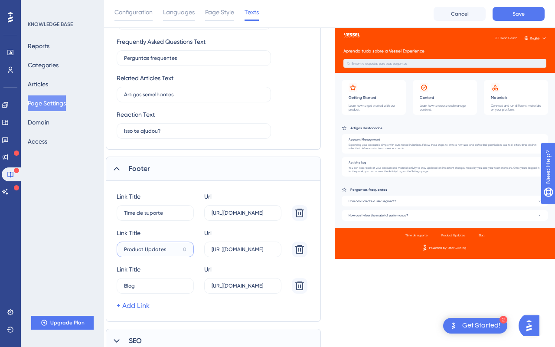
scroll to position [265, 9]
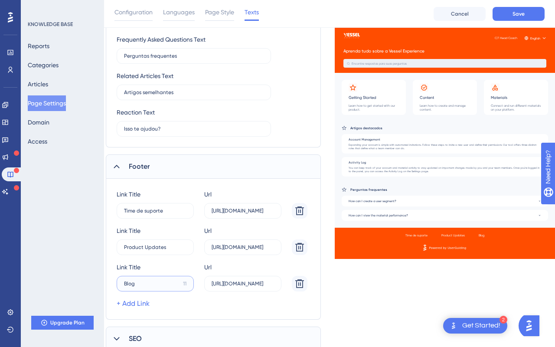
click at [161, 285] on input "Blog" at bounding box center [152, 284] width 56 height 6
click at [148, 249] on input "Product Updates" at bounding box center [152, 247] width 56 height 6
click at [298, 244] on icon at bounding box center [299, 247] width 9 height 9
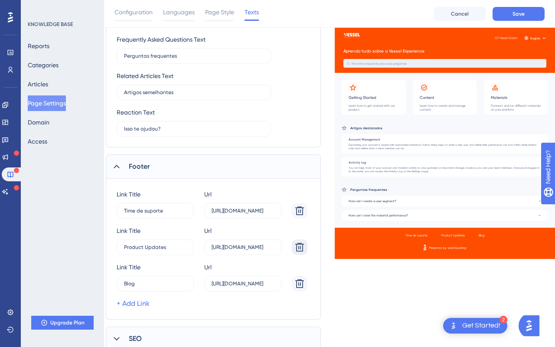
type input "Blog"
type input "[URL][DOMAIN_NAME]"
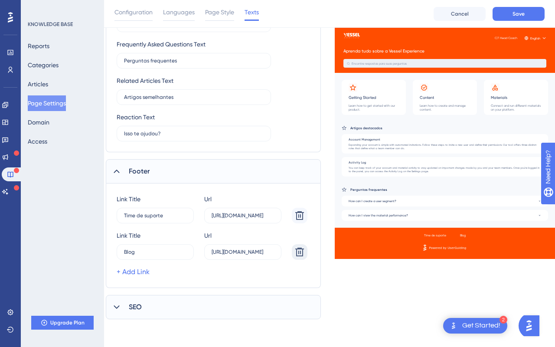
scroll to position [260, 9]
click at [299, 252] on icon at bounding box center [299, 252] width 9 height 9
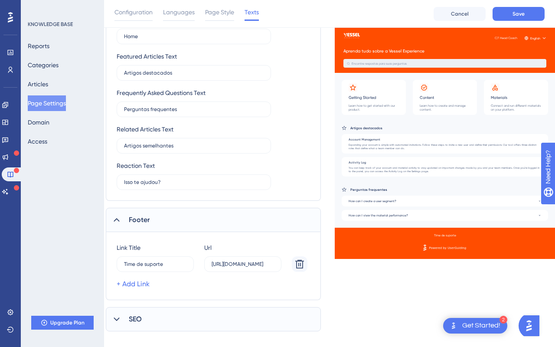
scroll to position [224, 9]
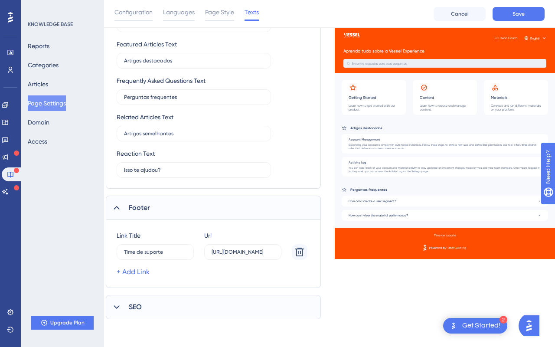
click at [127, 298] on div "SEO" at bounding box center [213, 307] width 215 height 24
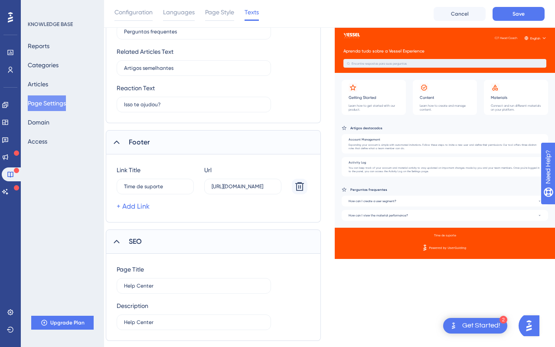
scroll to position [311, 9]
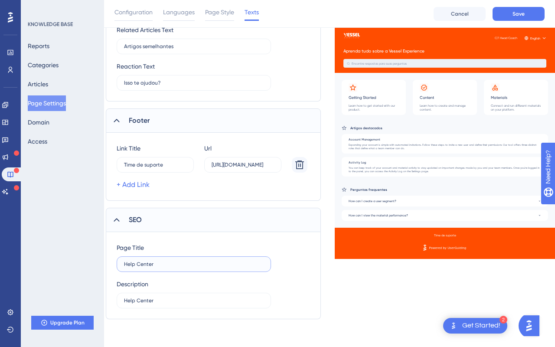
click at [136, 263] on input "Help Center" at bounding box center [194, 264] width 140 height 6
click at [139, 264] on input "CT do HEAD COACH" at bounding box center [194, 264] width 140 height 6
click at [132, 262] on input "CT doHEAD COA" at bounding box center [194, 264] width 140 height 6
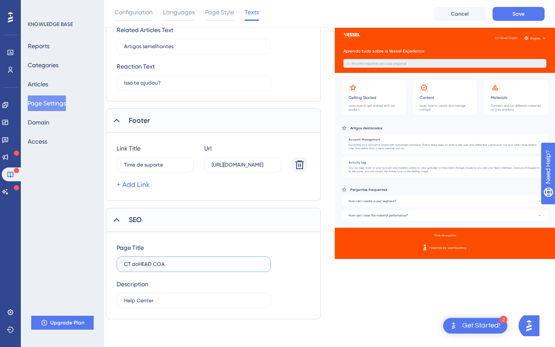
click at [136, 263] on input "CT doHEAD COA" at bounding box center [194, 264] width 140 height 6
click at [175, 264] on input "CT doHEAD COA" at bounding box center [194, 264] width 140 height 6
click at [140, 266] on input "CT doHEAD COA" at bounding box center [194, 264] width 140 height 6
type input "CT DO HEAD COACH"
click at [152, 291] on div "Description Help Center" at bounding box center [194, 293] width 154 height 29
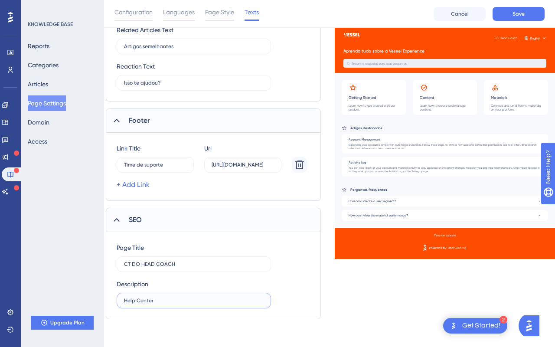
click at [147, 298] on input "Help Center" at bounding box center [194, 301] width 140 height 6
click at [159, 302] on input "Tudo que nosso Head" at bounding box center [194, 301] width 140 height 6
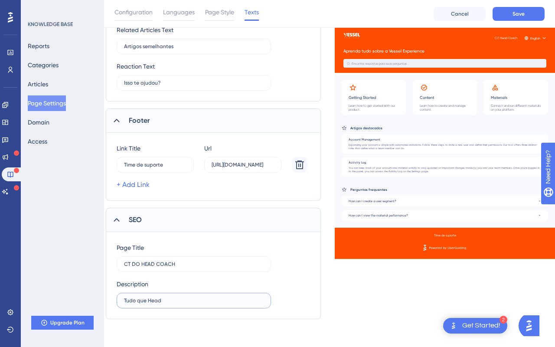
click at [167, 300] on input "Tudo que Head" at bounding box center [194, 301] width 140 height 6
click at [148, 302] on input "Tudo que Head" at bounding box center [194, 301] width 140 height 6
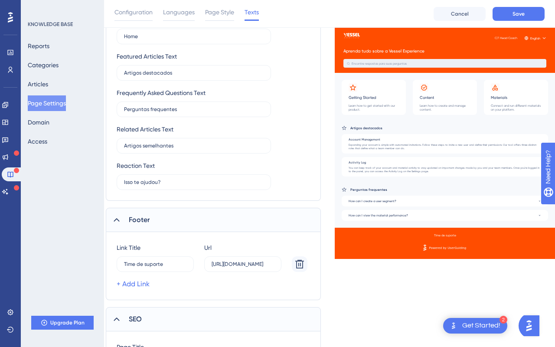
scroll to position [0, 9]
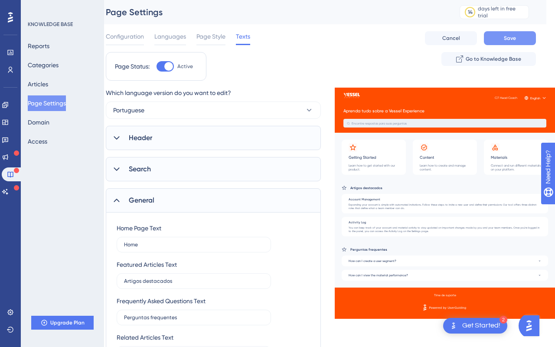
type input "Tudo que um Head Coach International da Vessel precisa saber."
click at [502, 34] on button "Save" at bounding box center [510, 38] width 52 height 14
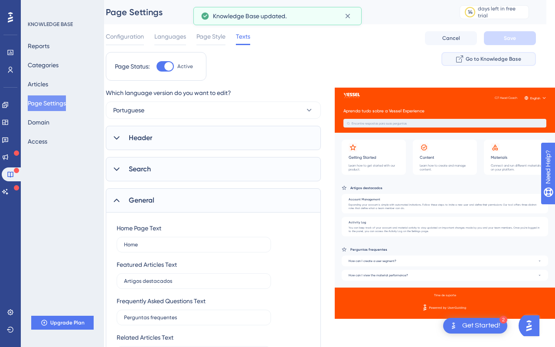
click at [470, 56] on span "Go to Knowledge Base" at bounding box center [494, 59] width 56 height 7
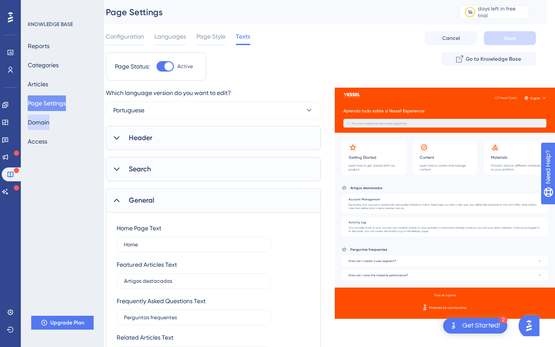
click at [47, 115] on button "Domain" at bounding box center [39, 123] width 22 height 16
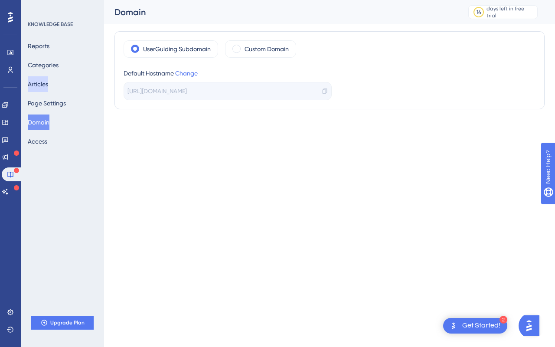
click at [37, 85] on button "Articles" at bounding box center [38, 84] width 20 height 16
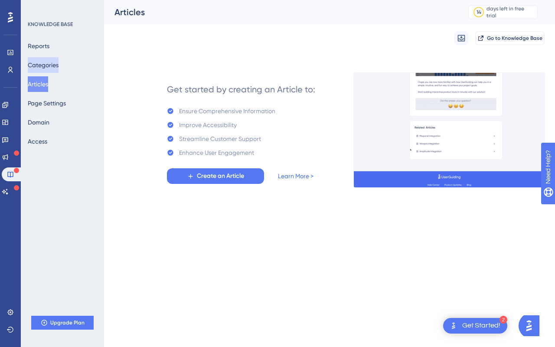
click at [43, 68] on button "Categories" at bounding box center [43, 65] width 31 height 16
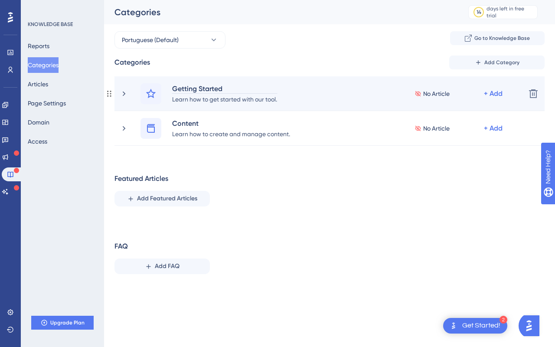
click at [206, 85] on div "Getting Started" at bounding box center [225, 88] width 106 height 10
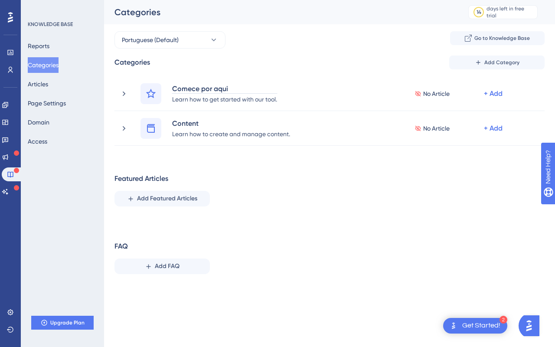
click at [279, 72] on div "Performance Users Engagement Widgets Feedback Product Updates Knowledge Base AI…" at bounding box center [329, 147] width 451 height 295
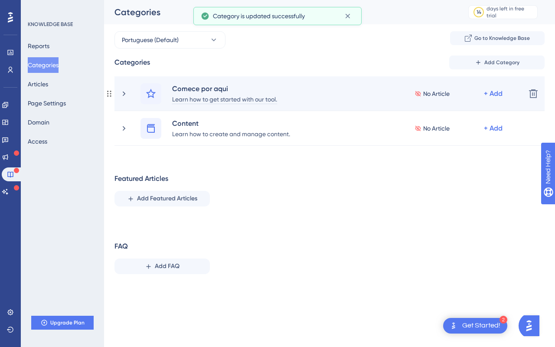
click at [245, 96] on div "Learn how to get started with our tool." at bounding box center [225, 99] width 106 height 10
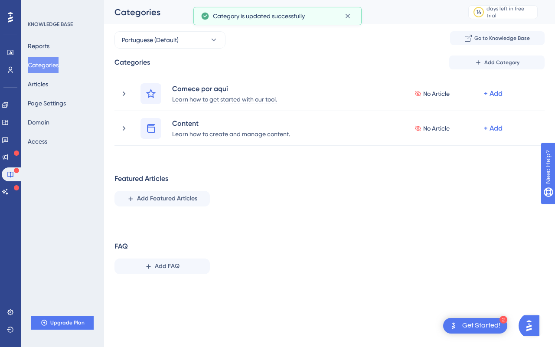
click at [239, 83] on div at bounding box center [239, 83] width 0 height 0
click at [174, 0] on div at bounding box center [87, 0] width 174 height 0
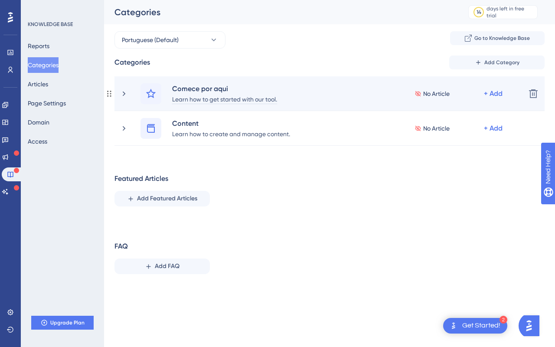
click at [238, 99] on div "Learn how to get started with our tool." at bounding box center [225, 99] width 106 height 10
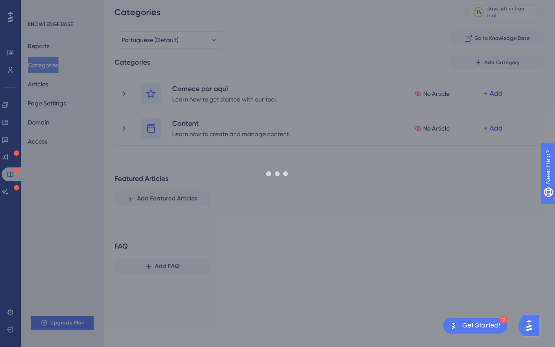
click at [179, 122] on div at bounding box center [277, 173] width 555 height 347
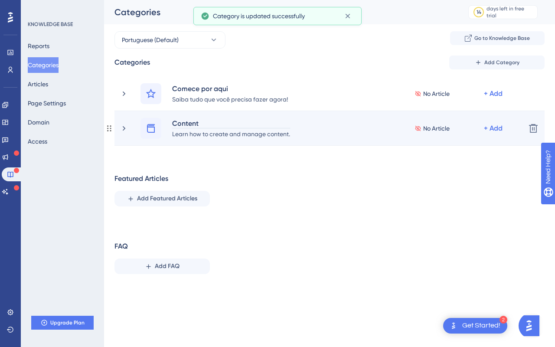
click at [183, 124] on div "Content" at bounding box center [231, 123] width 119 height 10
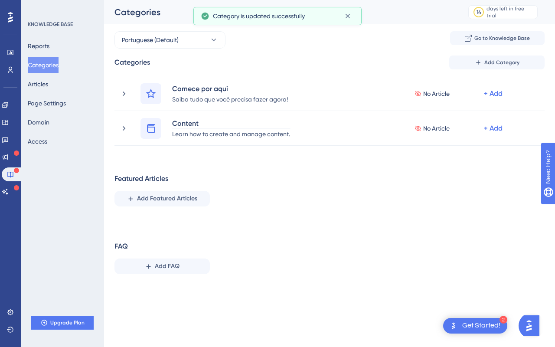
click at [177, 128] on div at bounding box center [177, 128] width 0 height 0
click at [247, 0] on div at bounding box center [277, 0] width 555 height 0
click at [244, 0] on div "Close" at bounding box center [277, 0] width 555 height 0
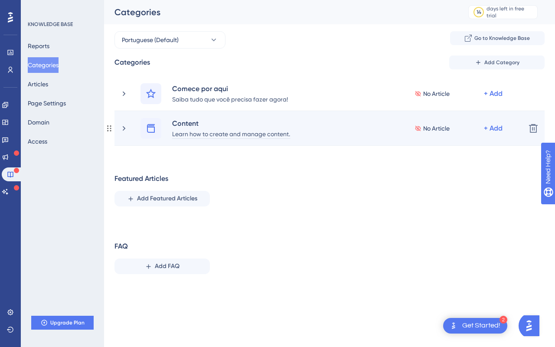
click at [244, 138] on div "Learn how to create and manage content." at bounding box center [231, 133] width 119 height 10
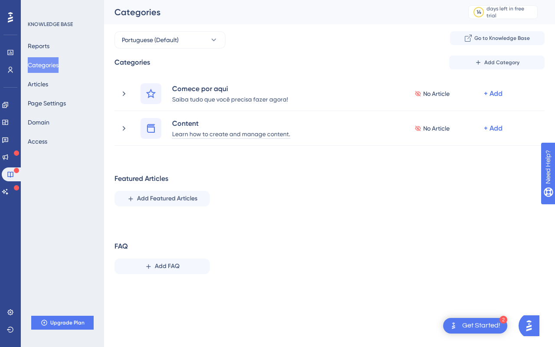
click at [239, 138] on div at bounding box center [239, 138] width 0 height 0
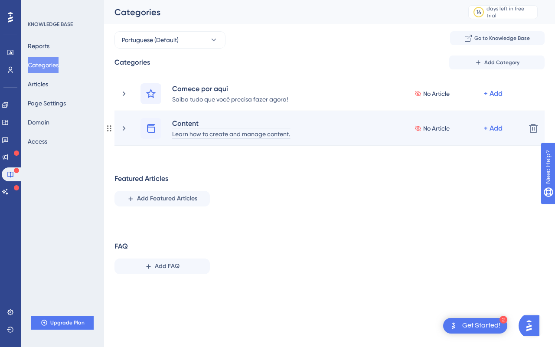
click at [188, 121] on div "Content" at bounding box center [231, 123] width 119 height 10
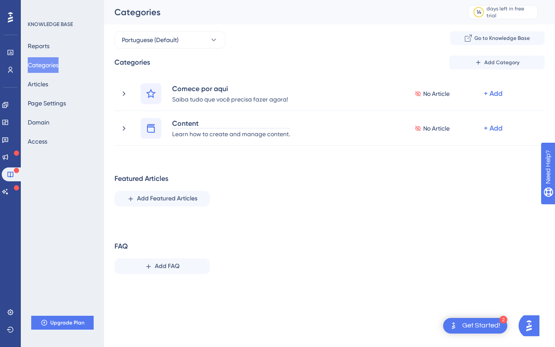
click at [275, 166] on div "Categories Add Category Comece por aqui Saiba tudo que você precisa fazer agora…" at bounding box center [330, 169] width 430 height 226
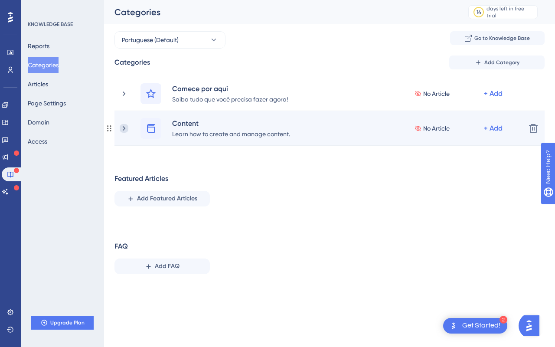
click at [120, 124] on icon at bounding box center [124, 128] width 9 height 9
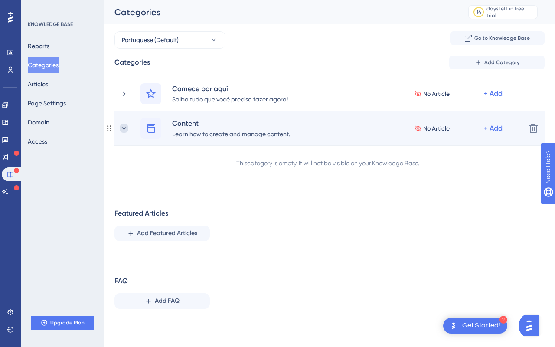
click at [121, 124] on icon at bounding box center [124, 128] width 9 height 9
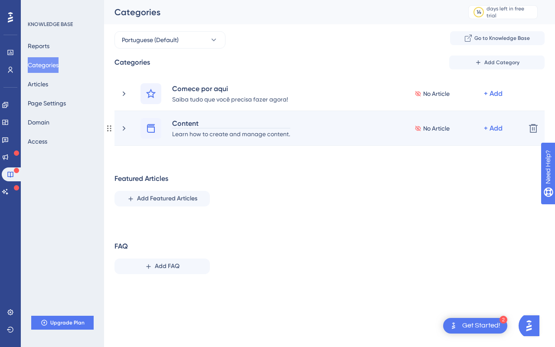
click at [193, 121] on div "Content" at bounding box center [231, 123] width 119 height 10
click at [193, 121] on div "Encante" at bounding box center [231, 123] width 119 height 10
click at [227, 125] on div "Encante" at bounding box center [231, 123] width 119 height 10
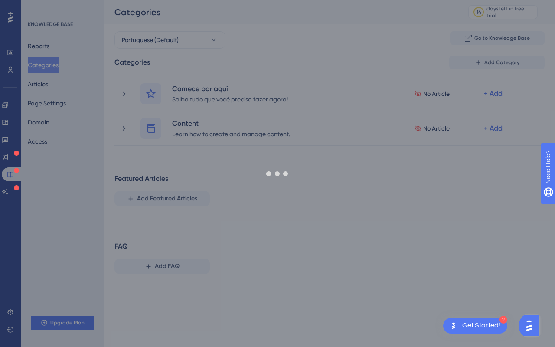
click at [219, 138] on div at bounding box center [277, 173] width 555 height 347
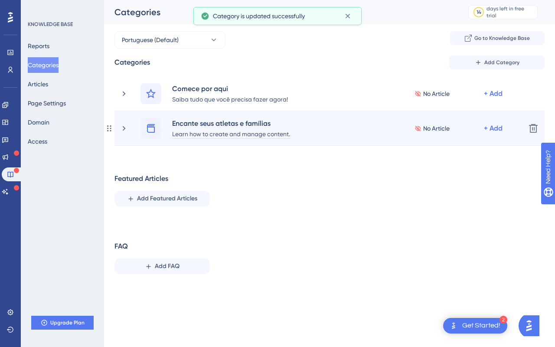
click at [213, 135] on div "Learn how to create and manage content." at bounding box center [231, 133] width 119 height 10
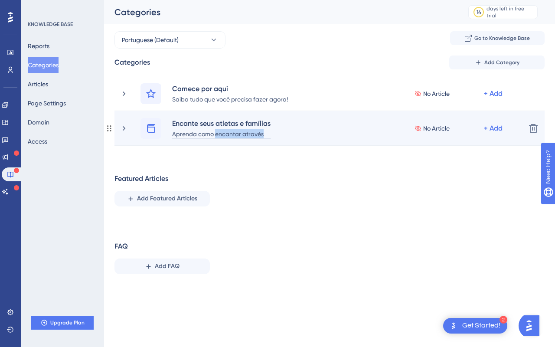
drag, startPoint x: 216, startPoint y: 135, endPoint x: 282, endPoint y: 138, distance: 65.6
click at [282, 138] on div "Encante seus atletas e famílias Aprenda como encantar através No Article + Add …" at bounding box center [330, 128] width 430 height 35
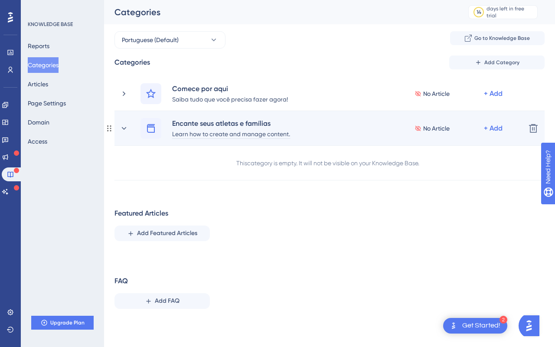
click at [252, 130] on div "Learn how to create and manage content." at bounding box center [231, 133] width 119 height 10
click at [252, 135] on div "Learn how to create and manage content." at bounding box center [231, 133] width 119 height 10
click at [206, 134] on div "Aprenda o jeito Vessel" at bounding box center [221, 133] width 99 height 10
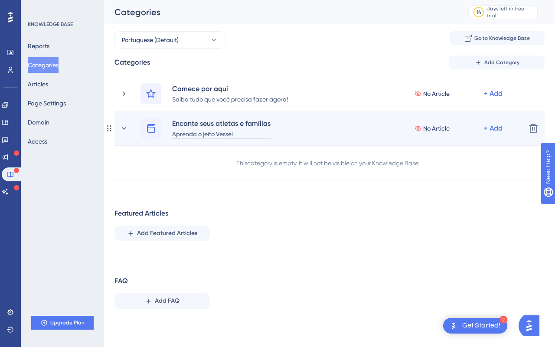
click at [204, 135] on div "Aprenda o jeito Vessel" at bounding box center [221, 133] width 99 height 10
click at [243, 135] on div "Aprenda o jeito Vessel" at bounding box center [221, 133] width 99 height 10
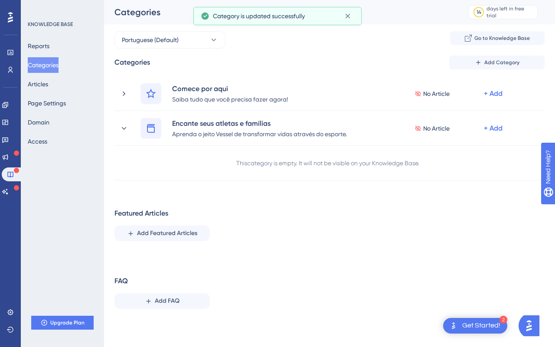
click at [147, 216] on div "Featured Articles" at bounding box center [142, 213] width 54 height 10
click at [141, 197] on div at bounding box center [141, 197] width 0 height 0
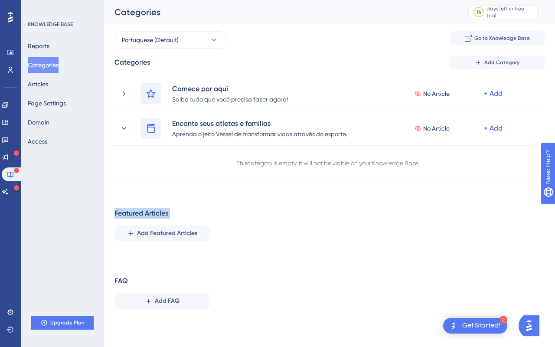
click at [249, 0] on div "Close" at bounding box center [277, 0] width 555 height 0
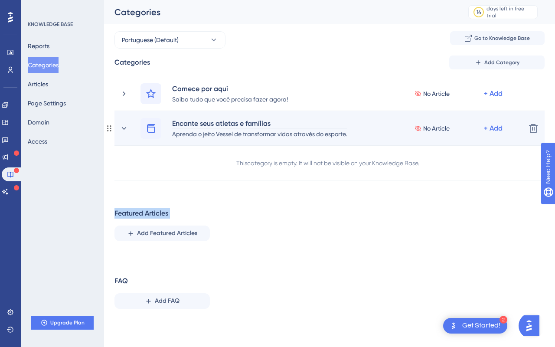
click at [249, 122] on div "Encante seus atletas e famílias" at bounding box center [260, 123] width 176 height 10
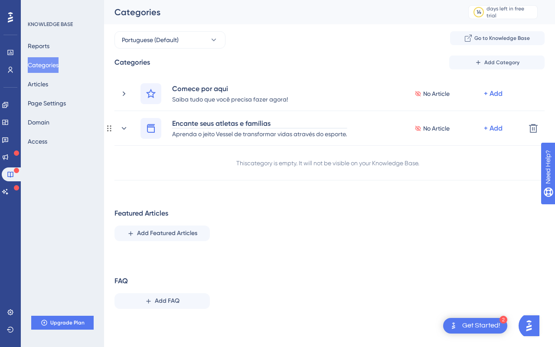
click at [239, 175] on div "This category is empty. It will not be visible on your Knowledge Base." at bounding box center [330, 163] width 430 height 35
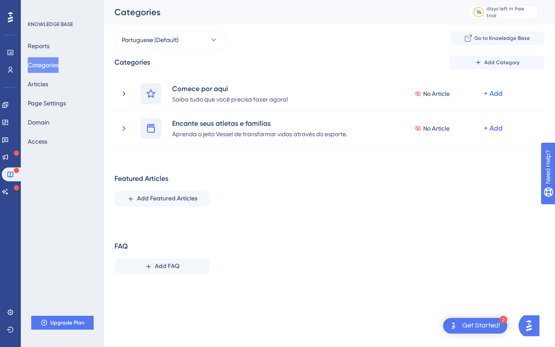
click at [137, 170] on div "Categories Add Category Comece por aqui Saiba tudo que você precisa fazer agora…" at bounding box center [330, 169] width 430 height 226
click at [464, 37] on button "Go to Knowledge Base" at bounding box center [497, 38] width 95 height 14
click at [48, 43] on button "Reports" at bounding box center [39, 46] width 22 height 16
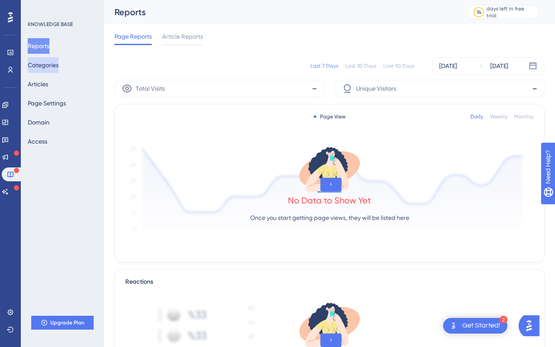
click at [43, 66] on button "Categories" at bounding box center [43, 65] width 31 height 16
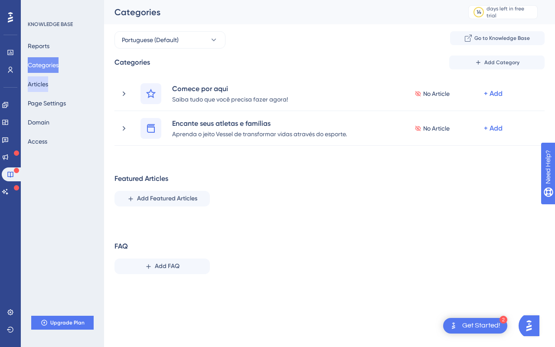
click at [48, 84] on button "Articles" at bounding box center [38, 84] width 20 height 16
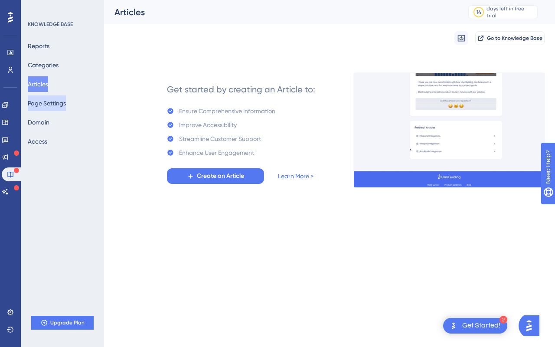
click at [51, 106] on button "Page Settings" at bounding box center [47, 103] width 38 height 16
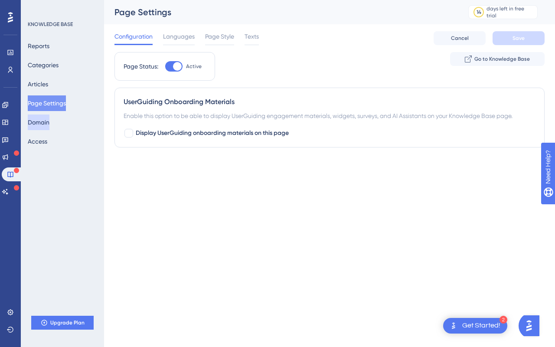
click at [49, 123] on button "Domain" at bounding box center [39, 123] width 22 height 16
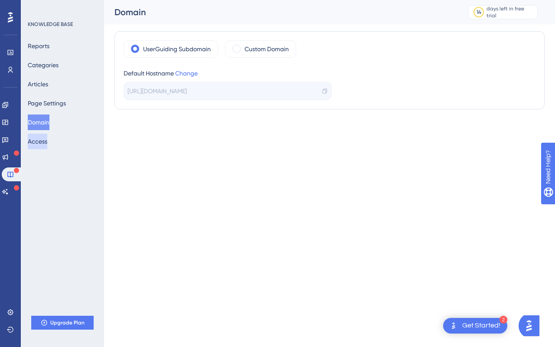
click at [47, 142] on button "Access" at bounding box center [38, 142] width 20 height 16
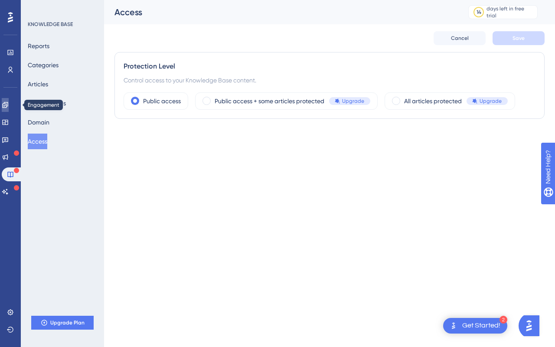
click at [9, 107] on icon at bounding box center [5, 105] width 7 height 7
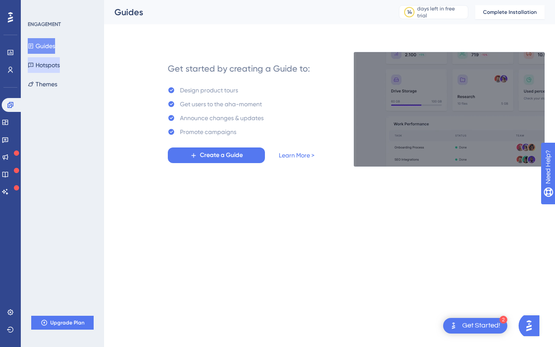
click at [56, 65] on button "Hotspots" at bounding box center [44, 65] width 32 height 16
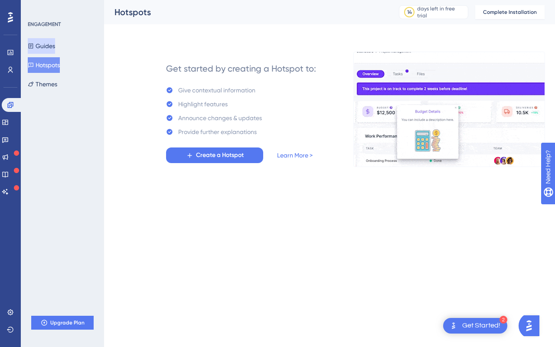
click at [52, 47] on button "Guides" at bounding box center [41, 46] width 27 height 16
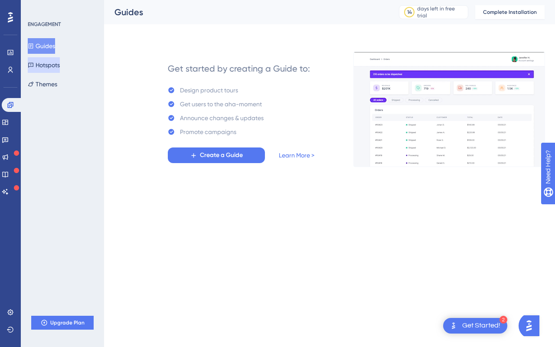
click at [58, 64] on button "Hotspots" at bounding box center [44, 65] width 32 height 16
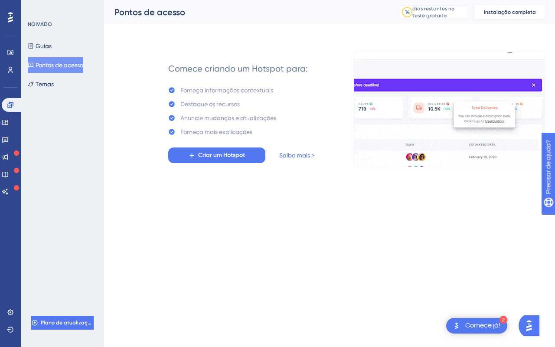
click at [164, 118] on div "Comece criando um Hotspot para: Forneça informações contextuais Destaque os rec…" at bounding box center [241, 109] width 191 height 115
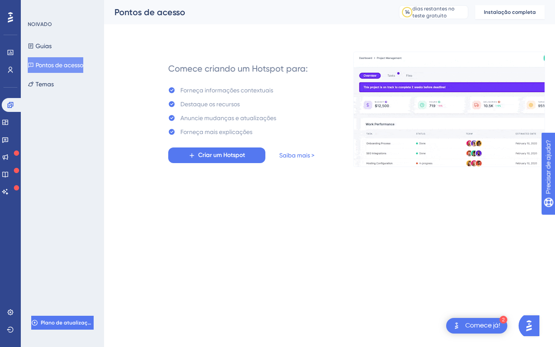
click at [210, 85] on div "Forneça informações contextuais" at bounding box center [226, 90] width 93 height 10
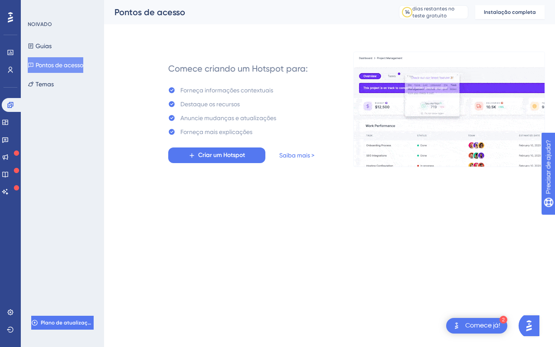
click at [62, 50] on div "Guias Pontos de acesso Temas" at bounding box center [63, 65] width 70 height 54
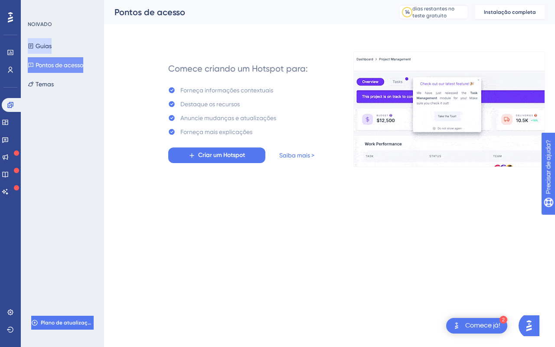
click at [52, 51] on button "Guias" at bounding box center [40, 46] width 24 height 16
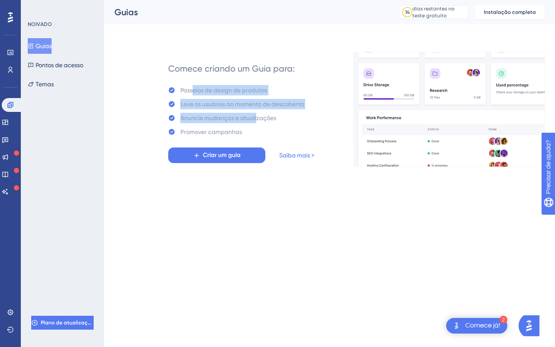
drag, startPoint x: 191, startPoint y: 92, endPoint x: 256, endPoint y: 114, distance: 68.0
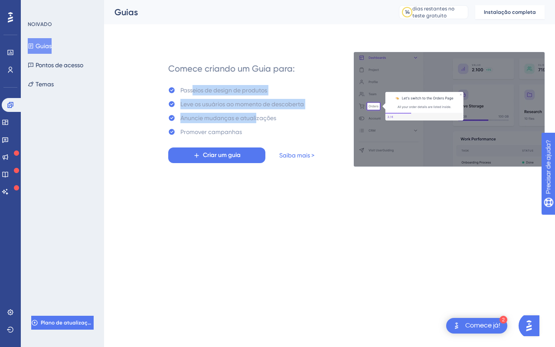
click at [256, 114] on div "Passeios de design de produtos Leve os usuários ao momento de descoberta Anunci…" at bounding box center [236, 111] width 136 height 52
click at [256, 114] on div "Anuncie mudanças e atualizações" at bounding box center [228, 118] width 96 height 10
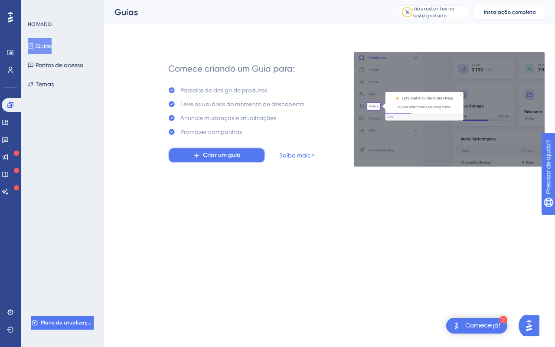
click at [238, 157] on font "Criar um guia" at bounding box center [222, 154] width 38 height 7
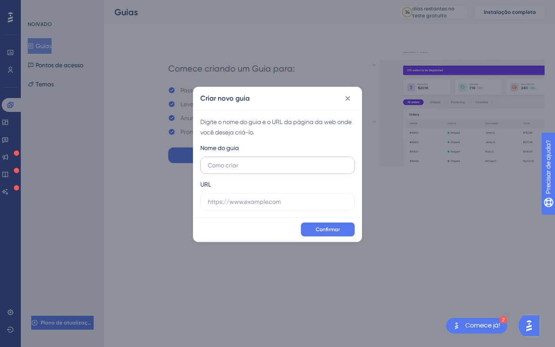
click at [239, 163] on input "text" at bounding box center [278, 166] width 140 height 10
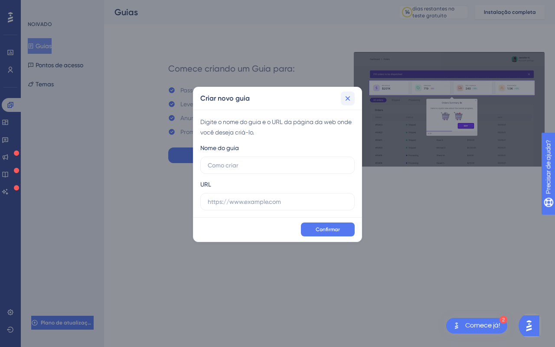
click at [348, 94] on icon at bounding box center [348, 98] width 9 height 9
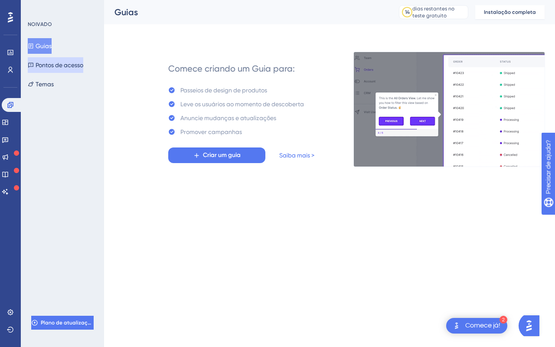
click at [46, 65] on font "Pontos de acesso" at bounding box center [60, 65] width 48 height 7
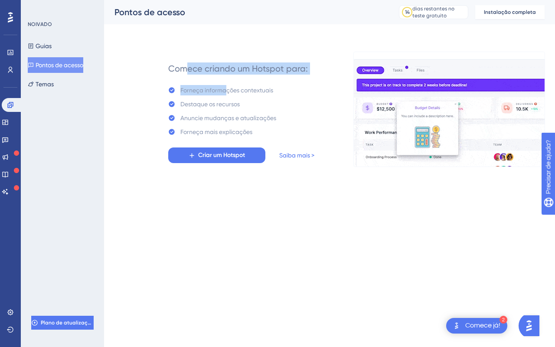
drag, startPoint x: 189, startPoint y: 69, endPoint x: 225, endPoint y: 89, distance: 41.2
click at [225, 89] on div "Comece criando um Hotspot para: Forneça informações contextuais Destaque os rec…" at bounding box center [241, 110] width 146 height 108
click at [225, 89] on font "Forneça informações contextuais" at bounding box center [226, 90] width 93 height 7
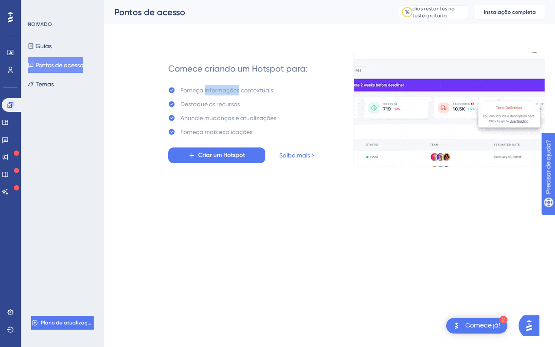
click at [225, 89] on font "Forneça informações contextuais" at bounding box center [226, 90] width 93 height 7
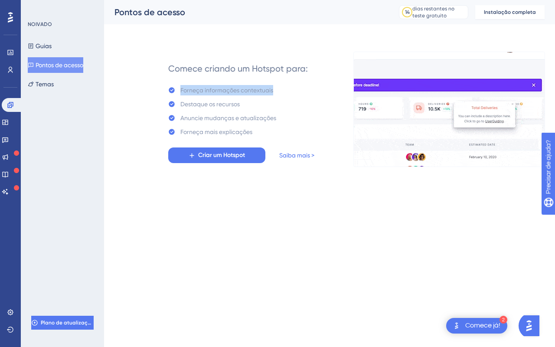
click at [225, 89] on font "Forneça informações contextuais" at bounding box center [226, 90] width 93 height 7
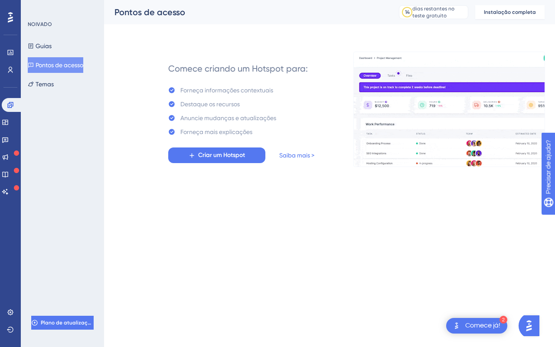
click at [226, 105] on font "Destaque os recursos" at bounding box center [209, 104] width 59 height 7
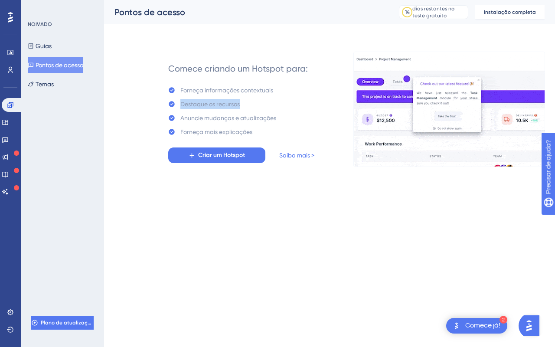
click at [228, 110] on div "Forneça informações contextuais Destaque os recursos Anuncie mudanças e atualiz…" at bounding box center [222, 111] width 108 height 52
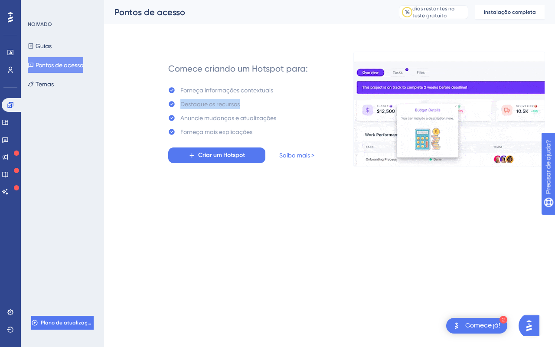
click at [228, 110] on div "Forneça informações contextuais Destaque os recursos Anuncie mudanças e atualiz…" at bounding box center [222, 111] width 108 height 52
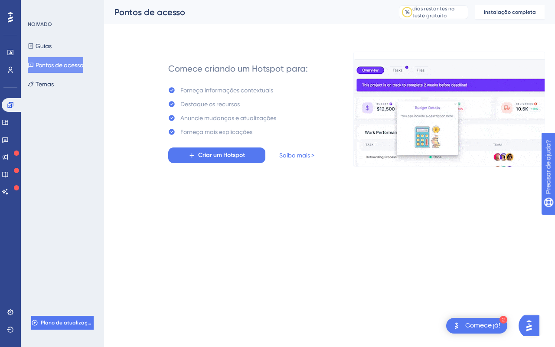
click at [234, 115] on font "Anuncie mudanças e atualizações" at bounding box center [228, 118] width 96 height 7
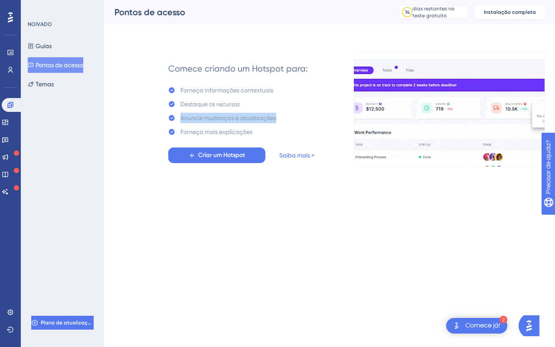
click at [234, 115] on font "Anuncie mudanças e atualizações" at bounding box center [228, 118] width 96 height 7
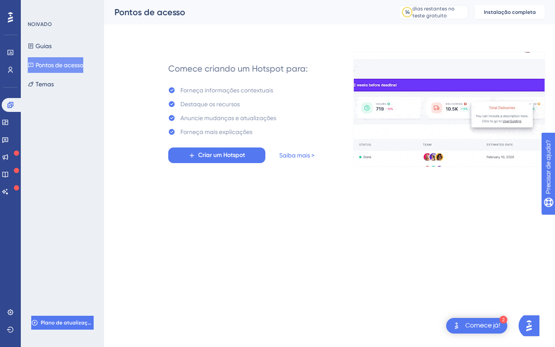
click at [234, 134] on font "Forneça mais explicações" at bounding box center [216, 131] width 72 height 7
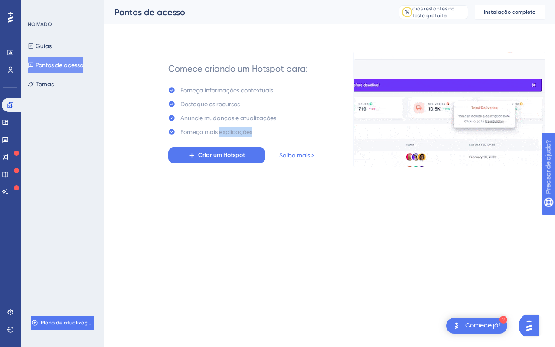
click at [234, 134] on font "Forneça mais explicações" at bounding box center [216, 131] width 72 height 7
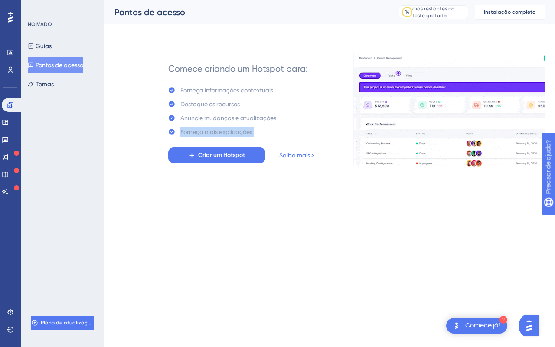
click at [234, 134] on font "Forneça mais explicações" at bounding box center [216, 131] width 72 height 7
click at [240, 134] on font "Forneça mais explicações" at bounding box center [216, 131] width 72 height 7
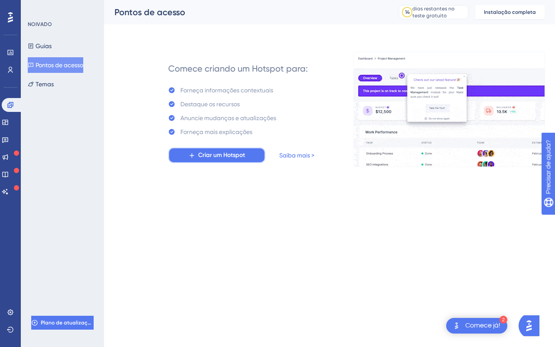
click at [240, 154] on font "Criar um Hotspot" at bounding box center [221, 154] width 47 height 7
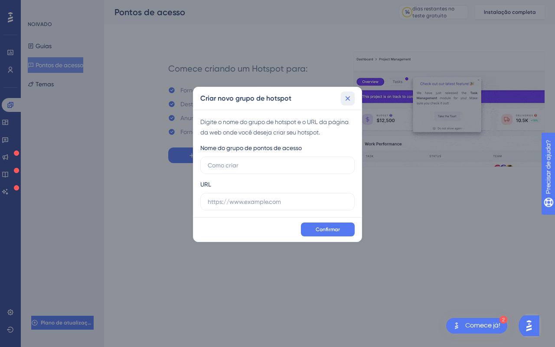
click at [353, 98] on button at bounding box center [348, 99] width 14 height 14
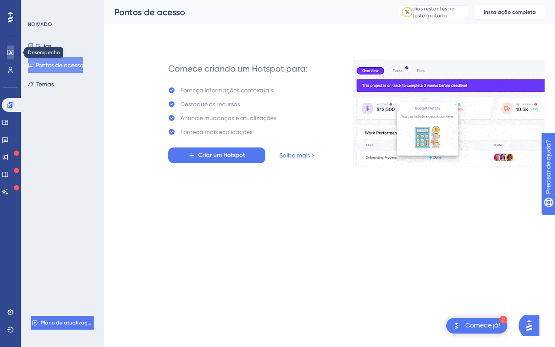
click at [11, 49] on icon at bounding box center [10, 52] width 7 height 7
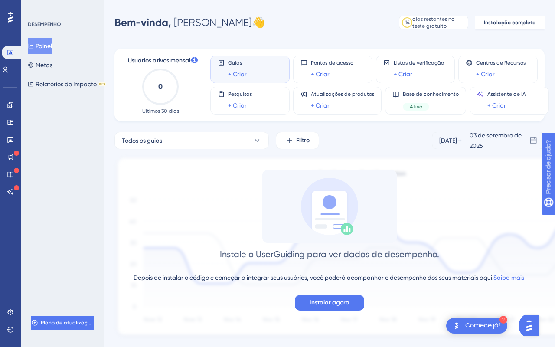
click at [173, 72] on icon "0" at bounding box center [160, 87] width 38 height 38
click at [167, 82] on icon "0" at bounding box center [160, 87] width 38 height 38
click at [162, 96] on icon "0" at bounding box center [160, 87] width 38 height 38
click at [9, 67] on link at bounding box center [5, 70] width 7 height 14
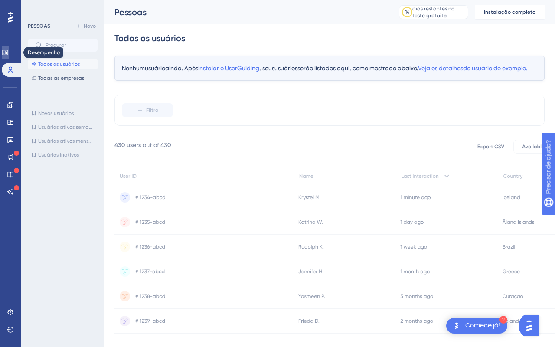
click at [9, 46] on link at bounding box center [5, 53] width 7 height 14
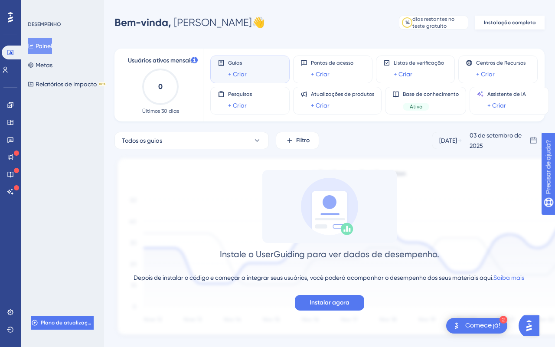
click at [508, 22] on font "Instalação completa" at bounding box center [510, 23] width 52 height 6
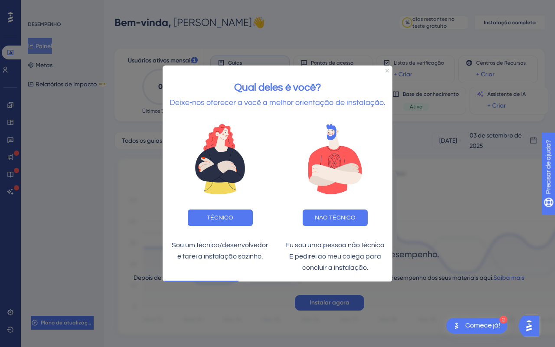
click at [275, 89] on font "Qual deles é você?" at bounding box center [277, 87] width 87 height 11
click at [227, 216] on font "TÉCNICO" at bounding box center [220, 217] width 26 height 6
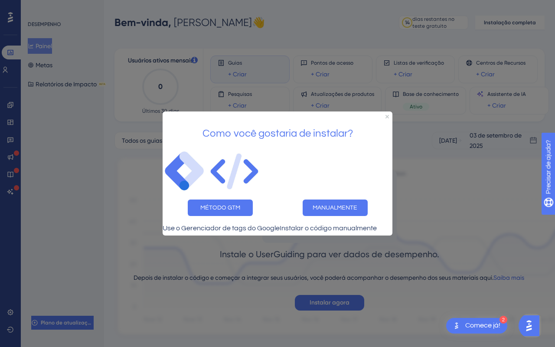
click at [226, 228] on font "Use o Gerenciador de tags do Google" at bounding box center [221, 228] width 117 height 7
click at [386, 115] on icon "Fechar visualização" at bounding box center [387, 116] width 3 height 3
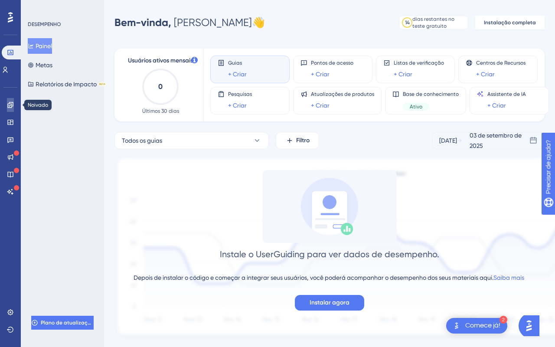
click at [7, 107] on icon at bounding box center [10, 105] width 6 height 6
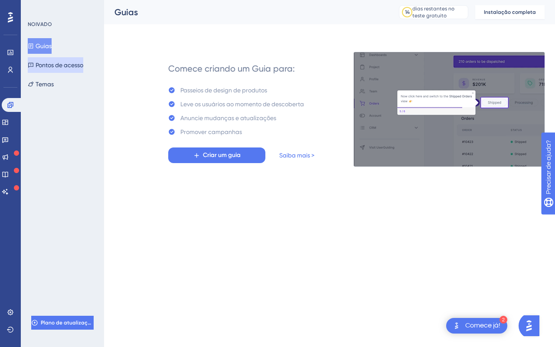
click at [75, 64] on font "Pontos de acesso" at bounding box center [60, 65] width 48 height 7
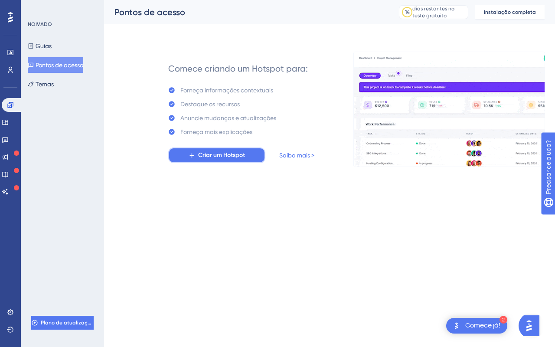
click at [222, 148] on button "Criar um Hotspot" at bounding box center [216, 155] width 97 height 16
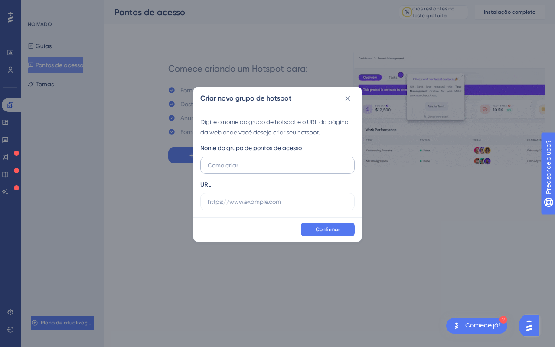
click at [223, 163] on input "text" at bounding box center [278, 166] width 140 height 10
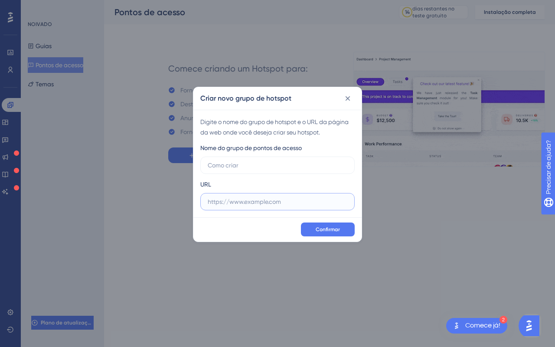
click at [236, 199] on input "text" at bounding box center [278, 202] width 140 height 10
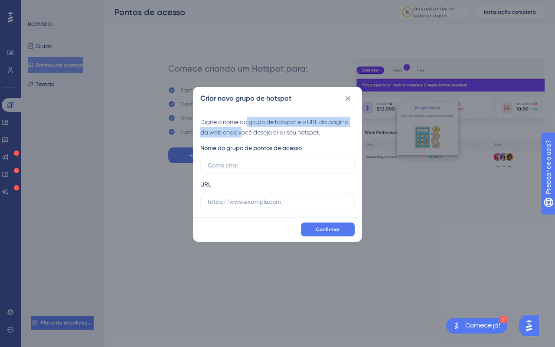
drag, startPoint x: 243, startPoint y: 128, endPoint x: 253, endPoint y: 120, distance: 13.0
click at [253, 121] on div "Digite o nome do grupo de hotspot e o URL da página da web onde você deseja cri…" at bounding box center [277, 127] width 154 height 21
click at [253, 120] on font "Digite o nome do grupo de hotspot e o URL da página da web onde você deseja cri…" at bounding box center [274, 126] width 148 height 17
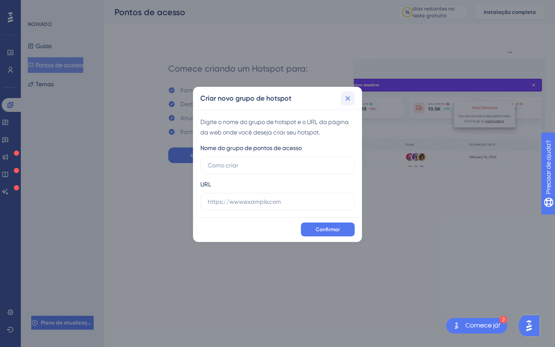
click at [349, 100] on icon at bounding box center [348, 98] width 5 height 5
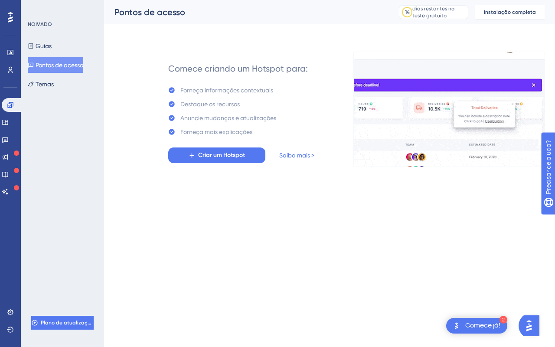
click at [50, 95] on div "NOIVADO Guias Pontos de acesso Temas Plano de atualização" at bounding box center [62, 173] width 83 height 347
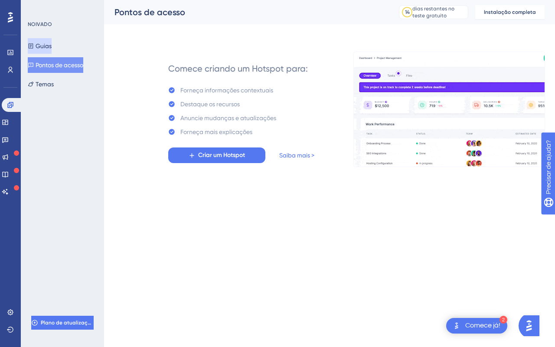
click at [52, 46] on font "Guias" at bounding box center [44, 46] width 16 height 7
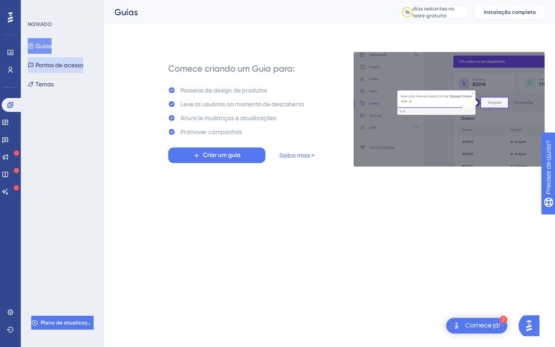
click at [62, 66] on font "Pontos de acesso" at bounding box center [60, 65] width 48 height 7
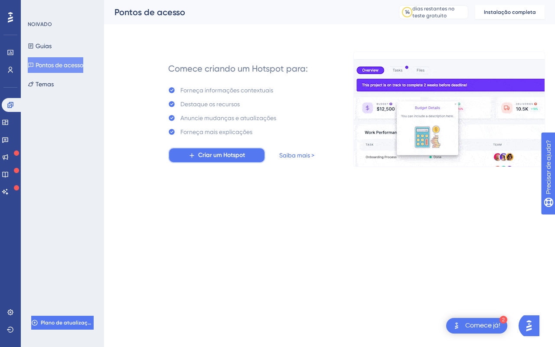
click at [202, 158] on font "Criar um Hotspot" at bounding box center [221, 154] width 47 height 7
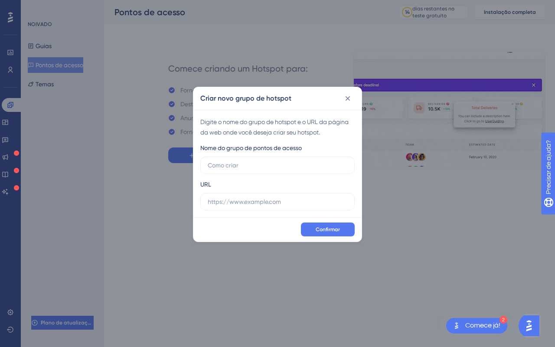
click at [267, 183] on div "URL" at bounding box center [277, 194] width 154 height 31
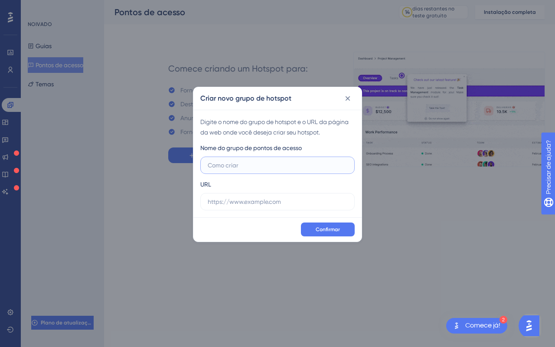
click at [247, 165] on input "text" at bounding box center [278, 166] width 140 height 10
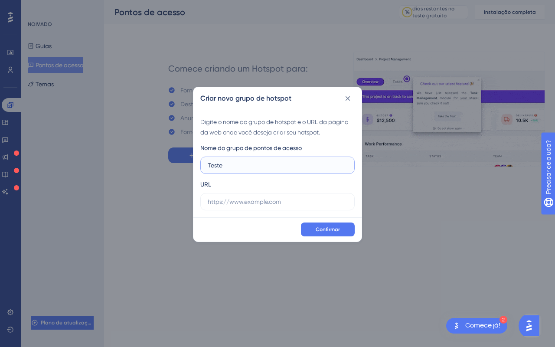
type input "Teste"
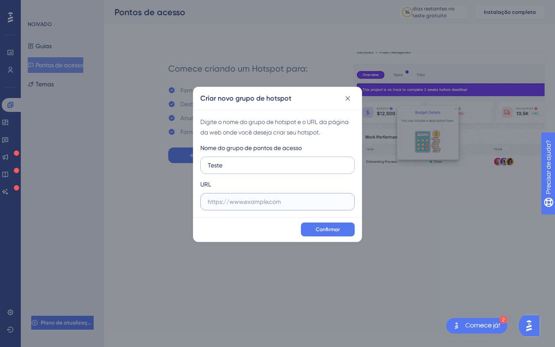
paste input "[URL][DOMAIN_NAME]"
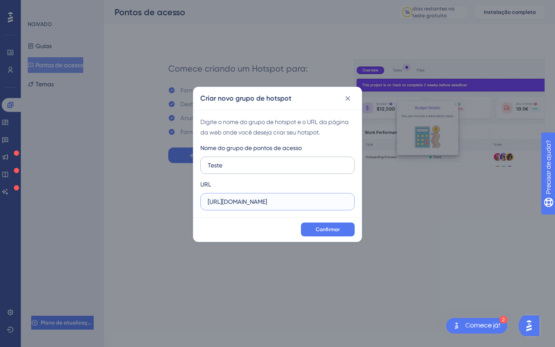
type input "[URL][DOMAIN_NAME]"
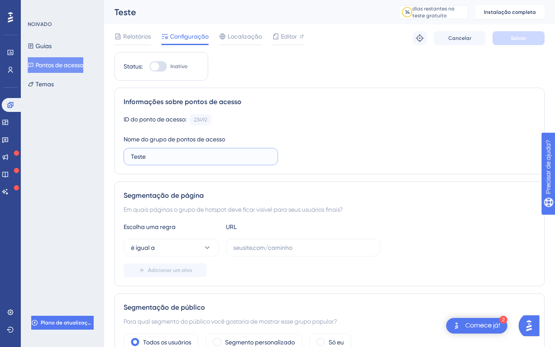
click at [151, 152] on input "Teste" at bounding box center [201, 157] width 140 height 10
click at [258, 244] on input "text" at bounding box center [303, 248] width 140 height 10
click at [238, 126] on div "ID do ponto de acesso: 23492 Cópia Nome do grupo de pontos de acesso Teste" at bounding box center [330, 139] width 412 height 51
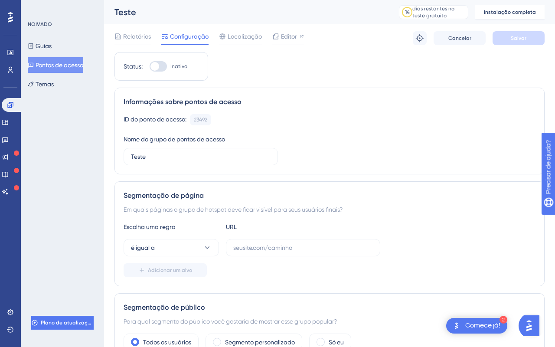
scroll to position [2, 0]
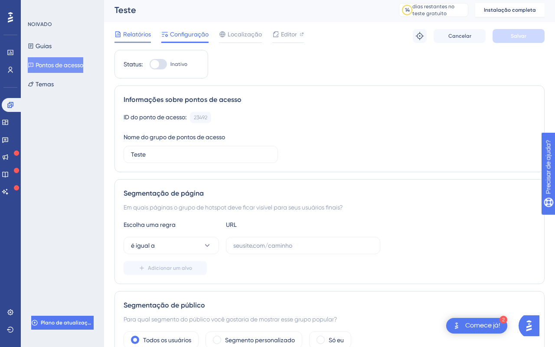
click at [125, 33] on font "Relatórios" at bounding box center [137, 34] width 28 height 7
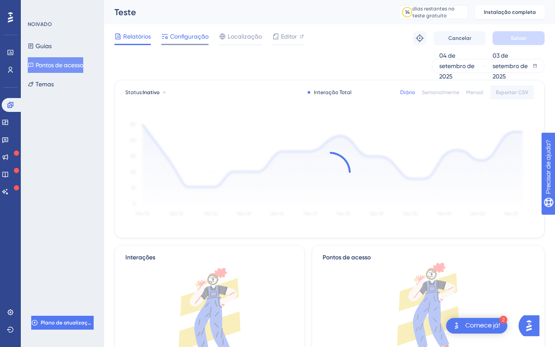
click at [189, 34] on font "Configuração" at bounding box center [189, 36] width 39 height 7
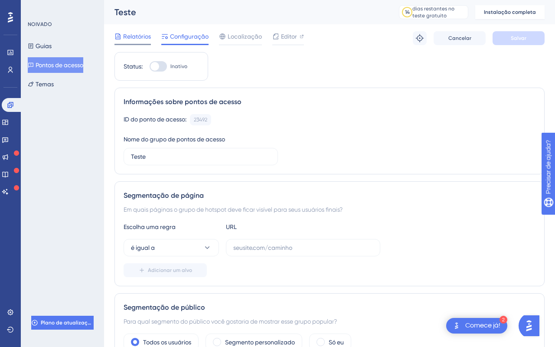
click at [141, 33] on font "Relatórios" at bounding box center [137, 36] width 28 height 7
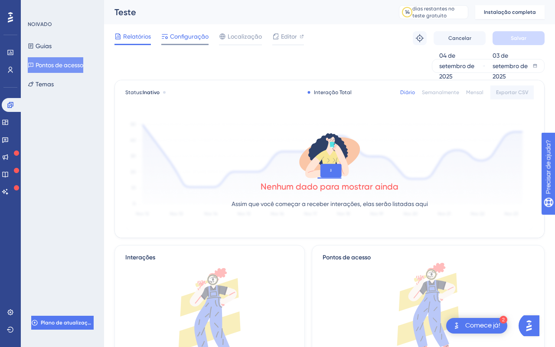
click at [193, 38] on font "Configuração" at bounding box center [189, 36] width 39 height 7
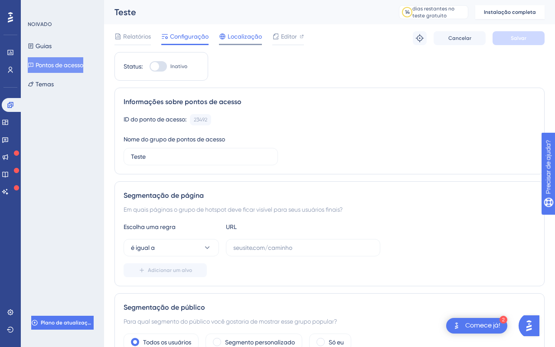
click at [236, 36] on font "Localização" at bounding box center [245, 36] width 34 height 7
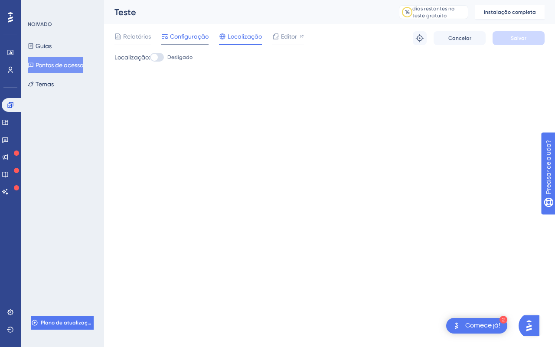
click at [184, 37] on font "Configuração" at bounding box center [189, 36] width 39 height 7
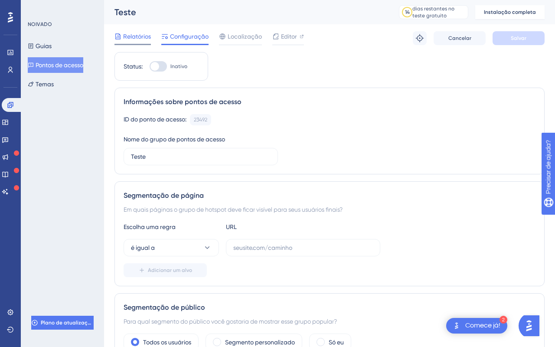
click at [115, 33] on icon at bounding box center [118, 36] width 7 height 7
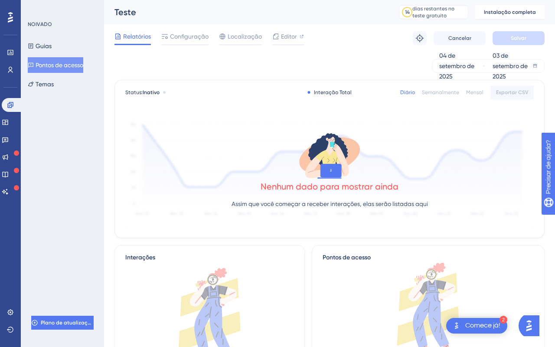
click at [77, 40] on div "Guias Pontos de acesso Temas" at bounding box center [63, 65] width 70 height 54
click at [52, 45] on button "Guias" at bounding box center [40, 46] width 24 height 16
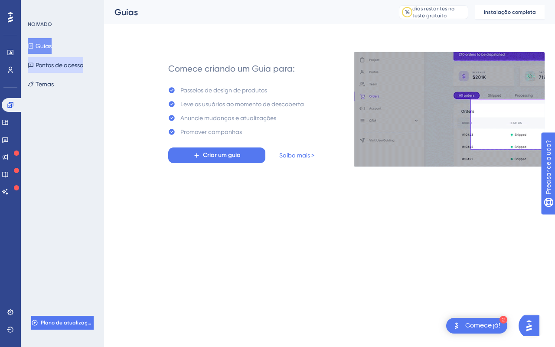
click at [57, 68] on font "Pontos de acesso" at bounding box center [60, 65] width 48 height 7
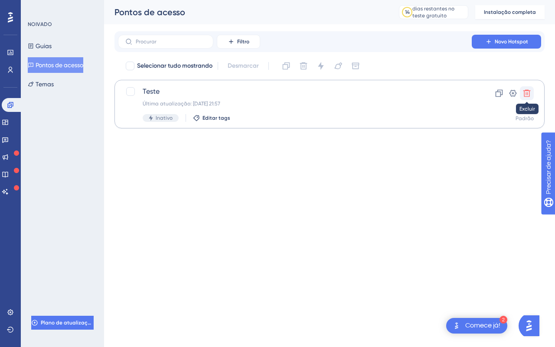
click at [527, 94] on icon at bounding box center [527, 93] width 9 height 9
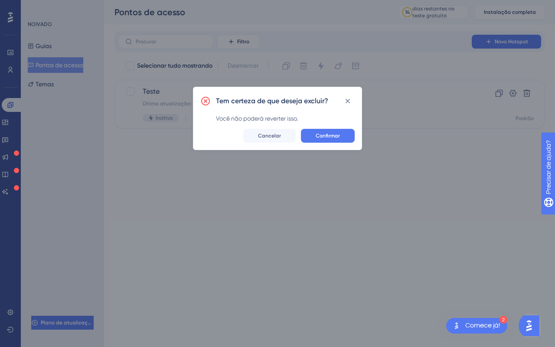
click at [333, 143] on div "Tem certeza de que deseja excluir? Você não poderá reverter isso. Confirmar Can…" at bounding box center [277, 118] width 169 height 63
click at [330, 135] on font "Confirmar" at bounding box center [328, 136] width 24 height 6
